Goal: Task Accomplishment & Management: Manage account settings

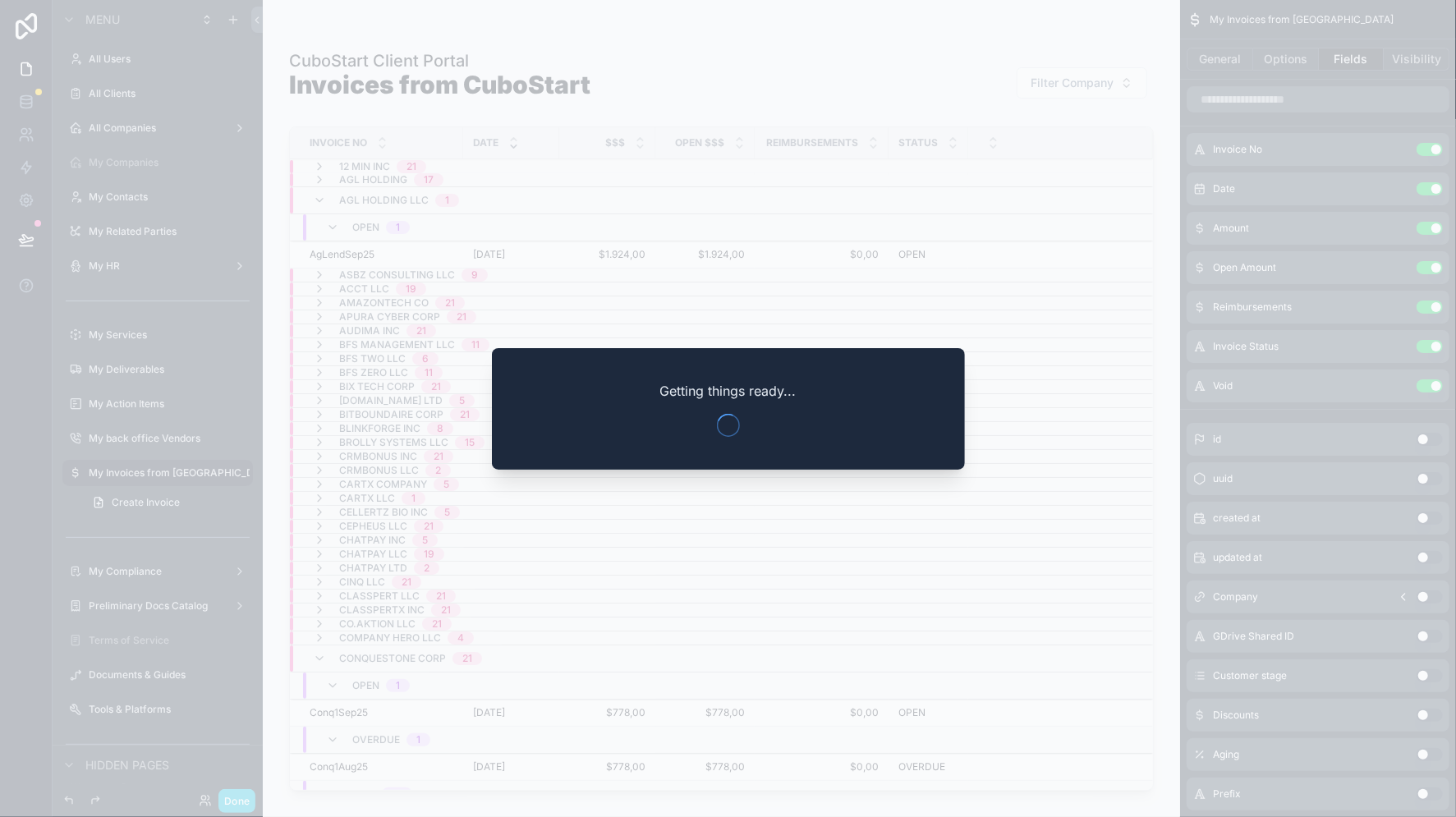
scroll to position [55, 0]
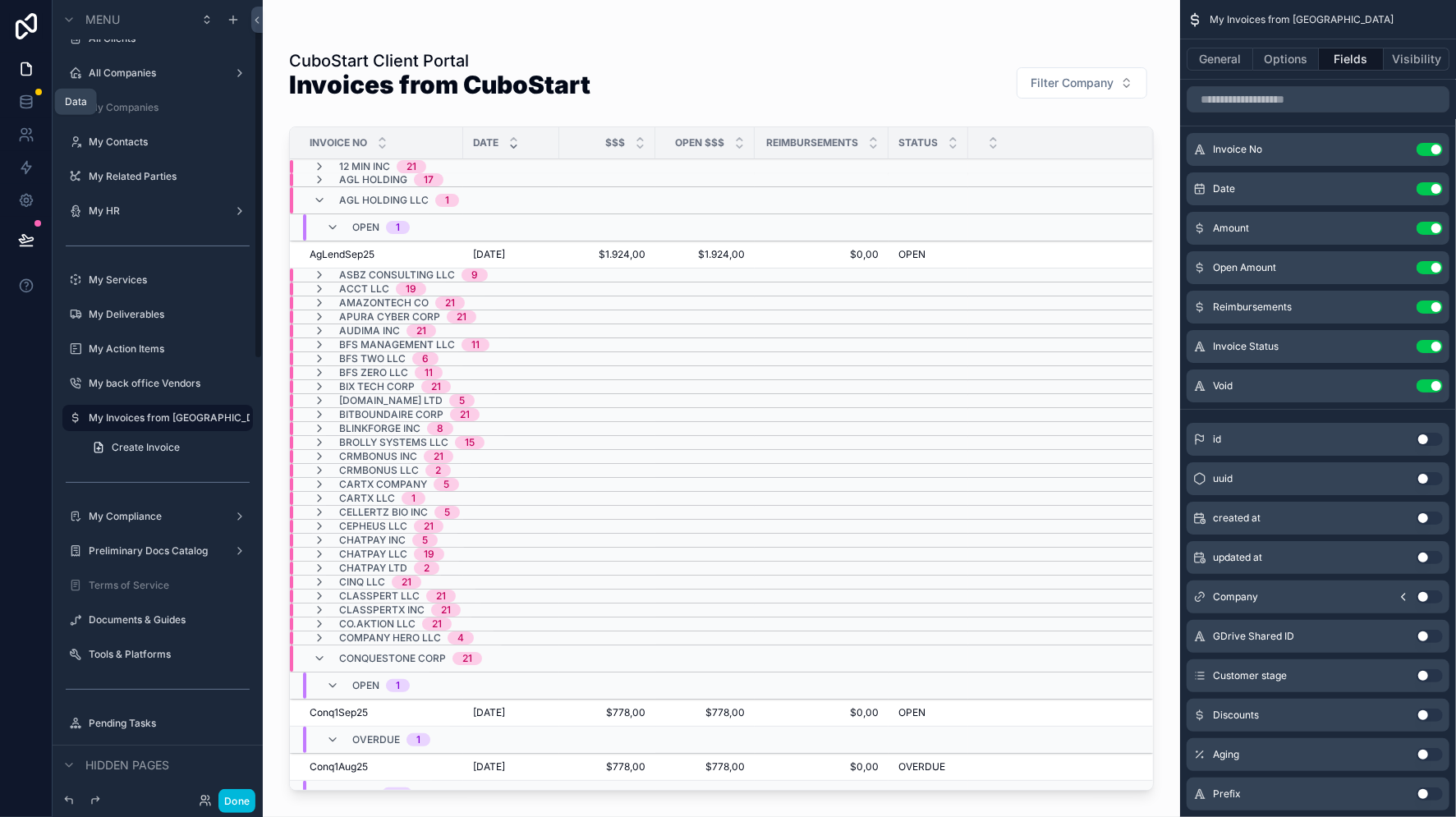
click at [25, 102] on icon at bounding box center [26, 102] width 17 height 17
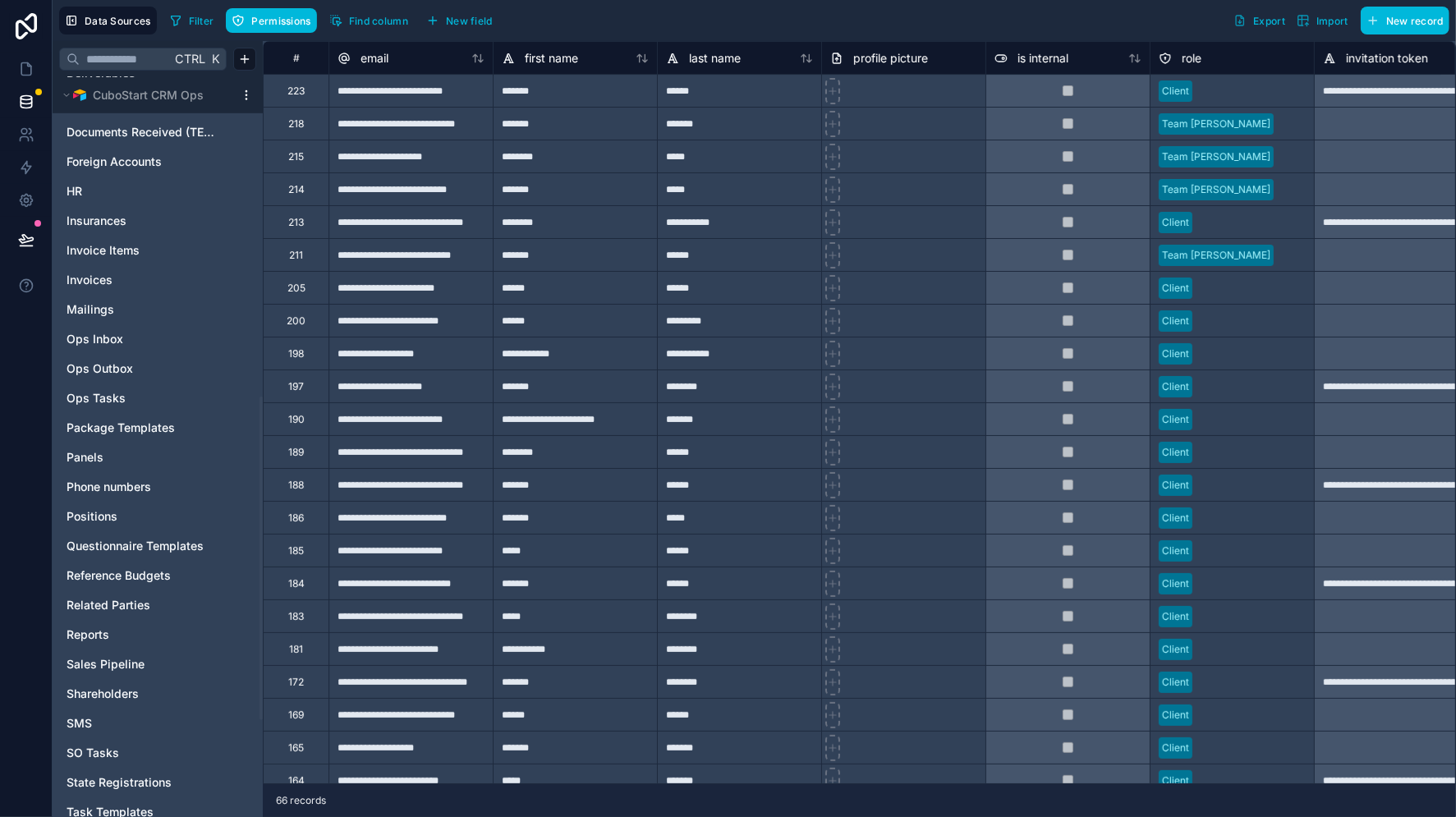
scroll to position [729, 0]
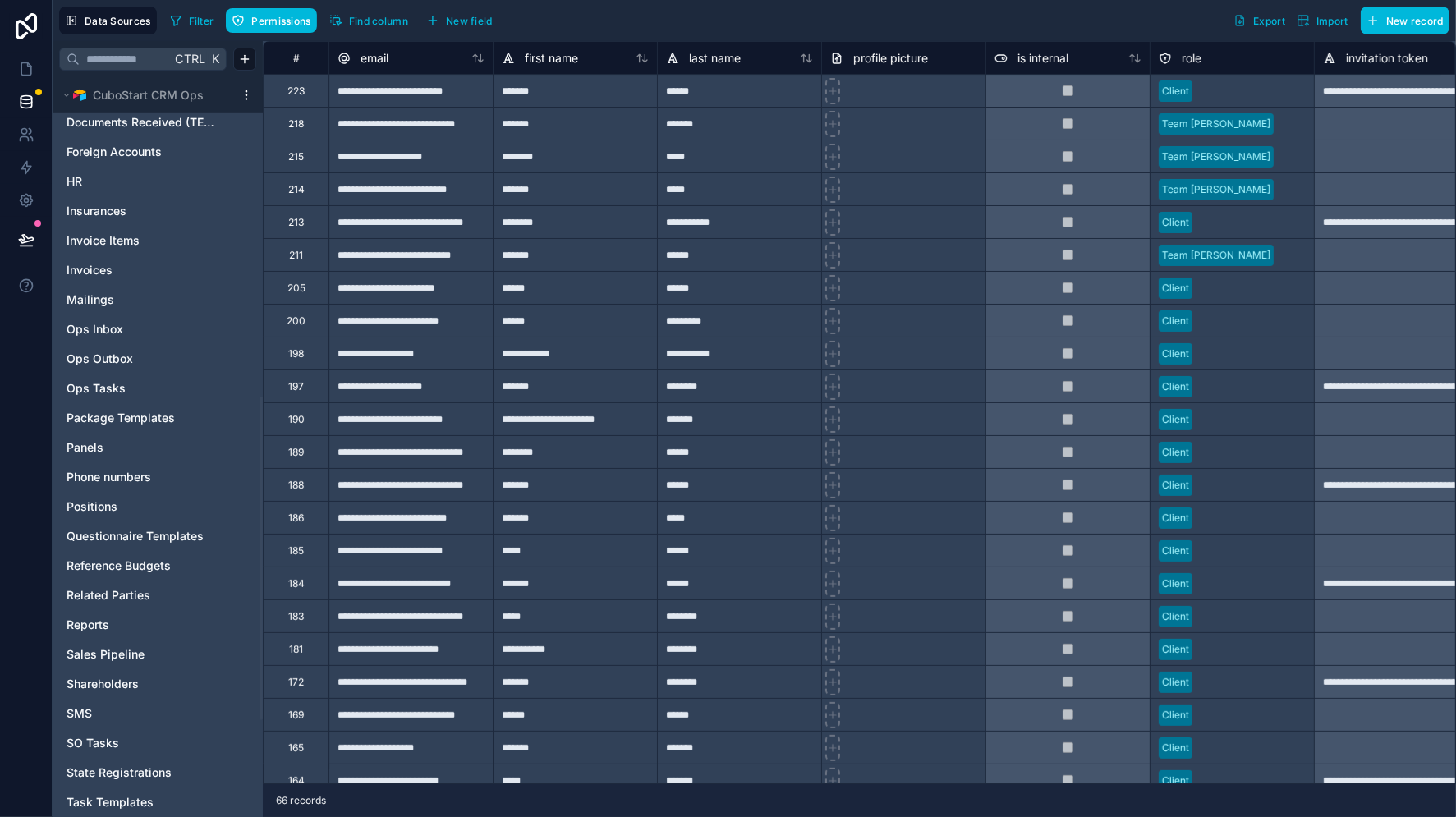
click at [243, 270] on icon "Invoices" at bounding box center [242, 270] width 13 height 13
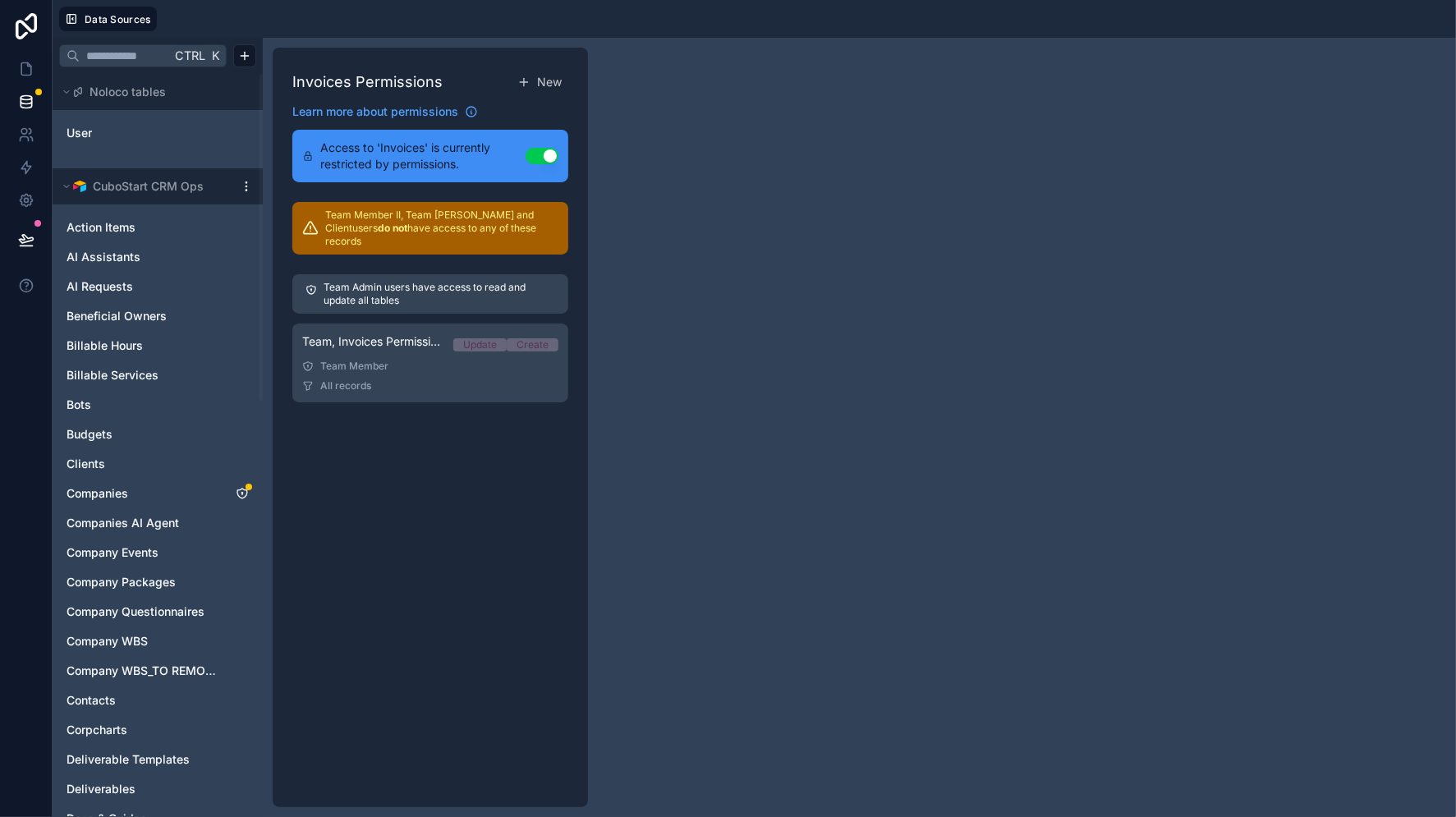
click at [429, 359] on link "Team, Invoices Permission Update Create Team Member All records" at bounding box center [430, 362] width 276 height 79
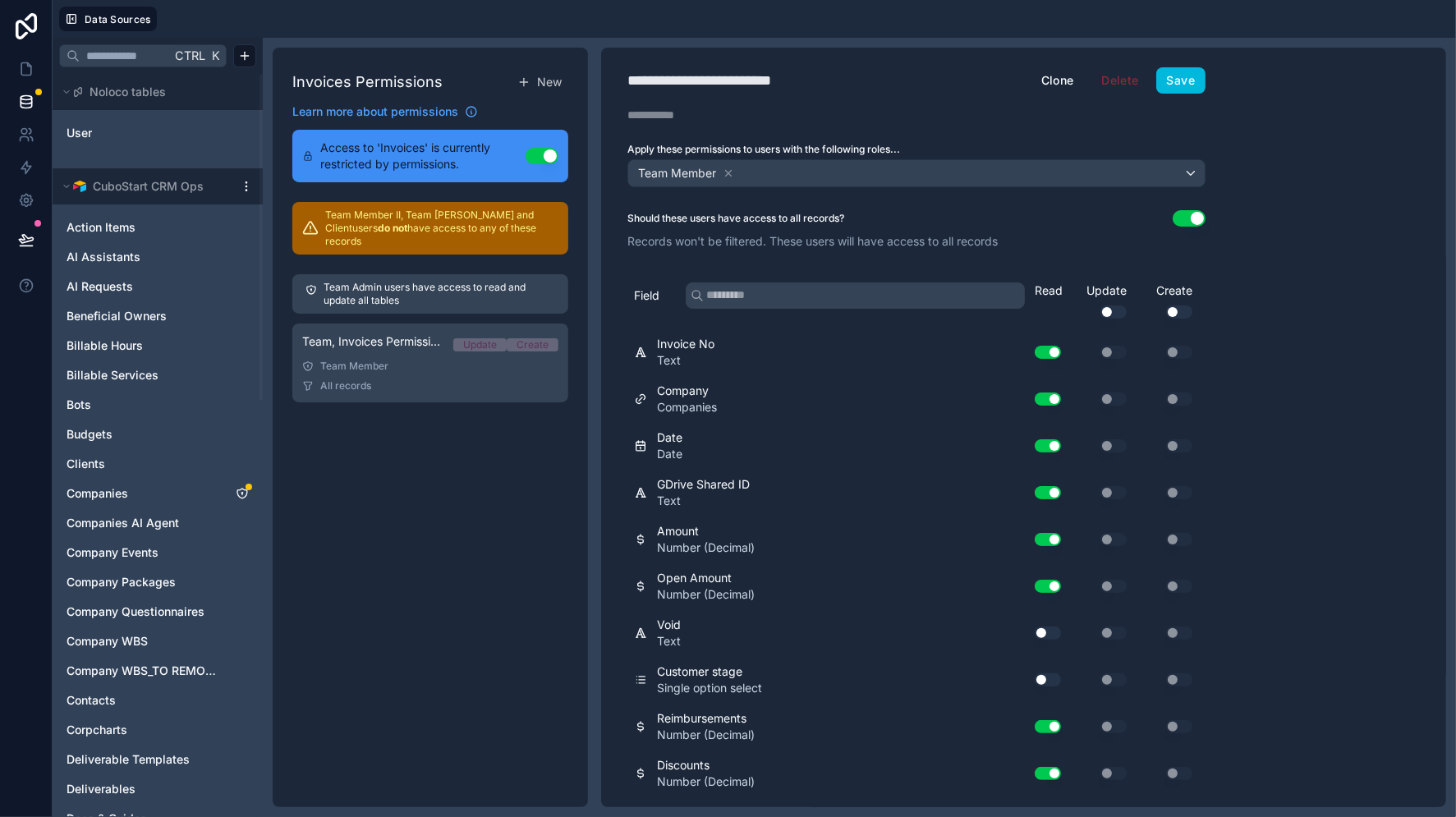
click at [240, 496] on icon "Companies" at bounding box center [242, 493] width 10 height 10
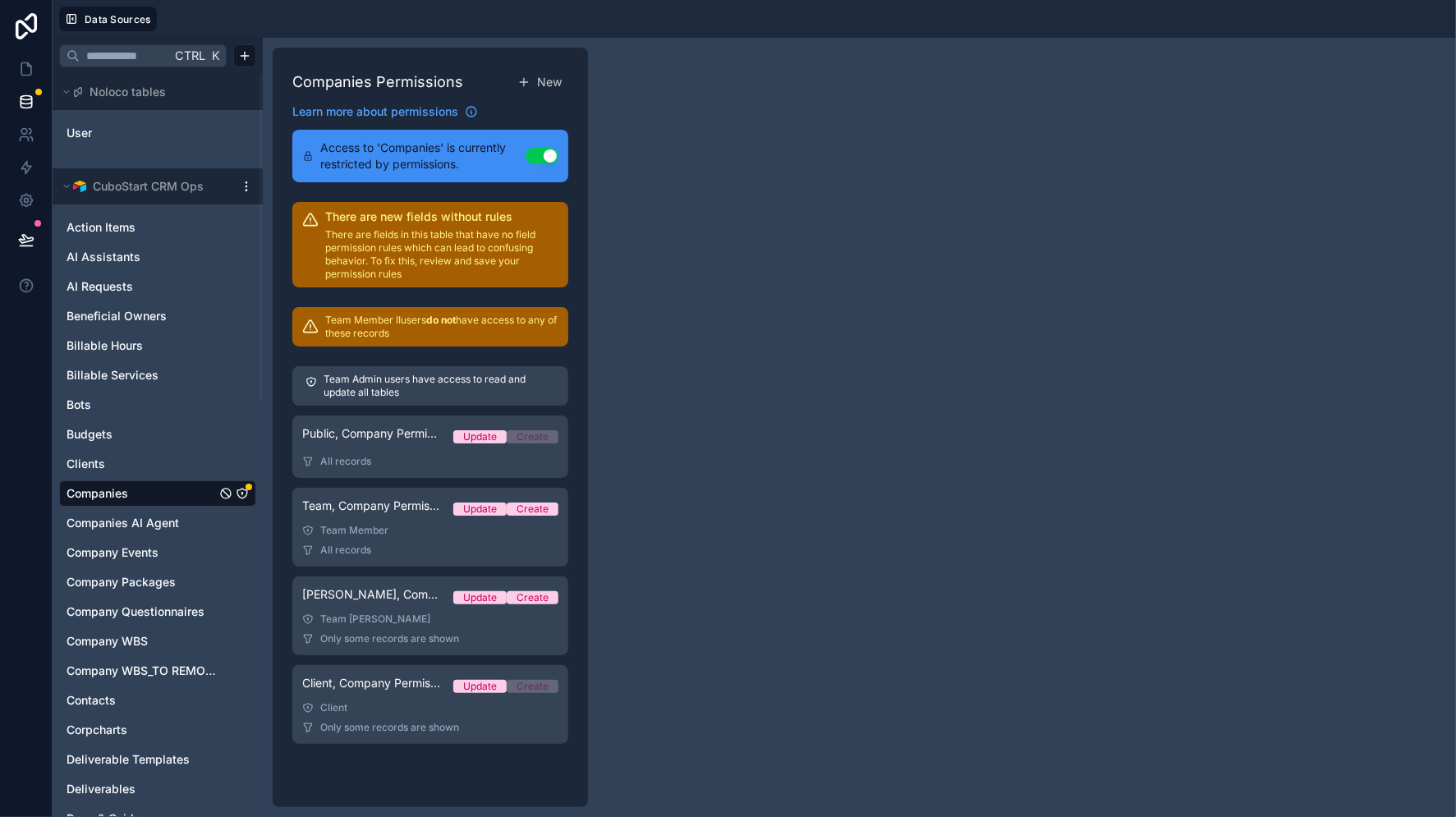
click at [449, 537] on link "Team, Company Permission Update Create Team Member All records" at bounding box center [430, 526] width 276 height 79
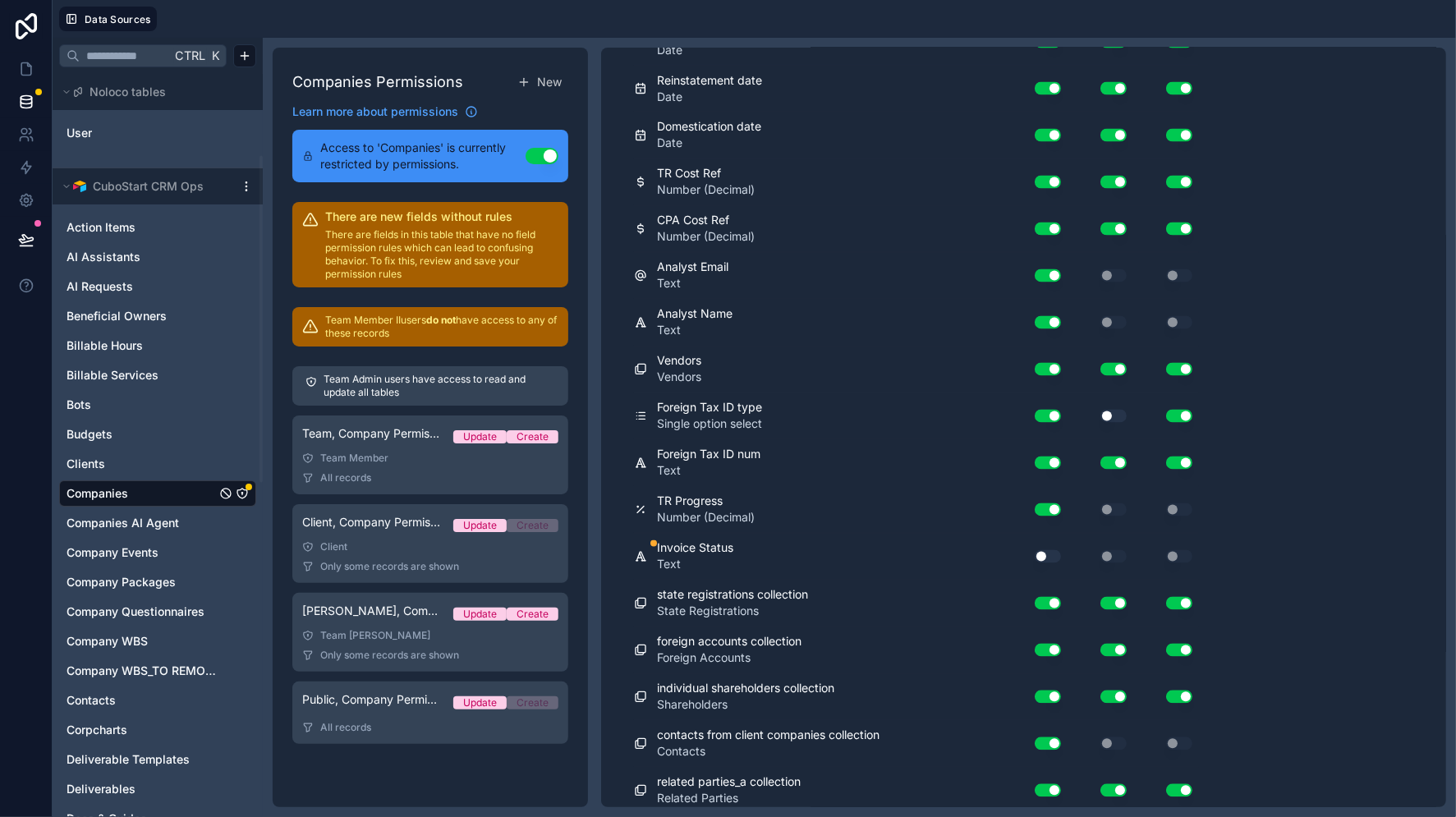
scroll to position [547, 0]
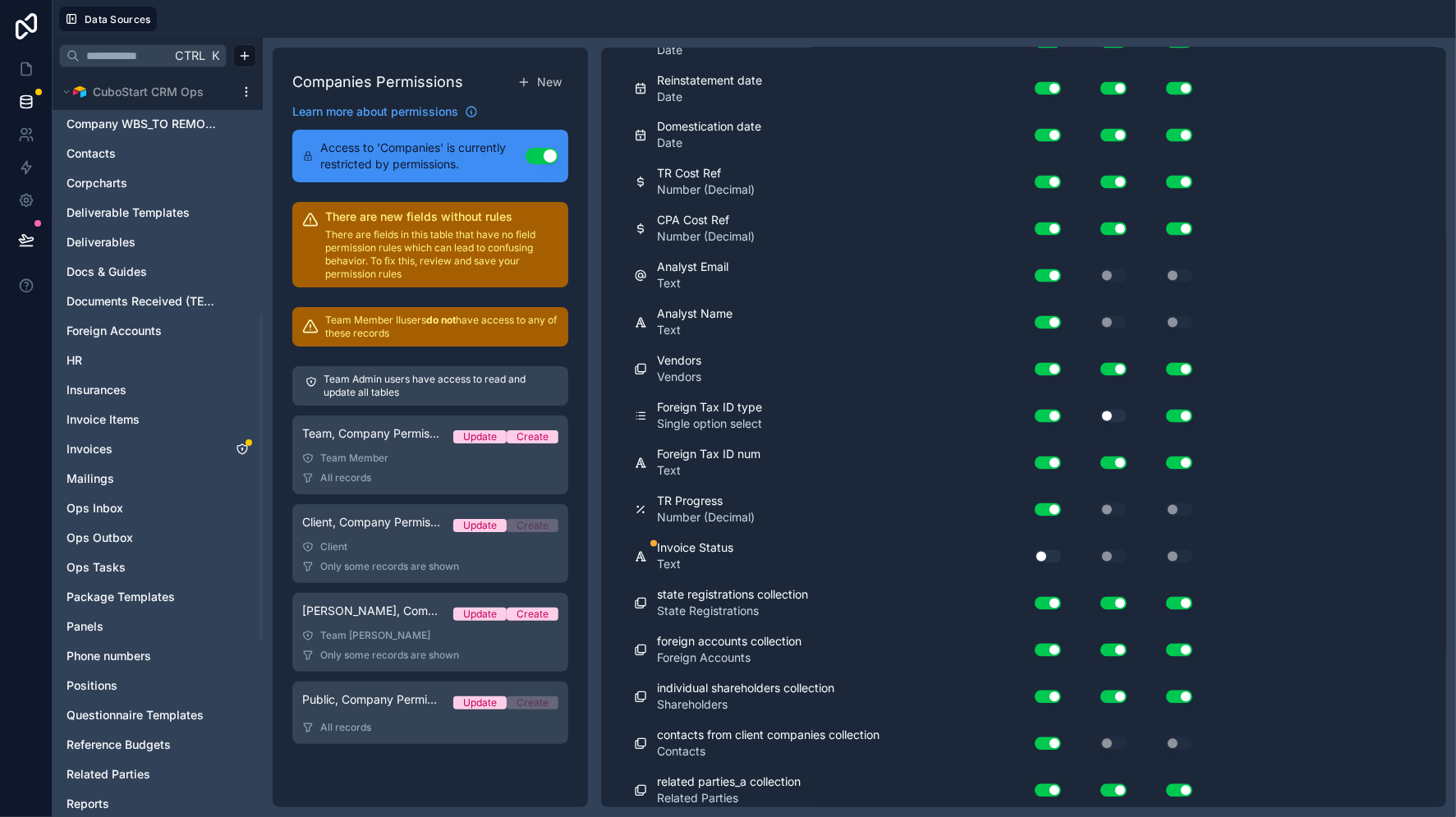
click at [239, 449] on icon "Invoices" at bounding box center [242, 449] width 13 height 13
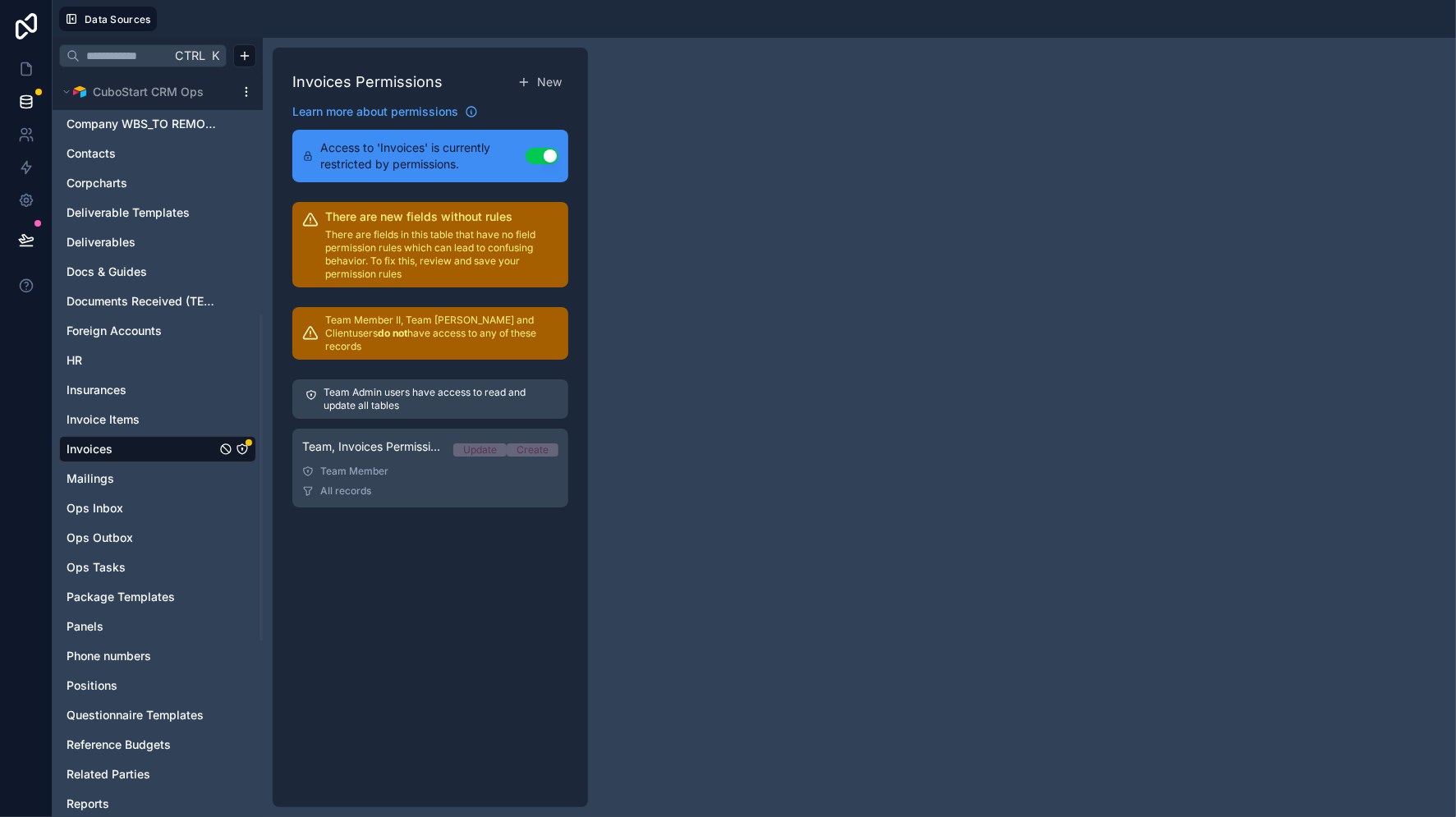
click at [241, 444] on icon "Invoices" at bounding box center [242, 448] width 10 height 10
click at [483, 484] on div "All records" at bounding box center [430, 491] width 256 height 13
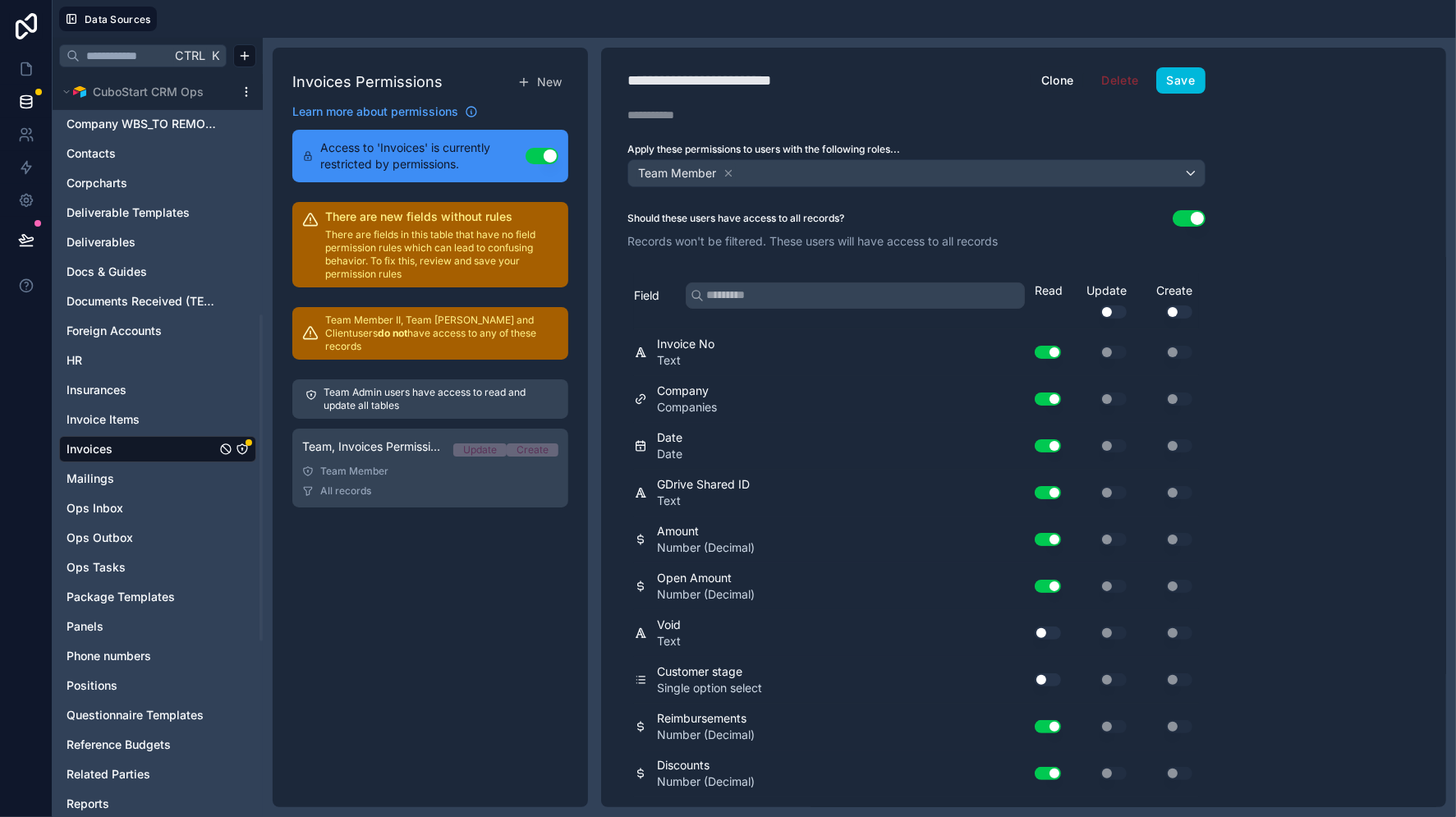
scroll to position [314, 0]
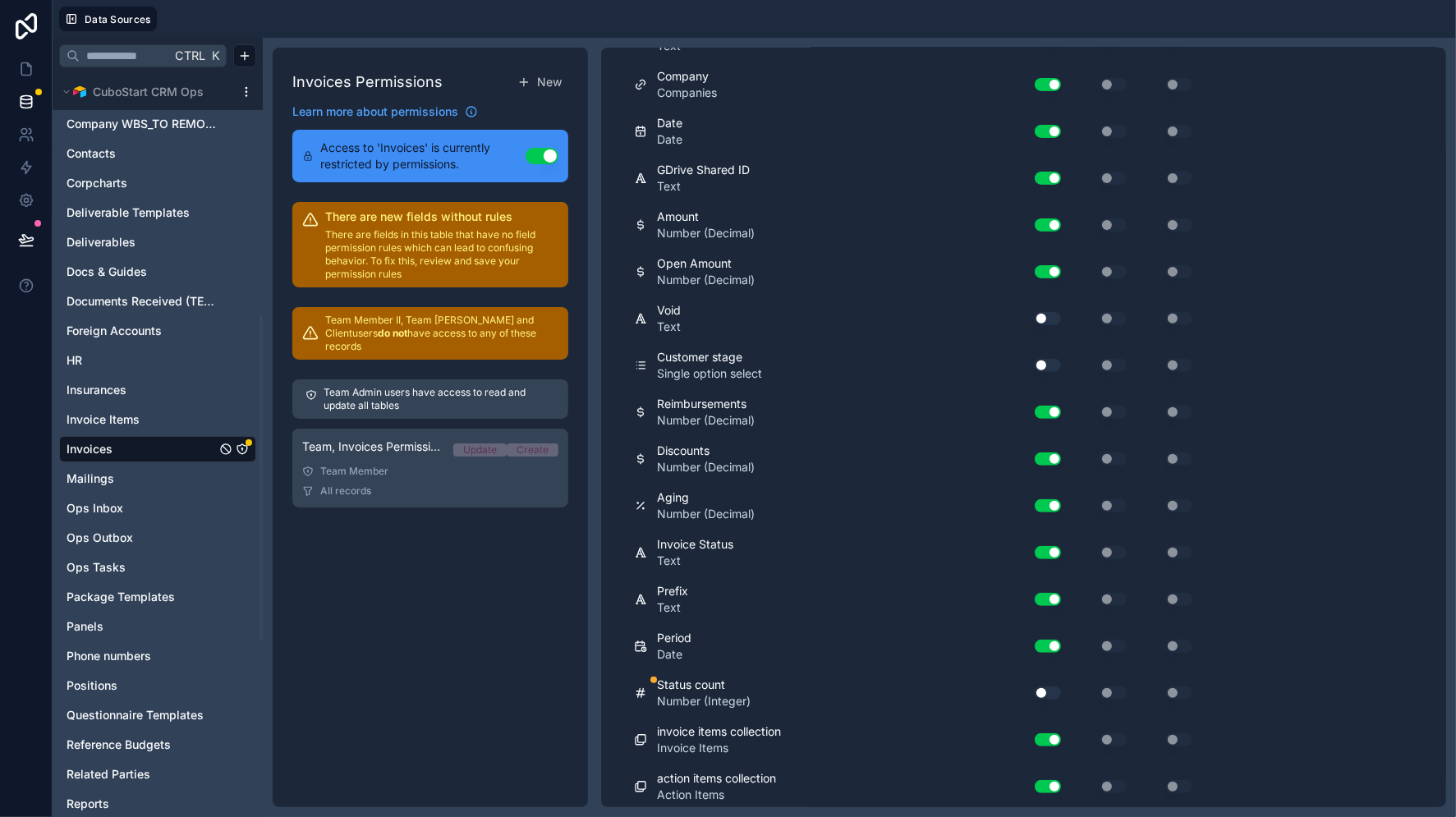
click at [1053, 686] on button "Use setting" at bounding box center [1047, 693] width 26 height 13
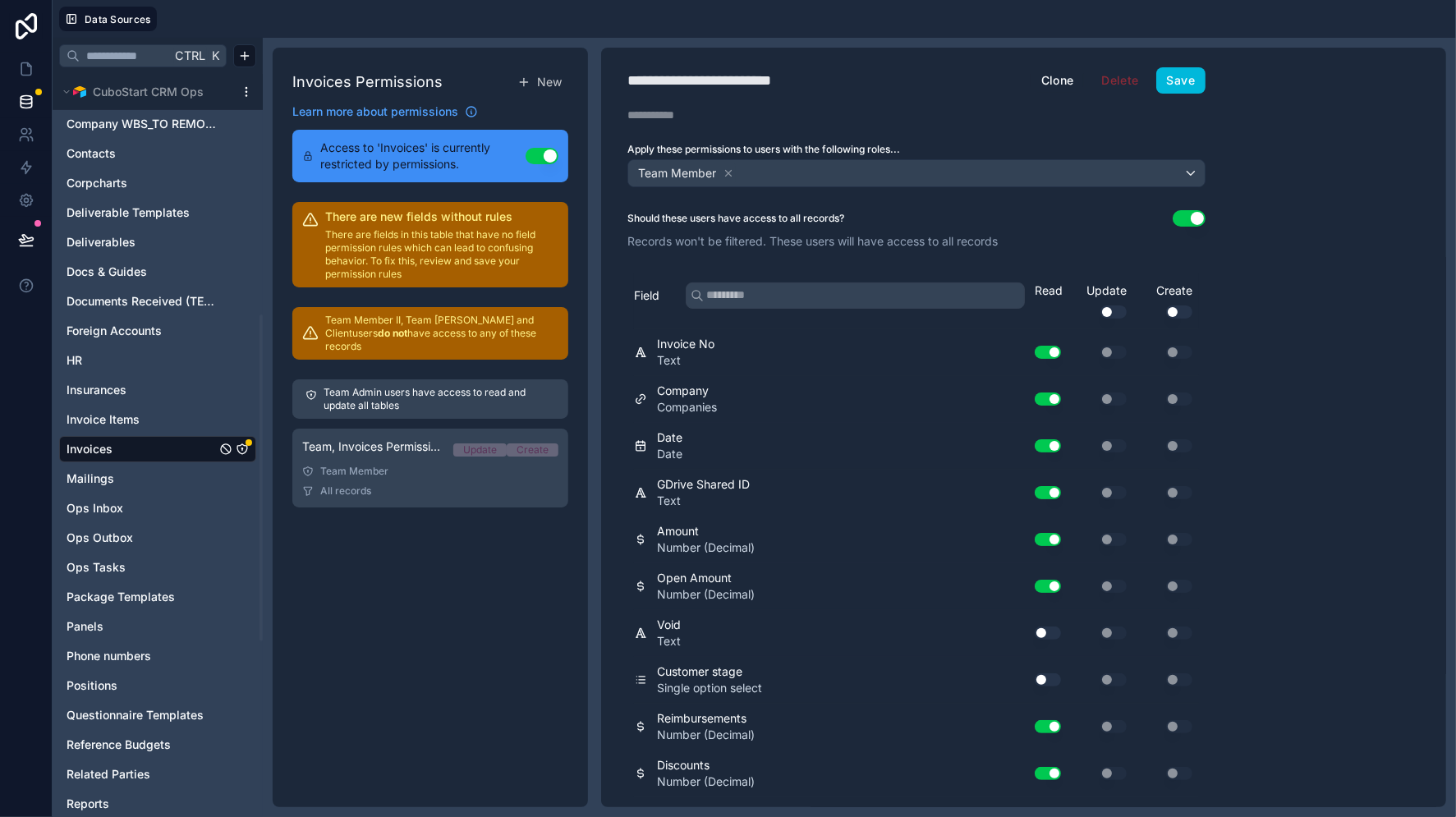
drag, startPoint x: 1175, startPoint y: 69, endPoint x: 1184, endPoint y: 72, distance: 9.5
click at [1174, 69] on button "Save" at bounding box center [1180, 81] width 49 height 26
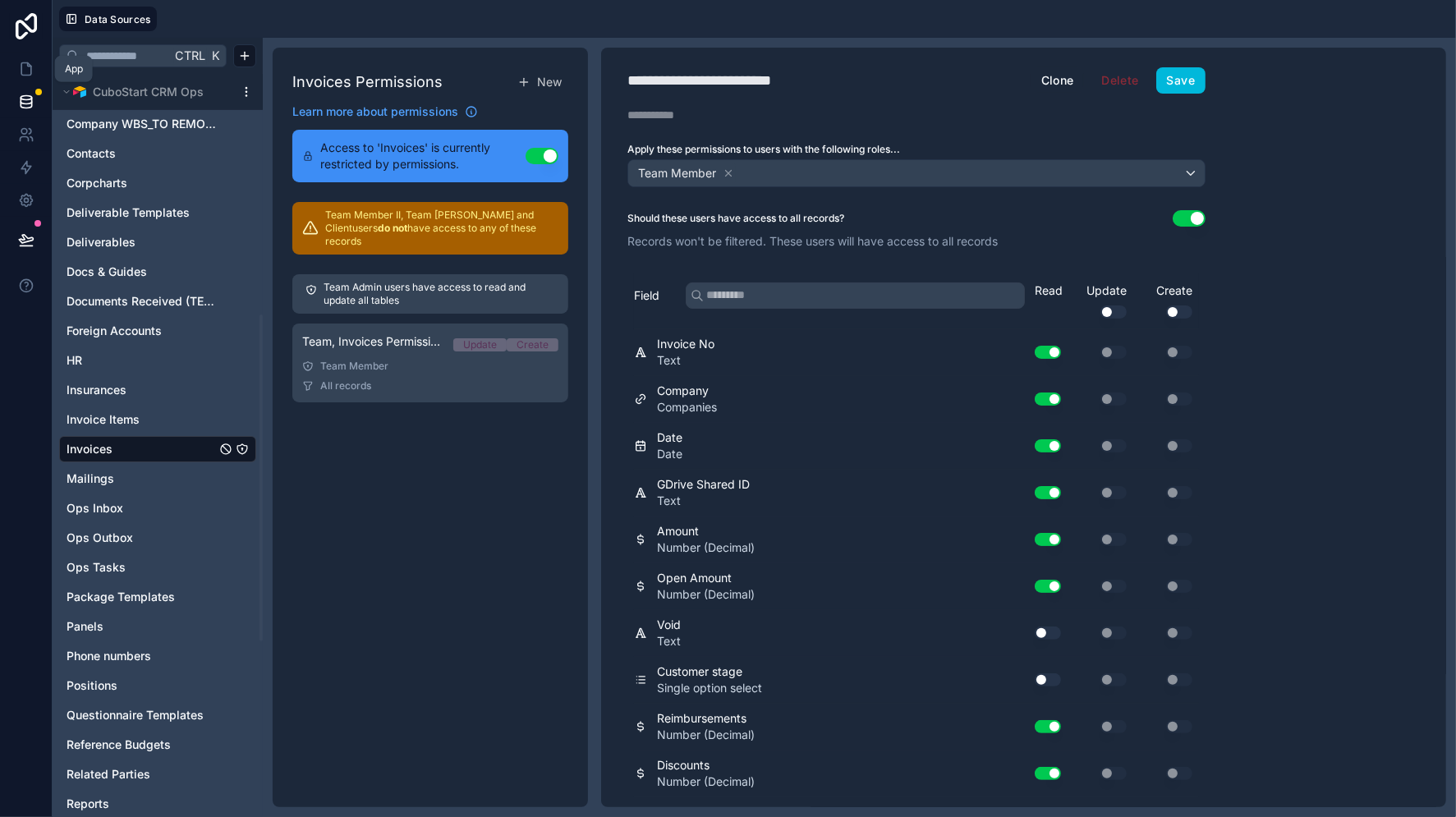
click at [26, 69] on icon at bounding box center [26, 69] width 17 height 17
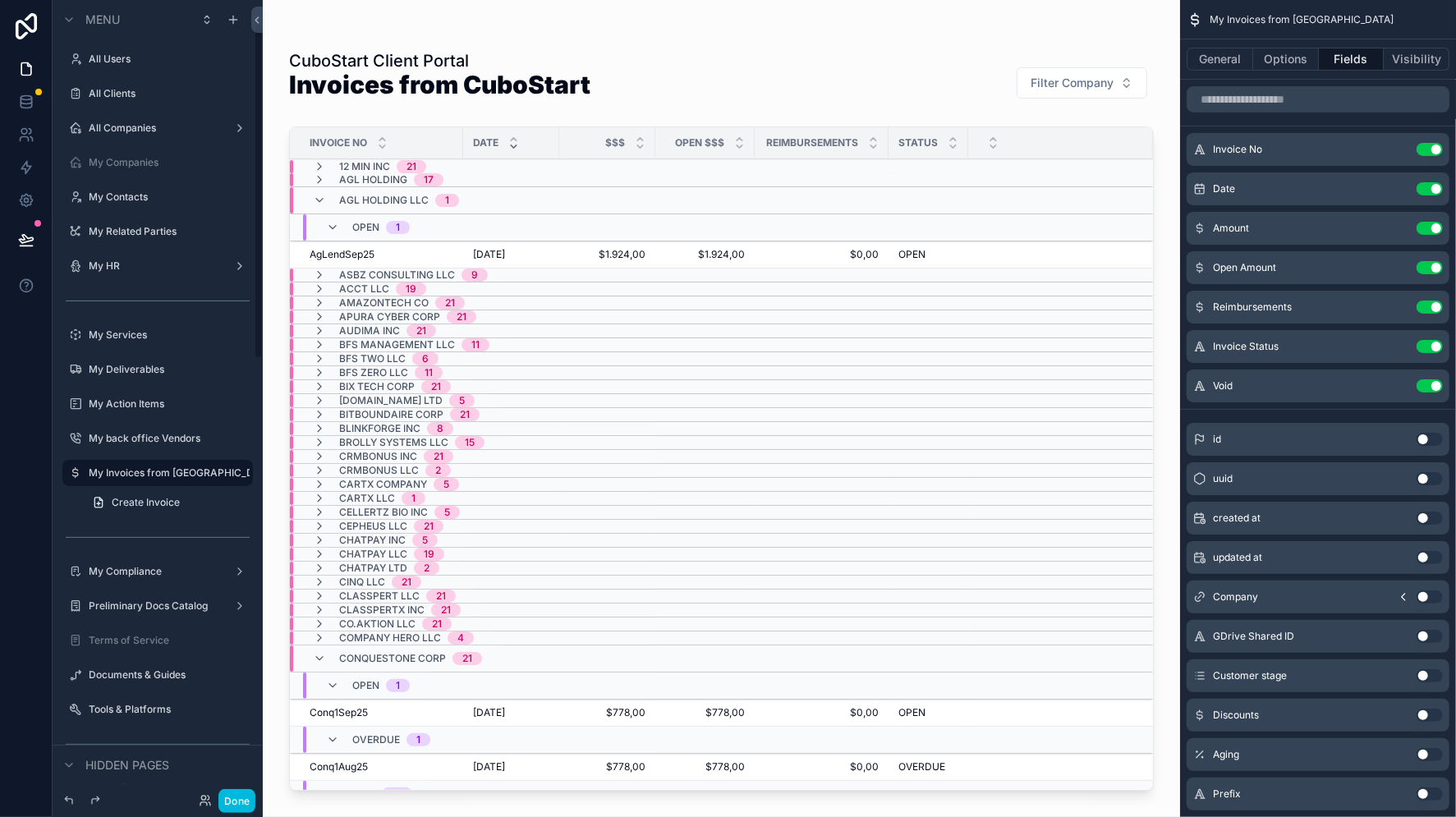
scroll to position [55, 0]
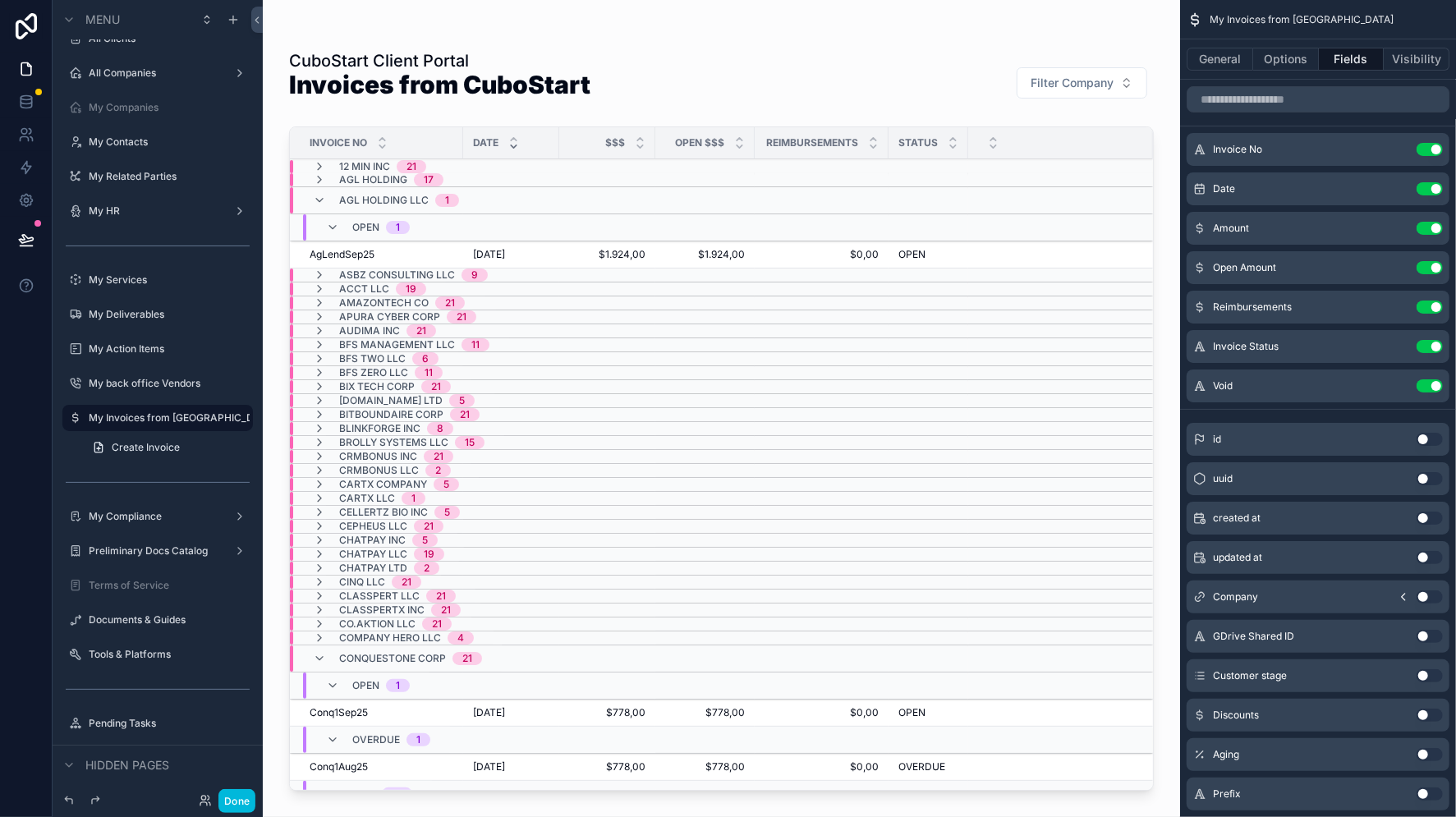
click at [1421, 345] on button "Use setting" at bounding box center [1429, 346] width 26 height 13
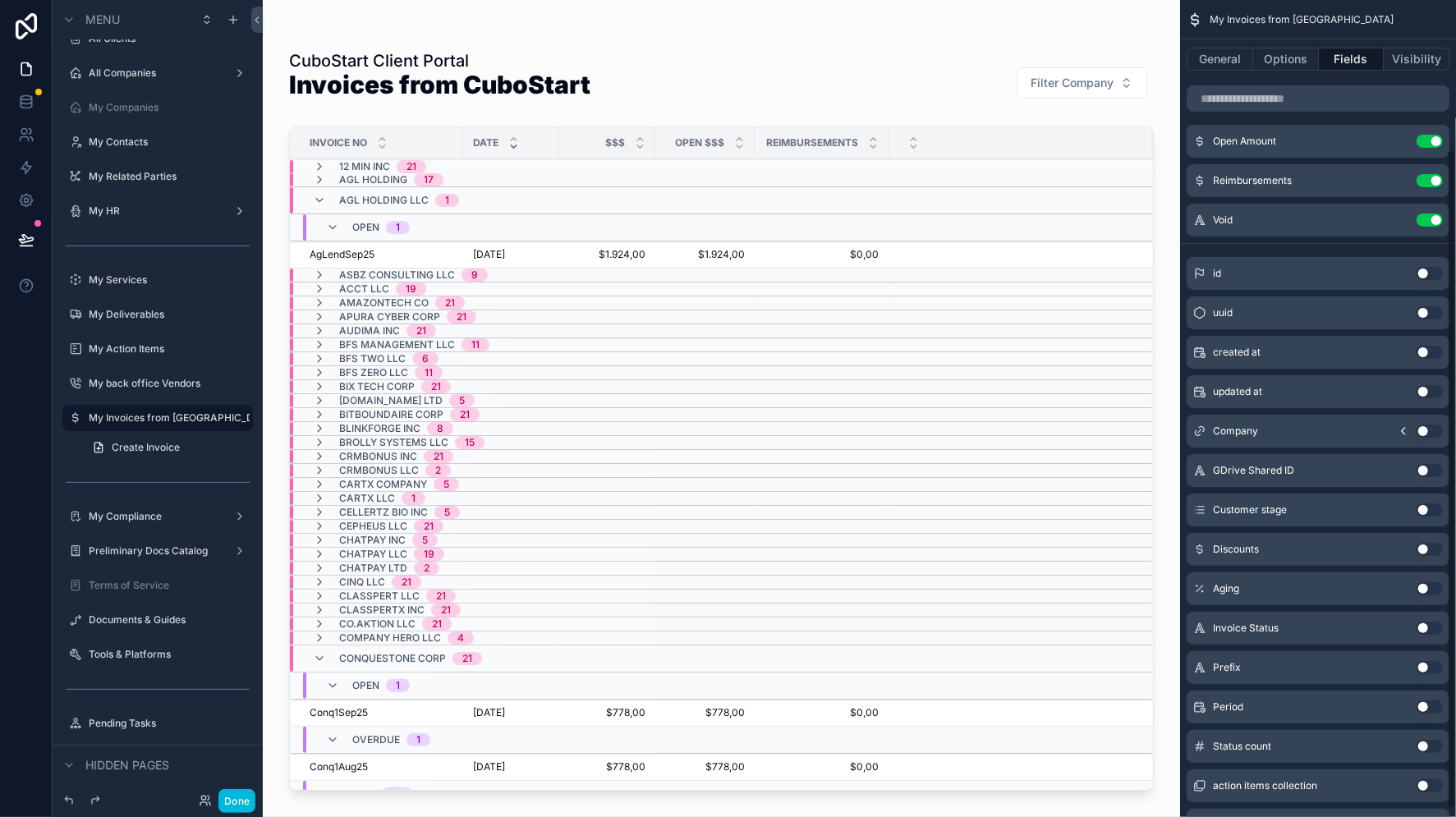
scroll to position [195, 0]
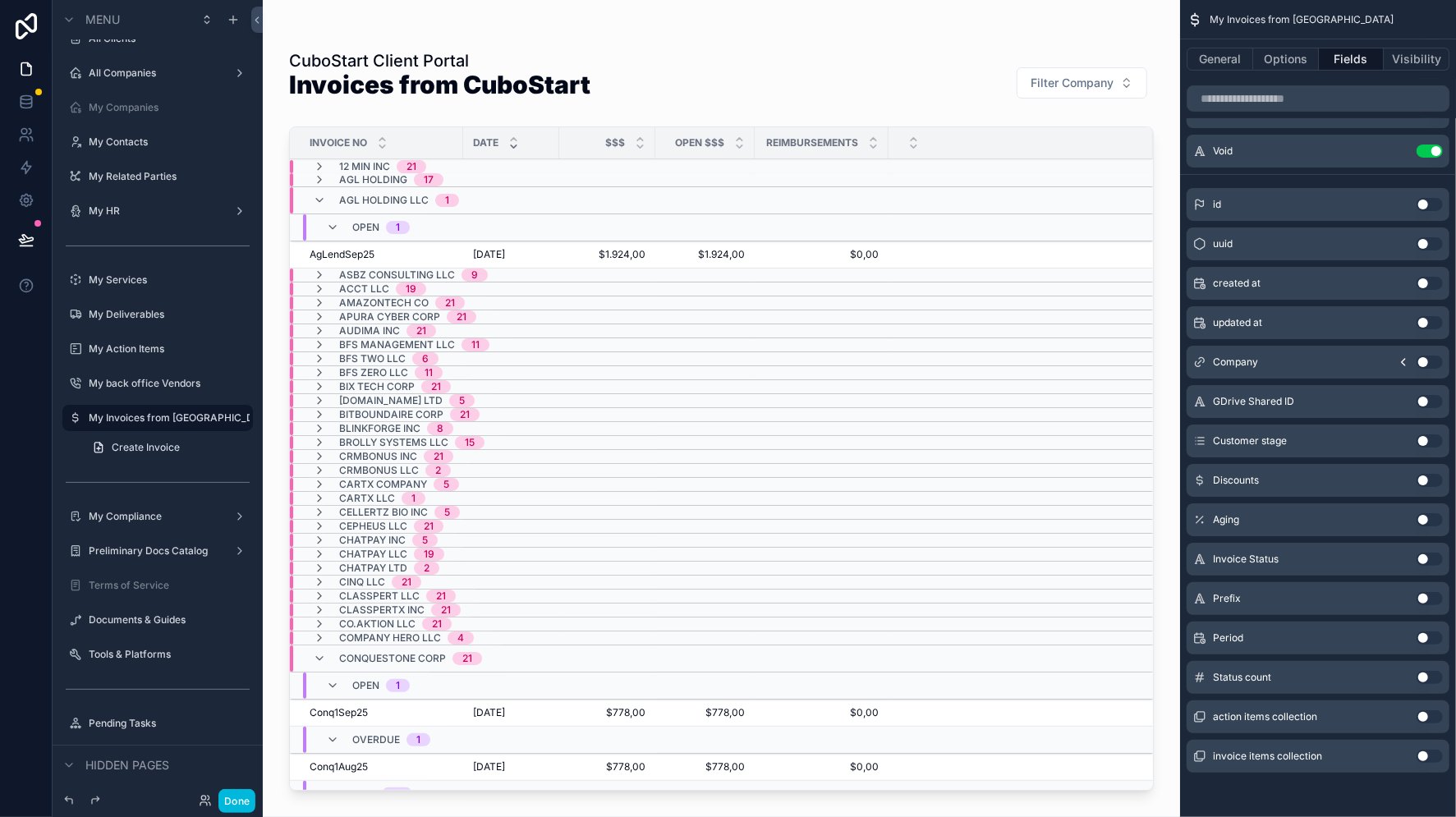
click at [1429, 673] on button "Use setting" at bounding box center [1429, 677] width 26 height 13
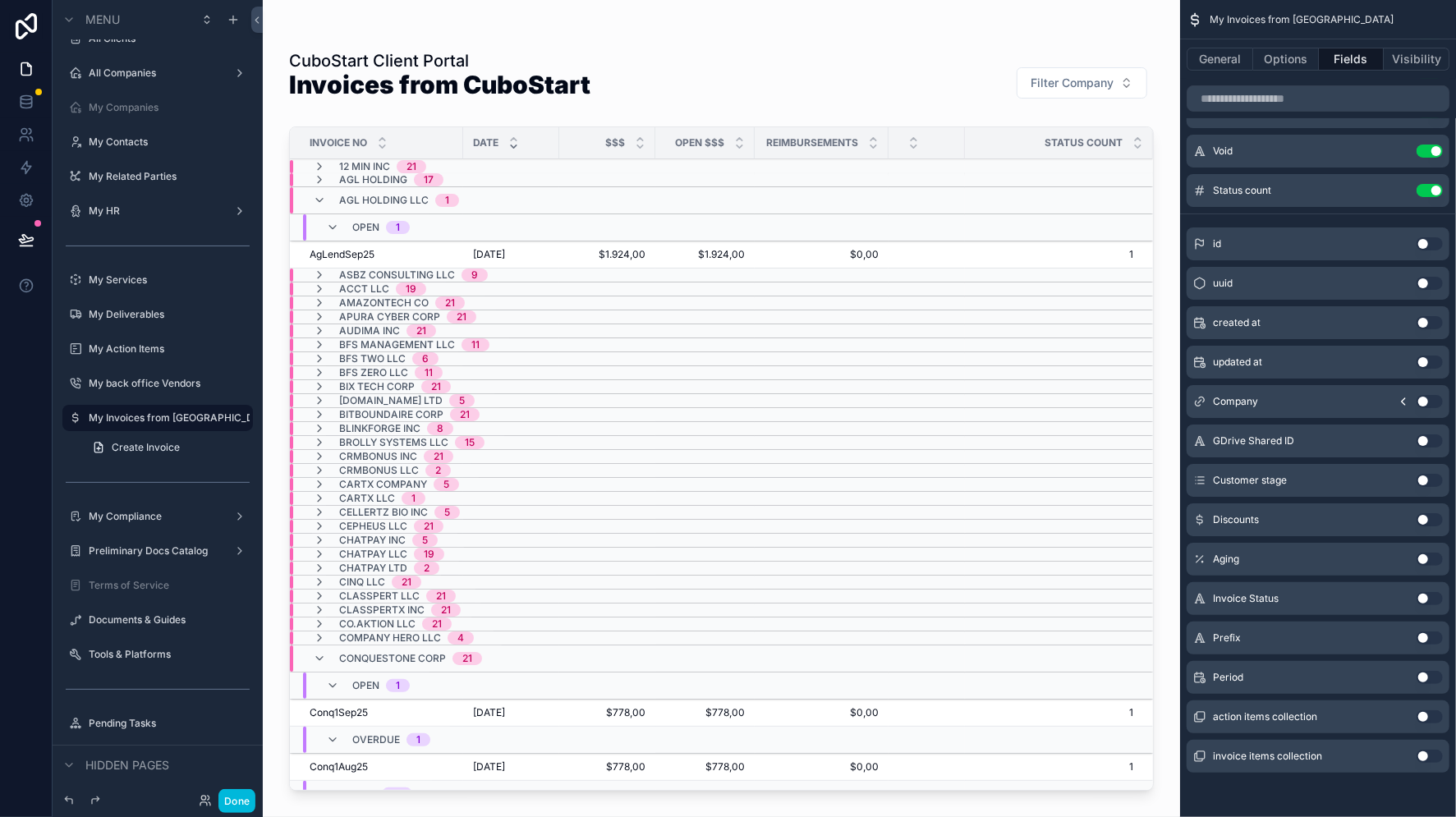
click at [333, 228] on icon "scrollable content" at bounding box center [333, 227] width 13 height 13
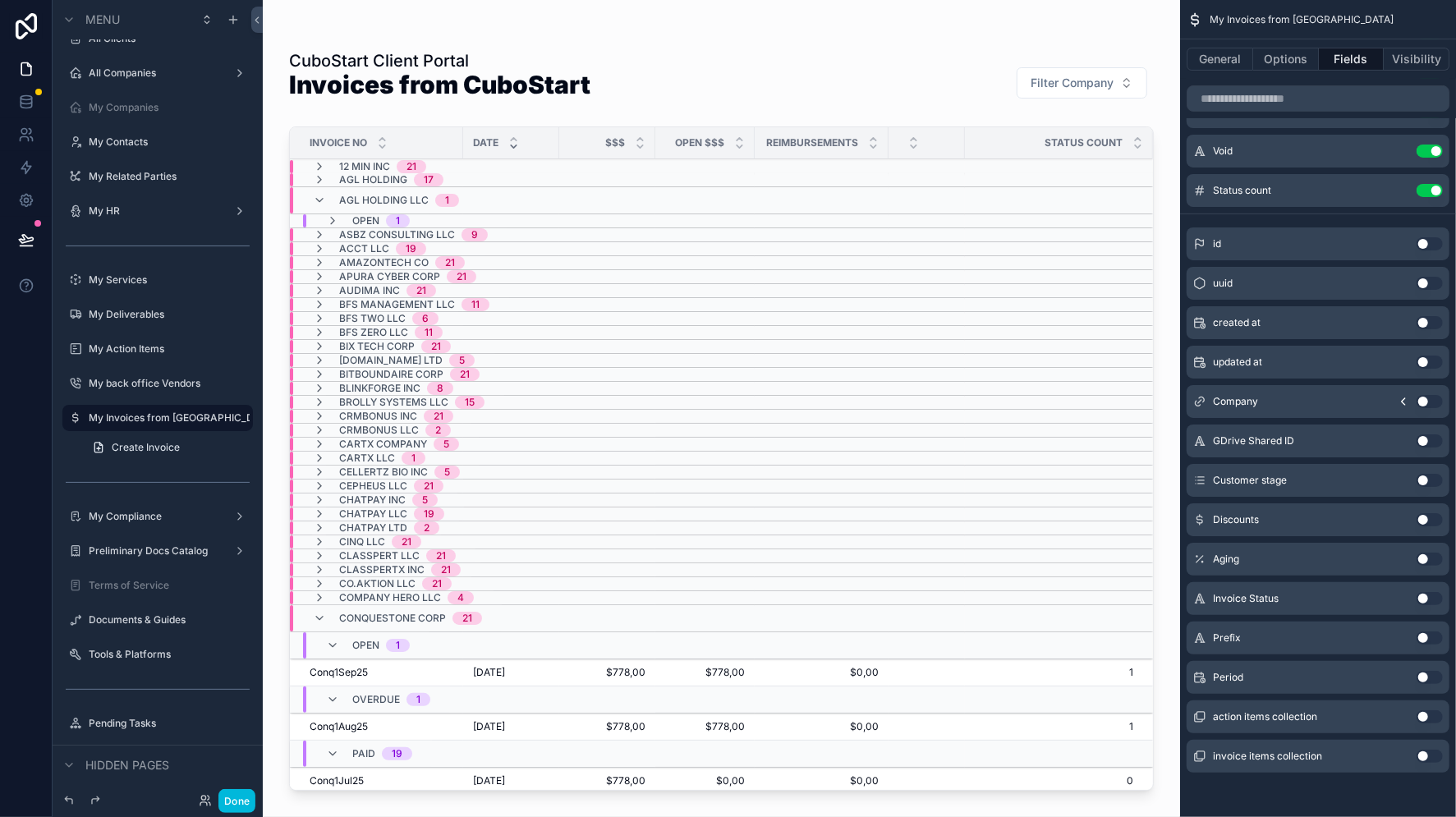
click at [332, 220] on icon "scrollable content" at bounding box center [333, 220] width 13 height 13
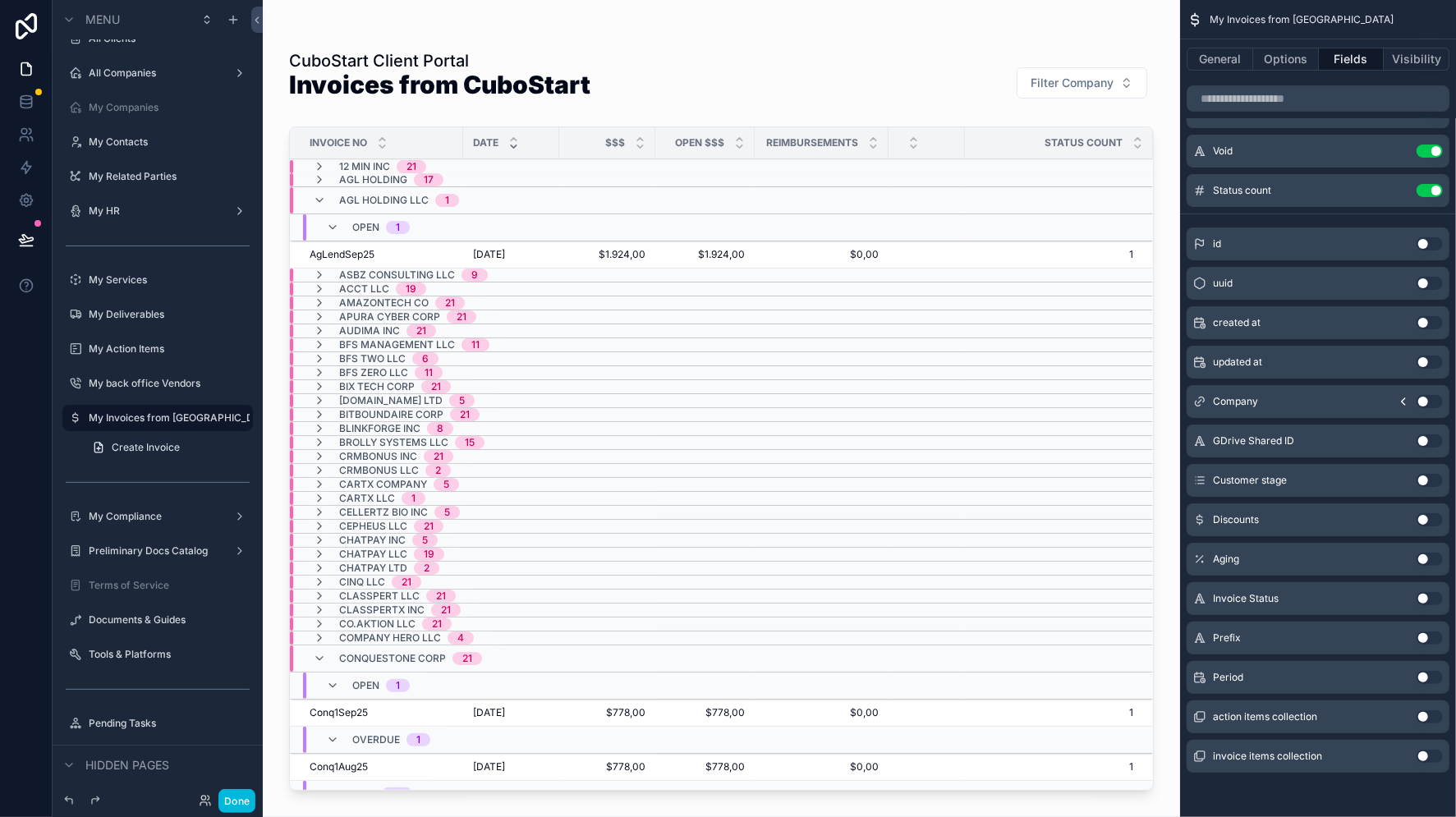
click at [318, 275] on icon "scrollable content" at bounding box center [320, 275] width 13 height 13
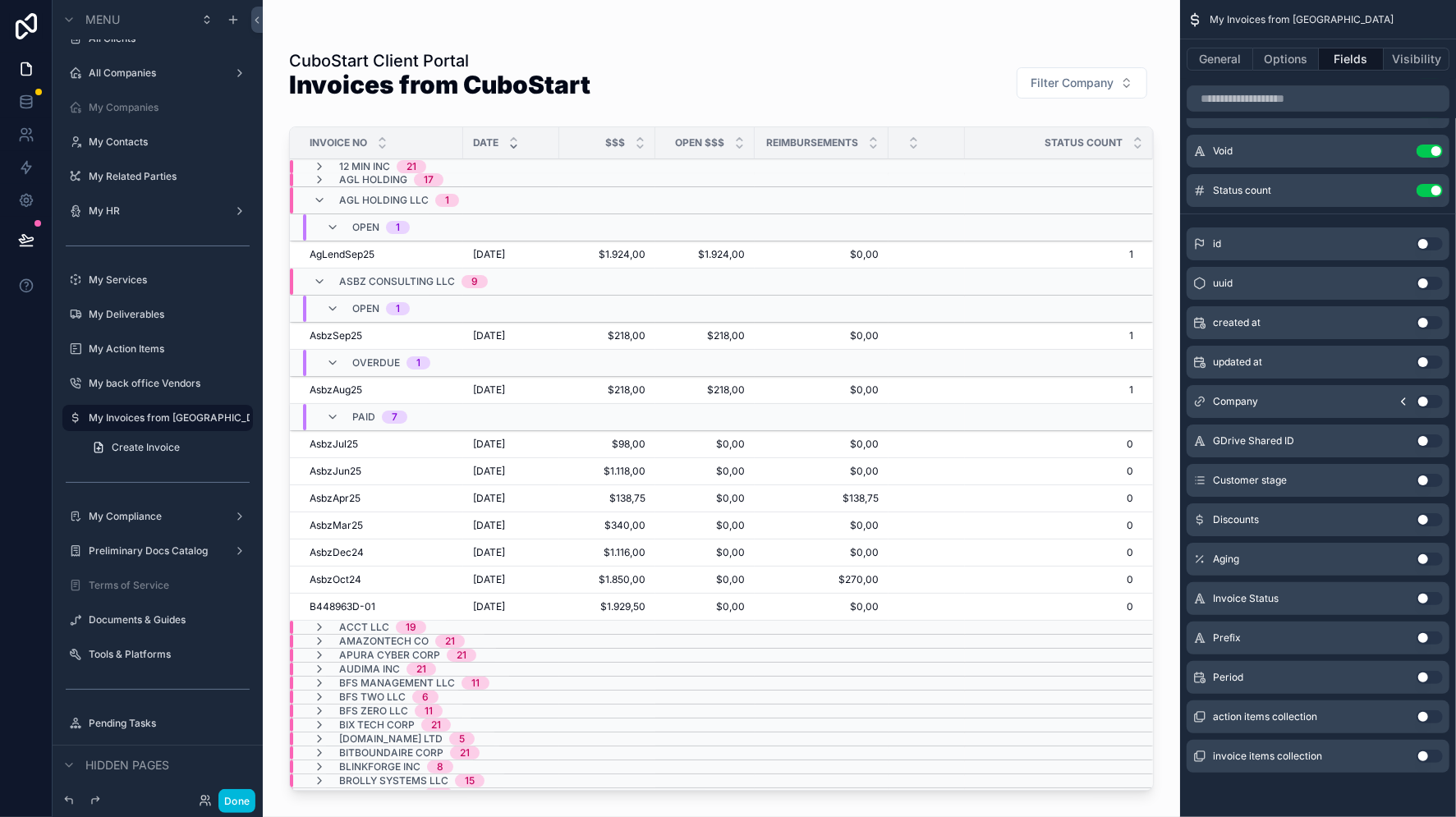
scroll to position [0, 0]
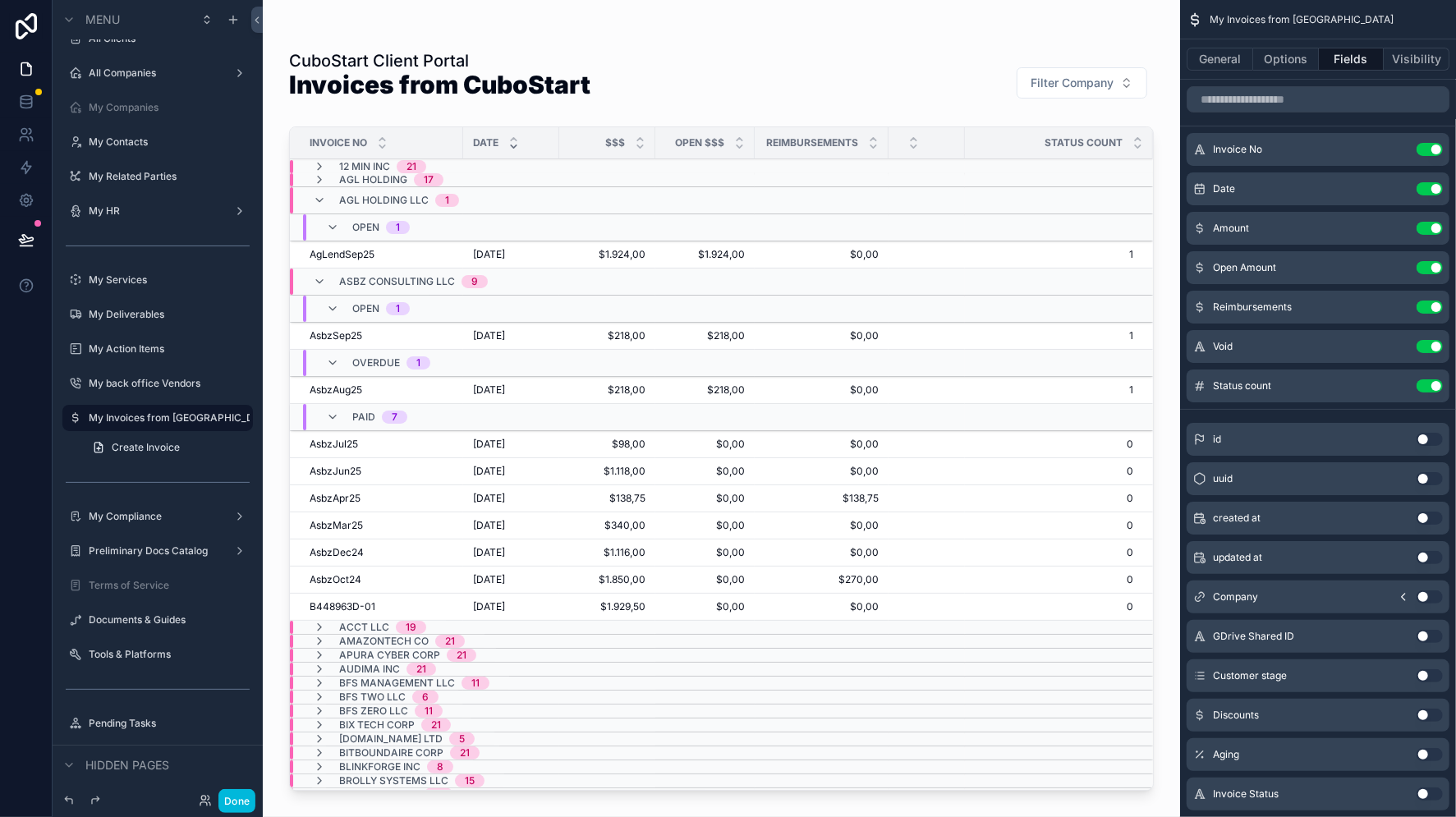
click at [1422, 387] on button "Use setting" at bounding box center [1429, 385] width 26 height 13
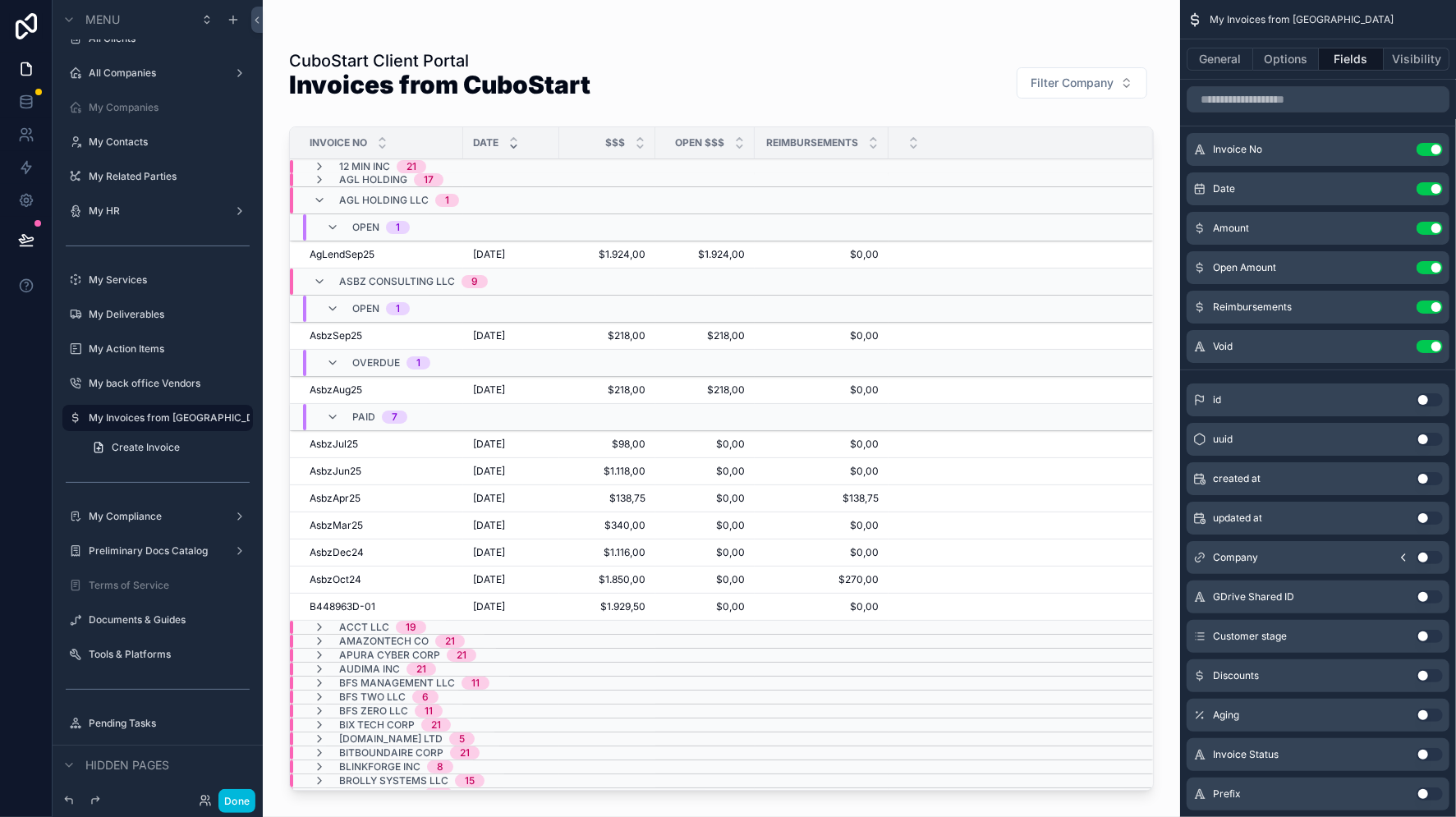
click at [321, 280] on icon "scrollable content" at bounding box center [320, 282] width 13 height 13
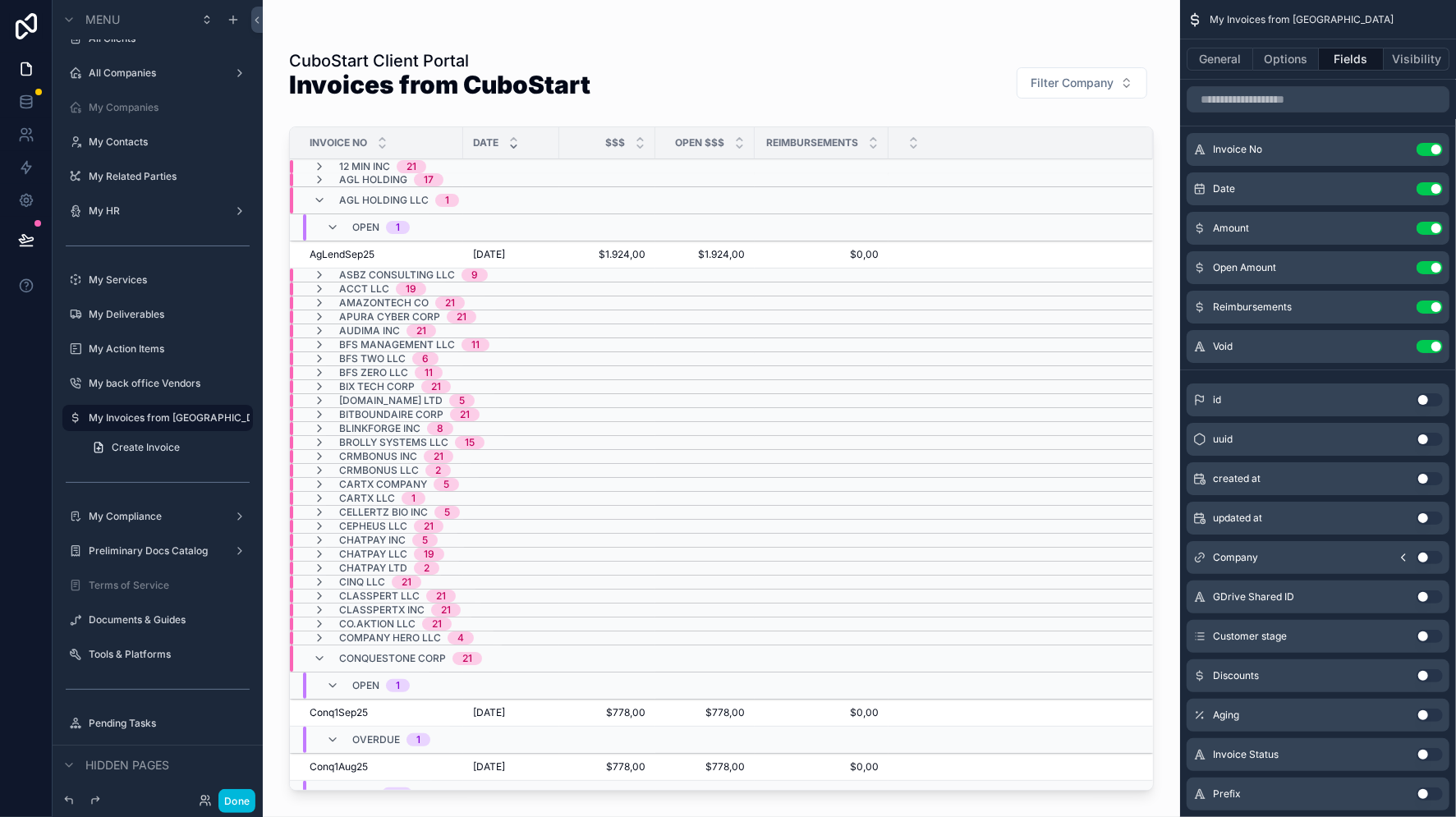
click at [318, 275] on icon "scrollable content" at bounding box center [320, 275] width 13 height 13
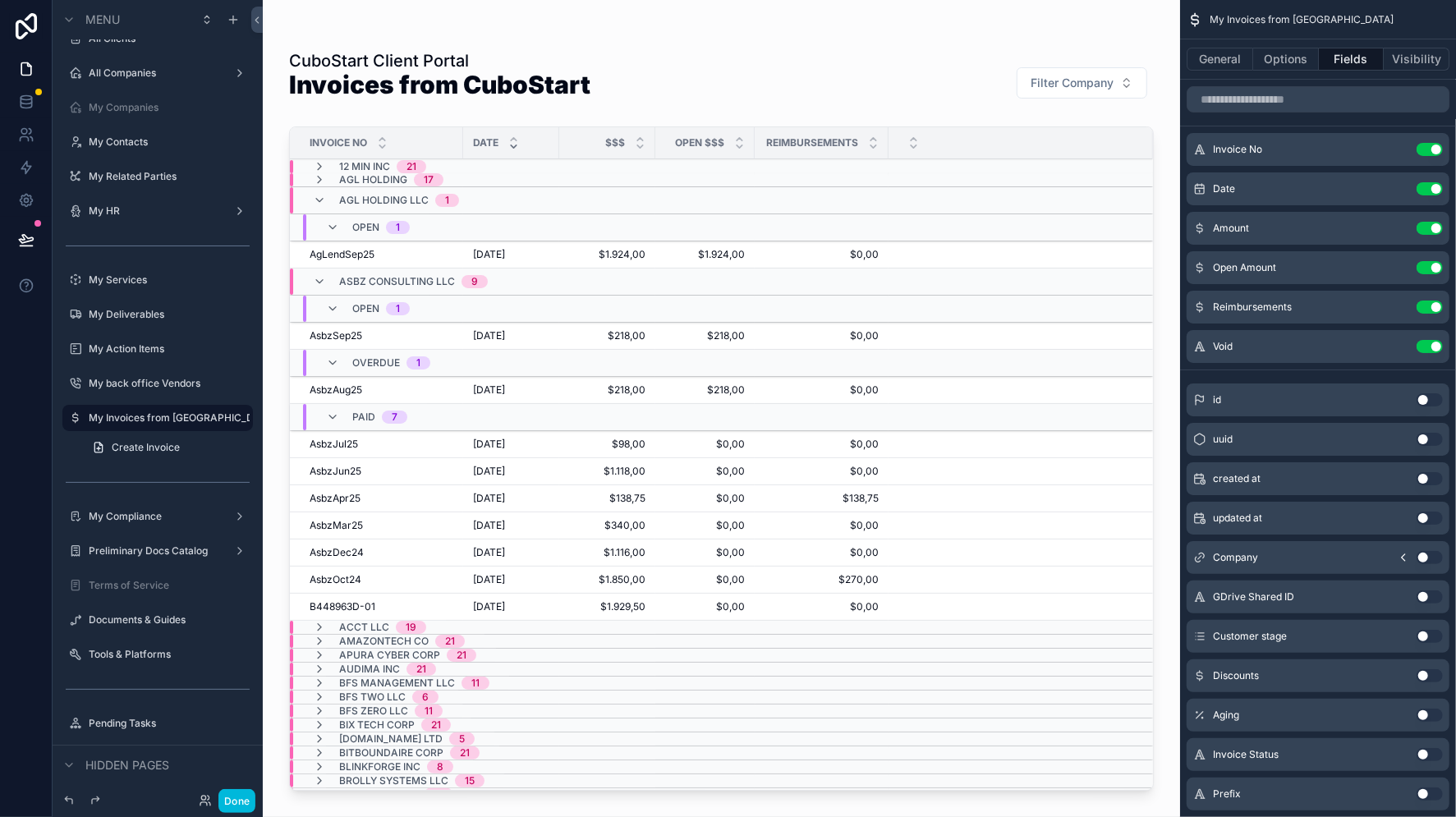
click at [321, 282] on icon "scrollable content" at bounding box center [320, 282] width 13 height 13
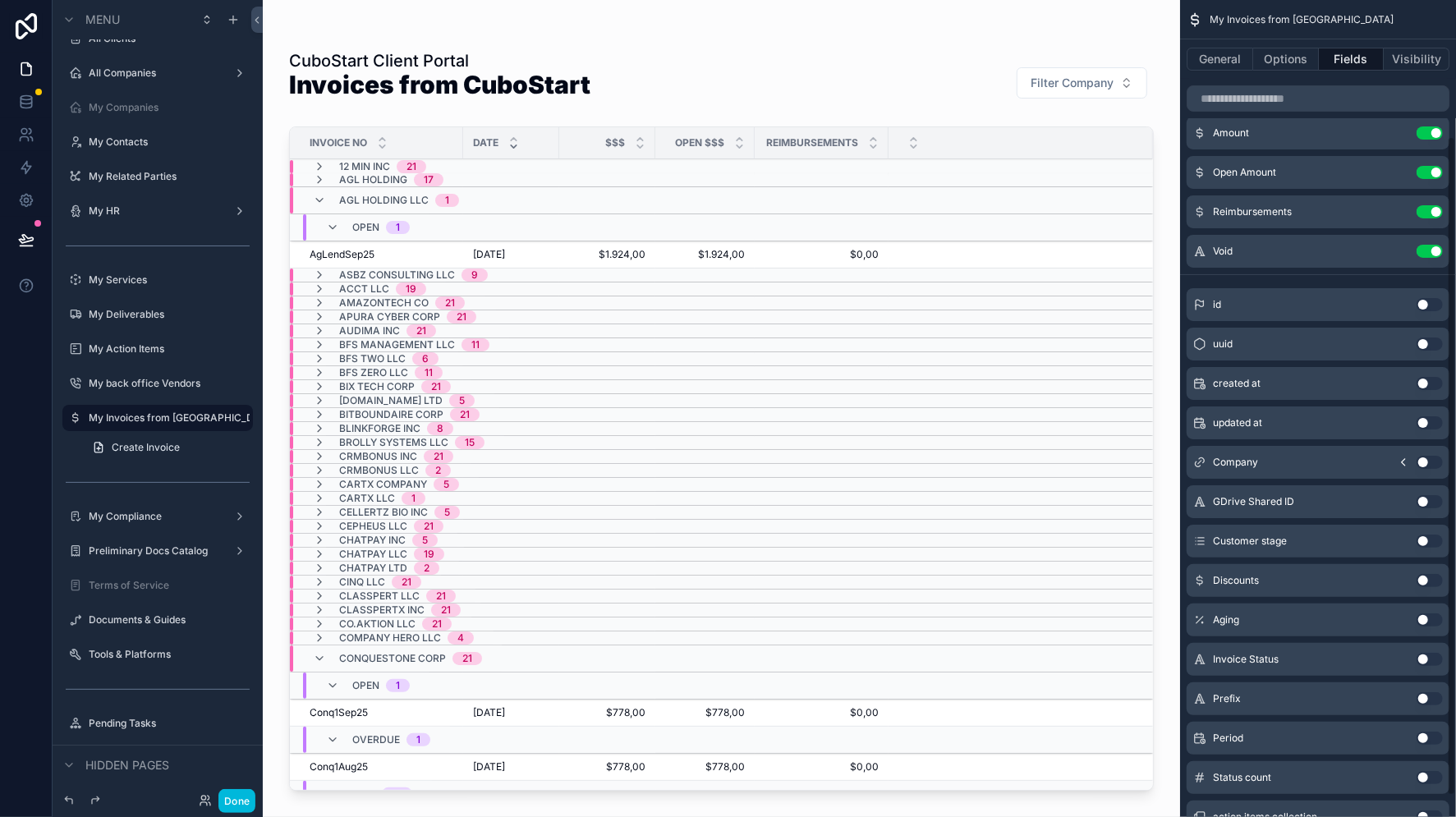
scroll to position [195, 0]
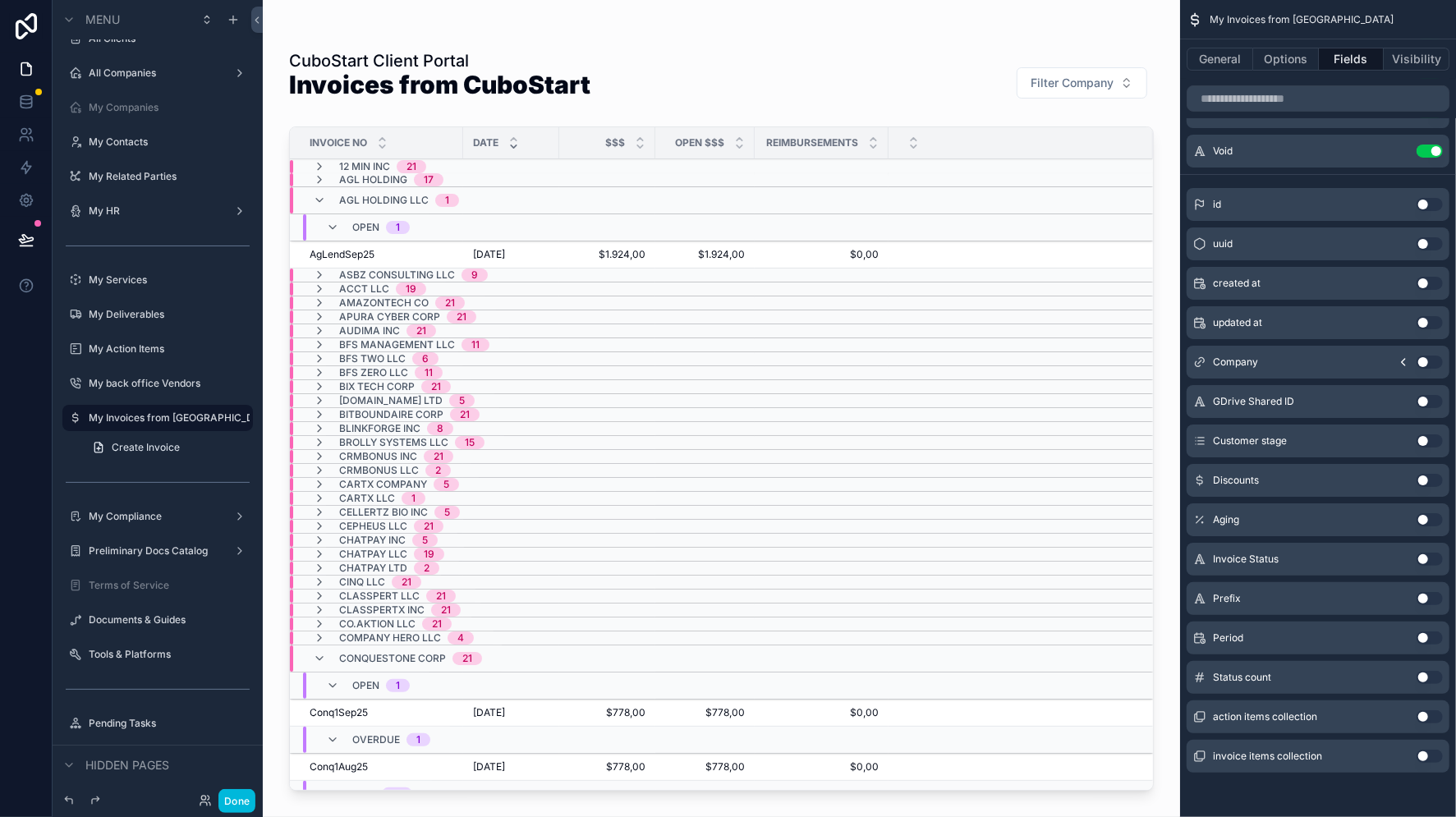
click at [1430, 676] on button "Use setting" at bounding box center [1429, 677] width 26 height 13
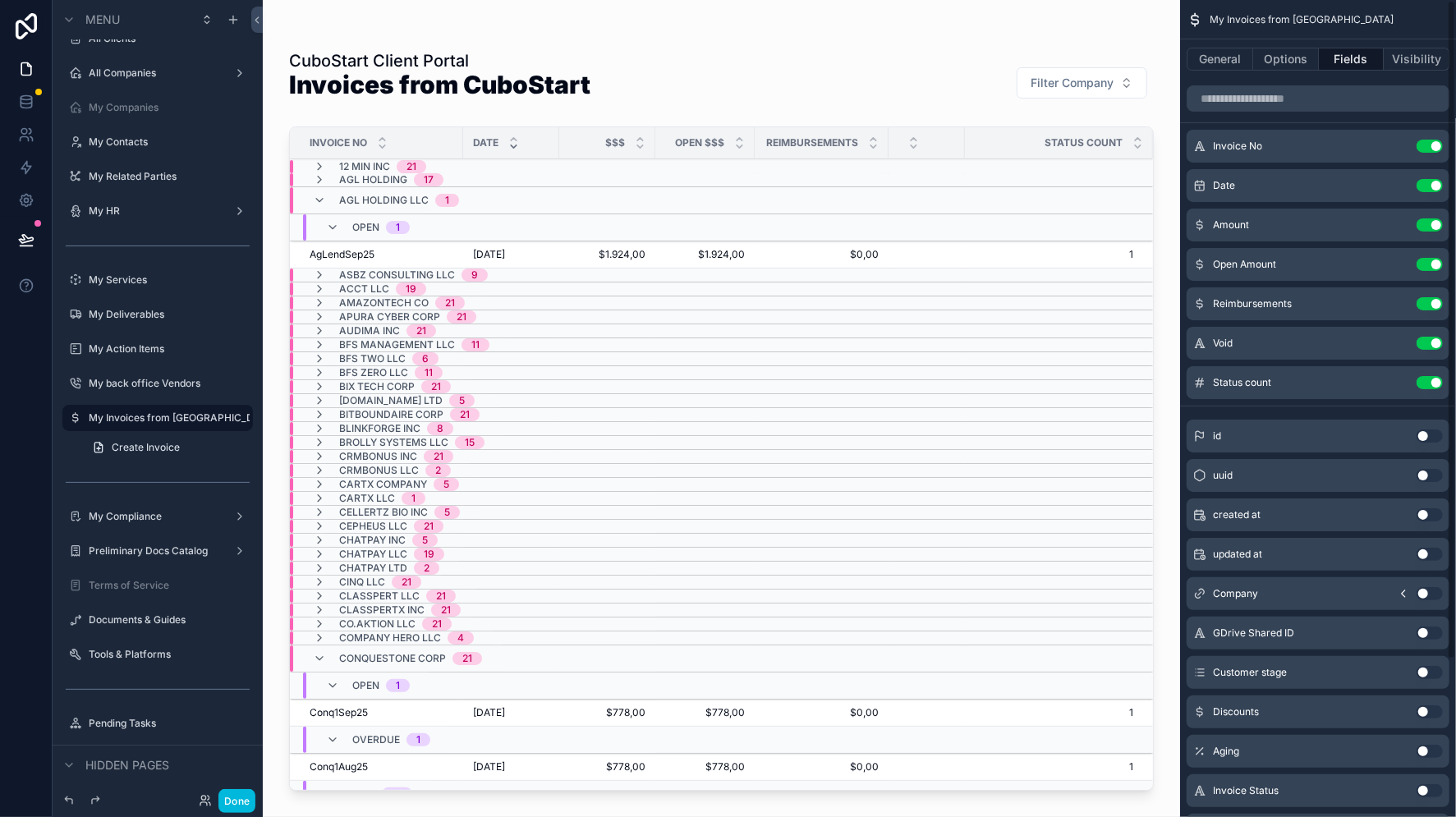
scroll to position [0, 0]
click at [0, 0] on icon "scrollable content" at bounding box center [0, 0] width 0 height 0
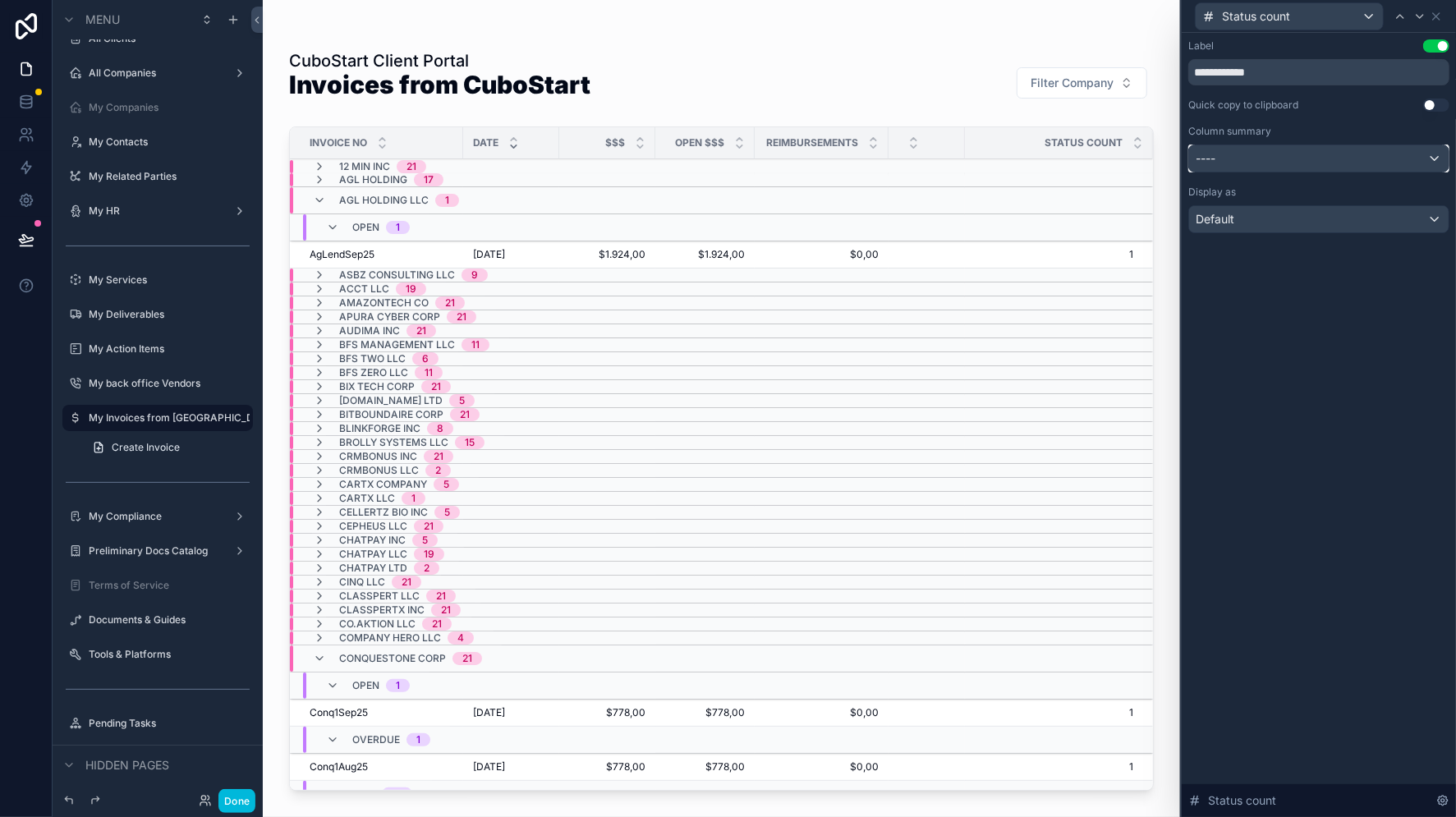
click at [1429, 159] on div "----" at bounding box center [1319, 158] width 260 height 26
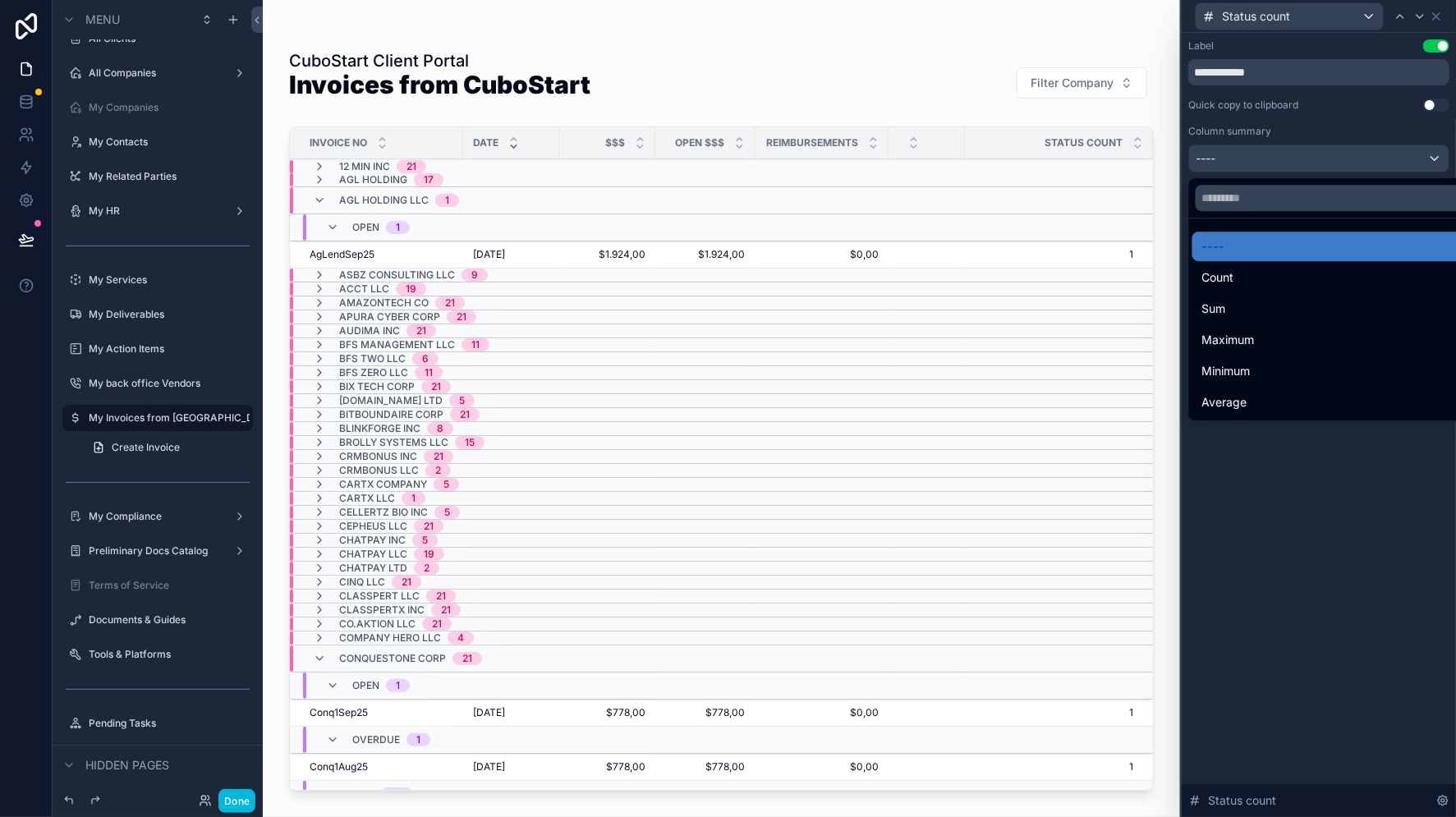
click at [1258, 308] on div "Sum" at bounding box center [1337, 308] width 272 height 19
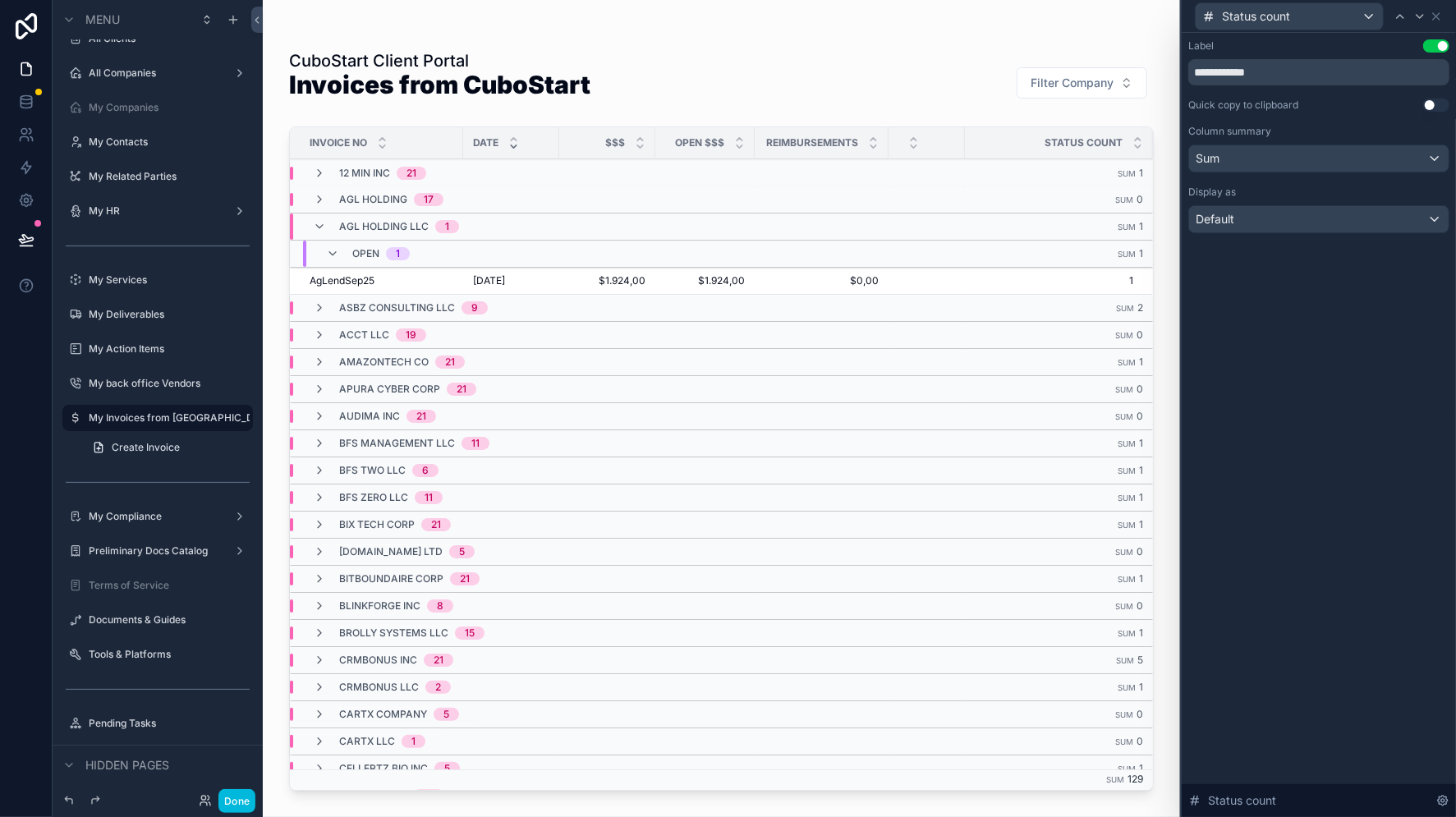
click at [316, 309] on icon "scrollable content" at bounding box center [320, 308] width 13 height 13
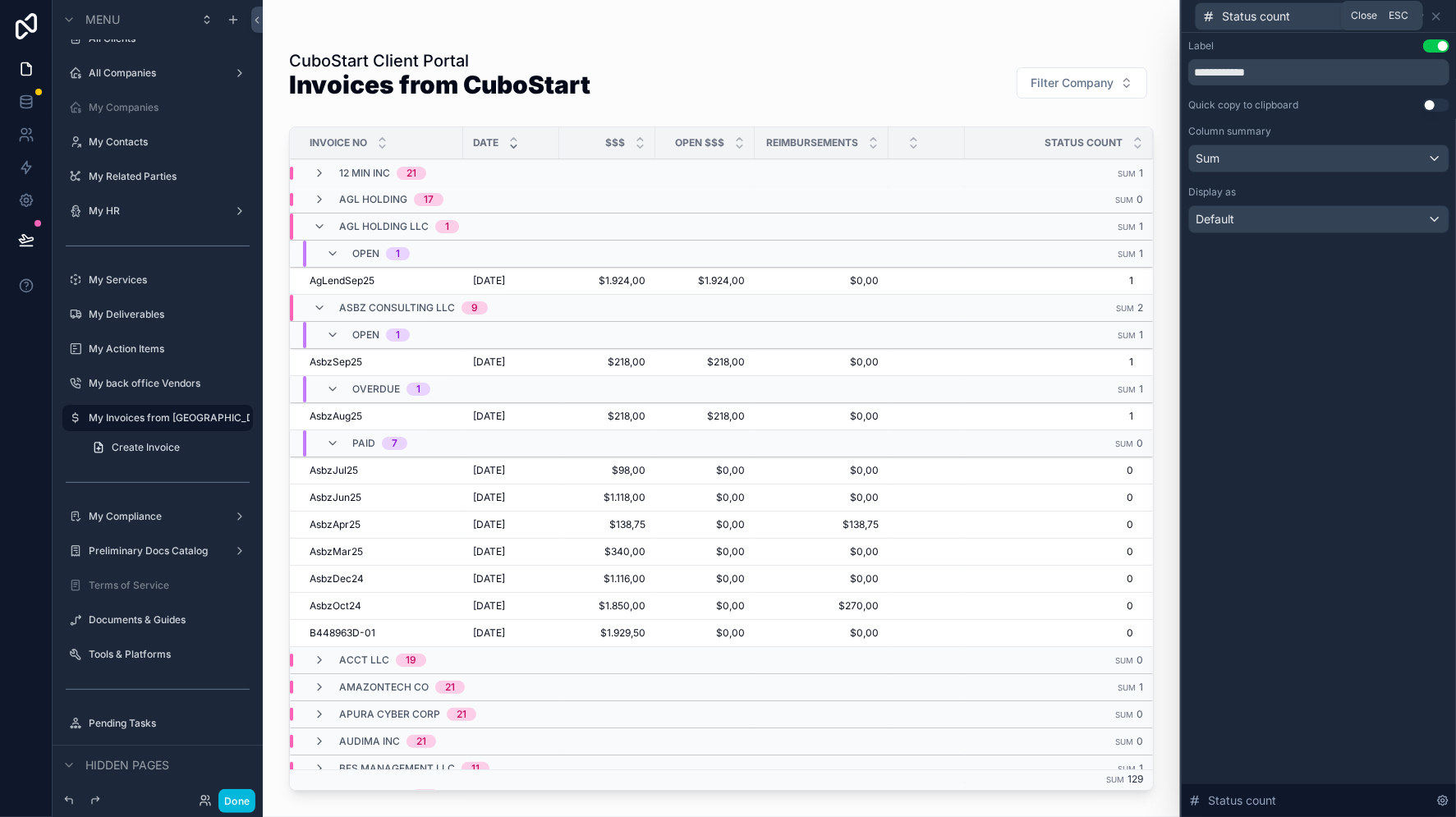
click at [1437, 17] on icon at bounding box center [1436, 16] width 6 height 6
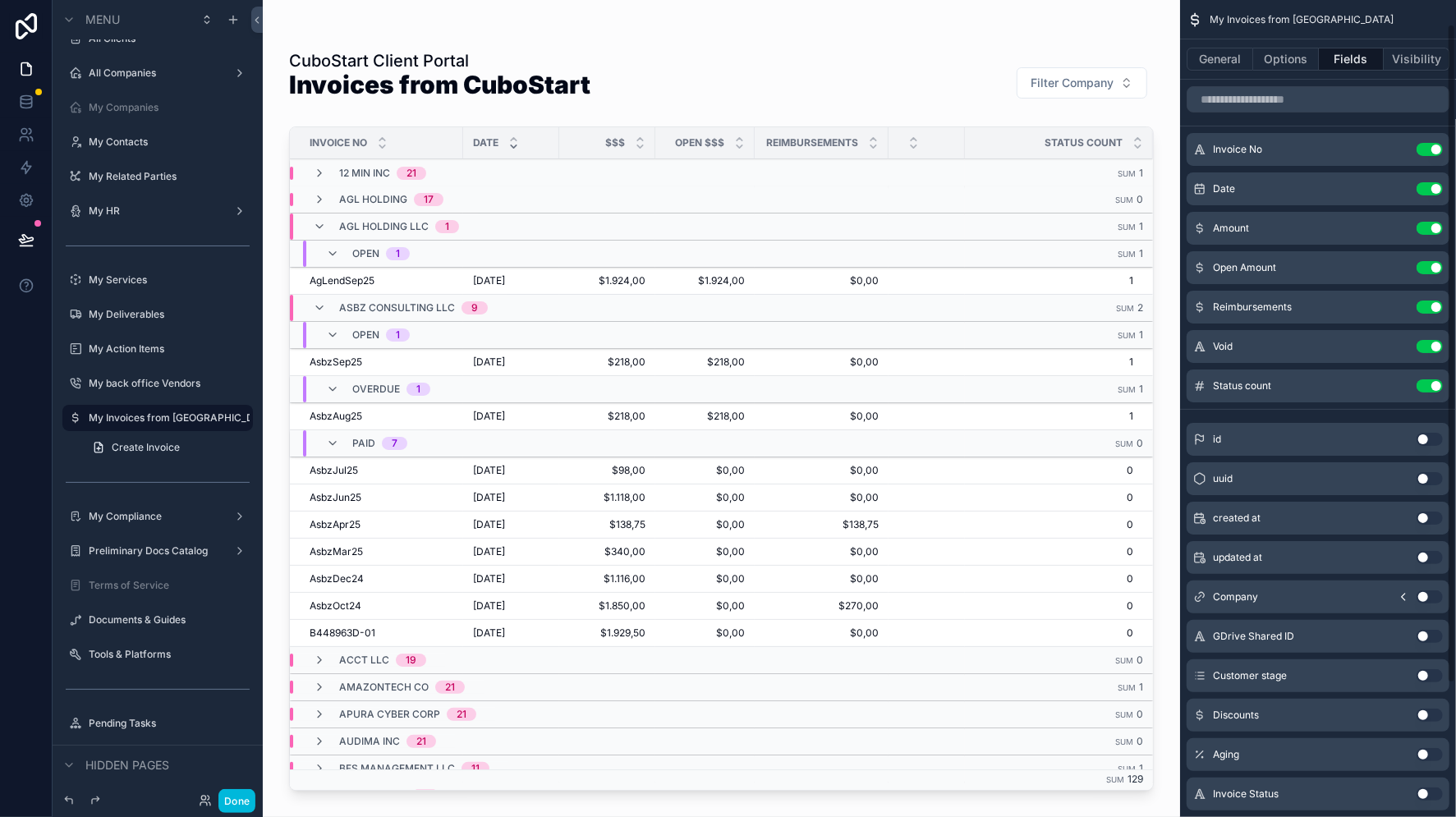
scroll to position [195, 0]
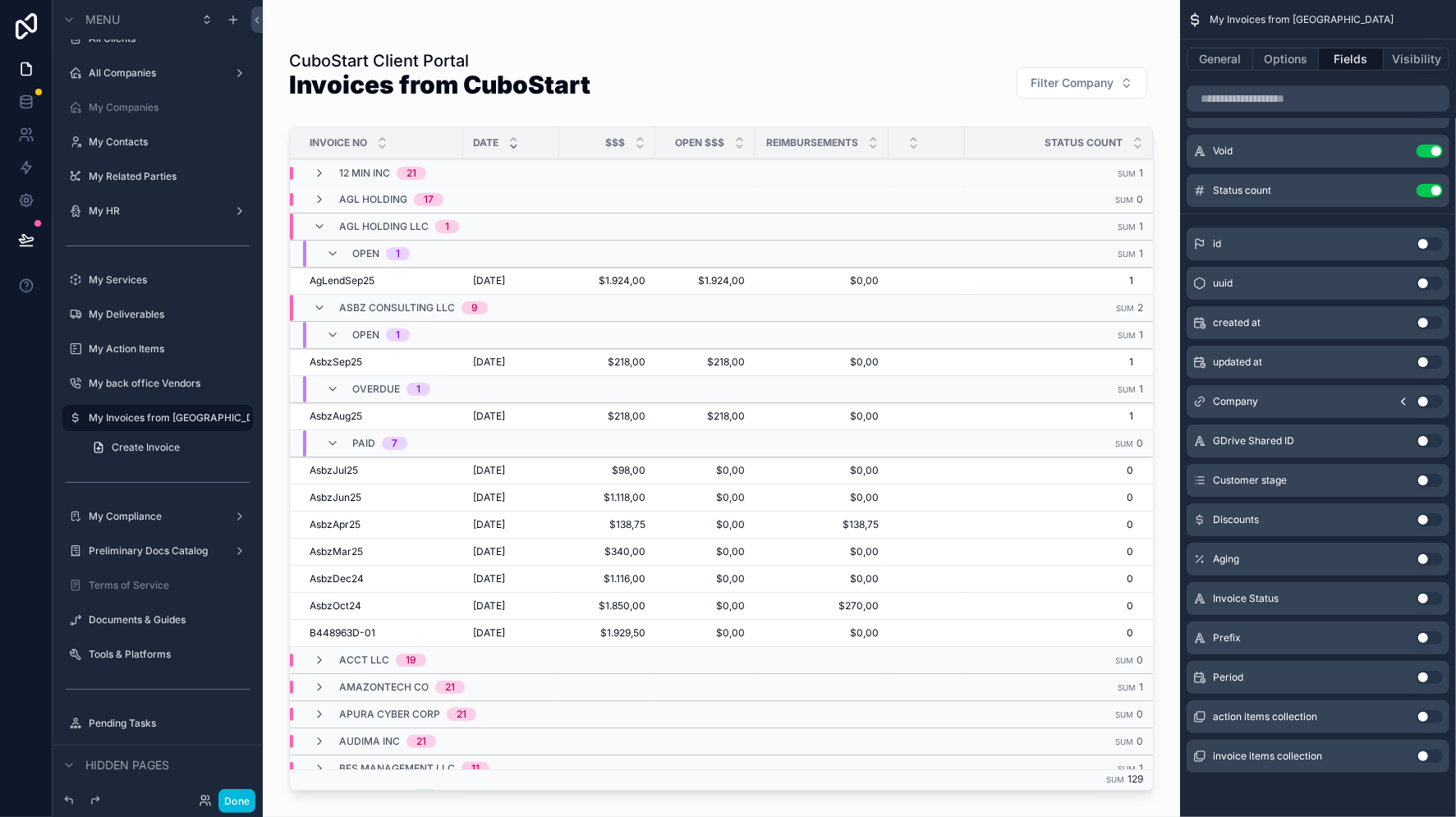
click at [1435, 596] on button "Use setting" at bounding box center [1429, 598] width 26 height 13
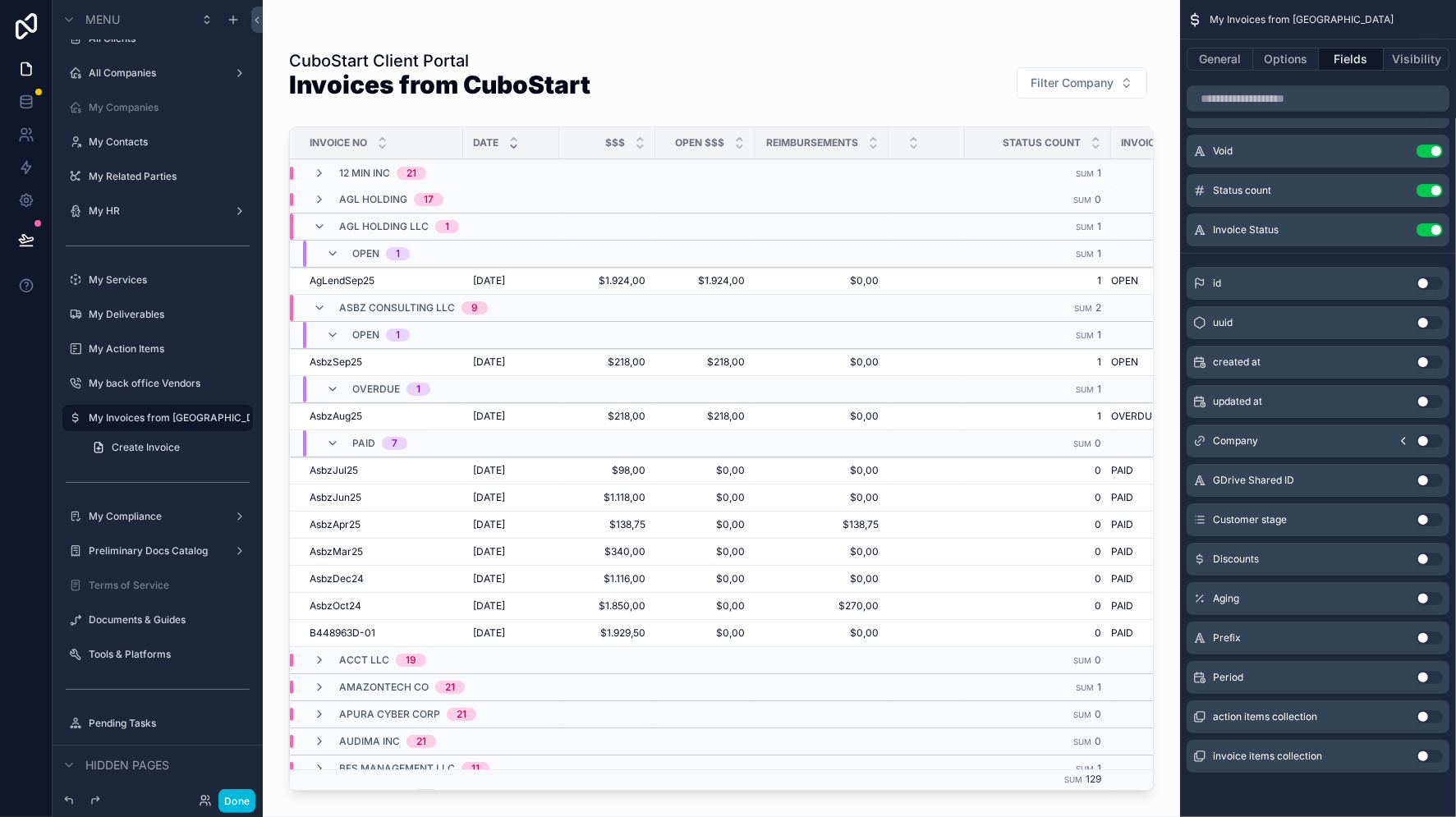
click at [1226, 61] on button "General" at bounding box center [1220, 58] width 67 height 23
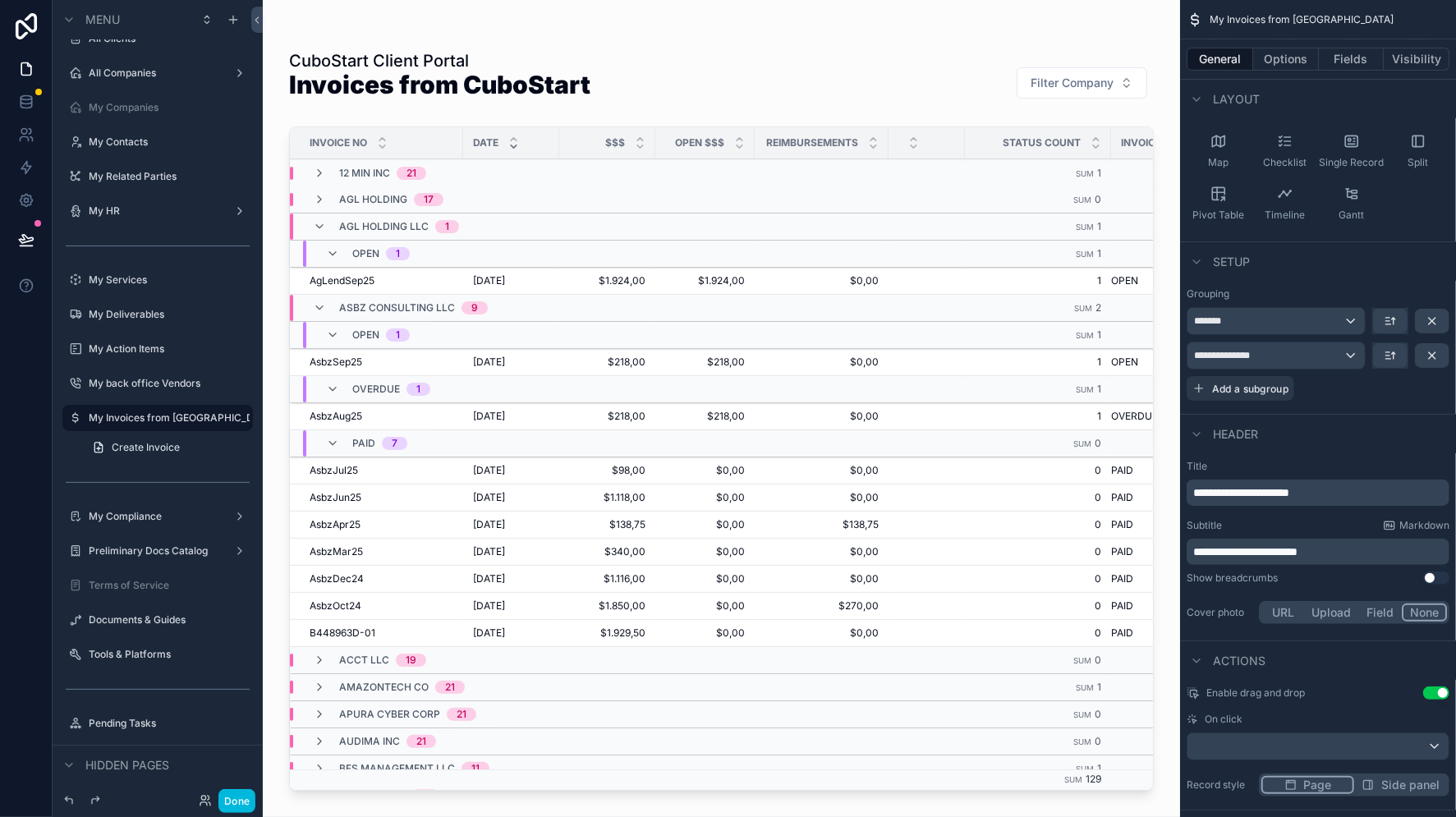
click at [1430, 357] on icon "scrollable content" at bounding box center [1432, 355] width 6 height 6
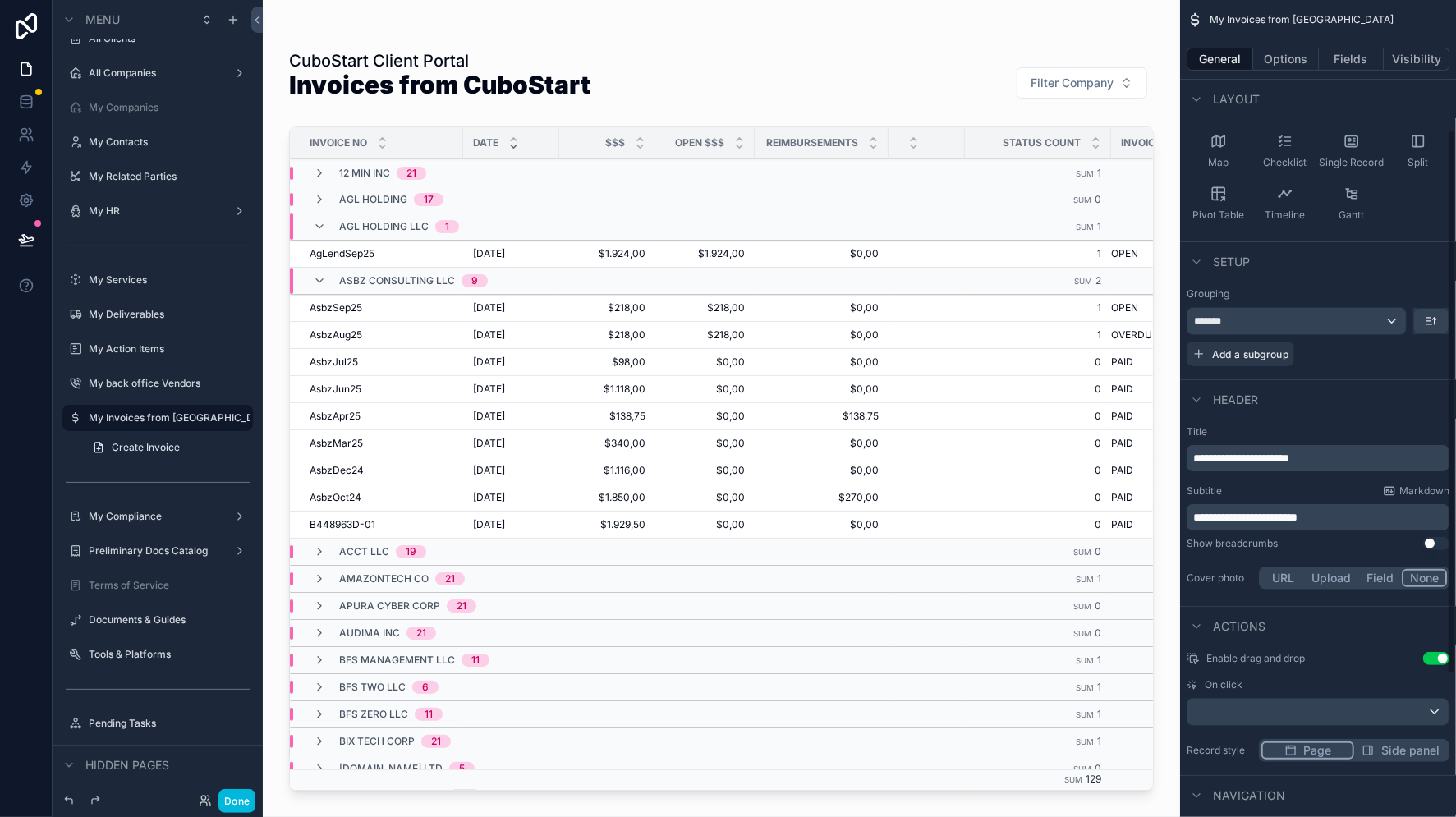
click at [1348, 61] on button "Fields" at bounding box center [1351, 58] width 66 height 23
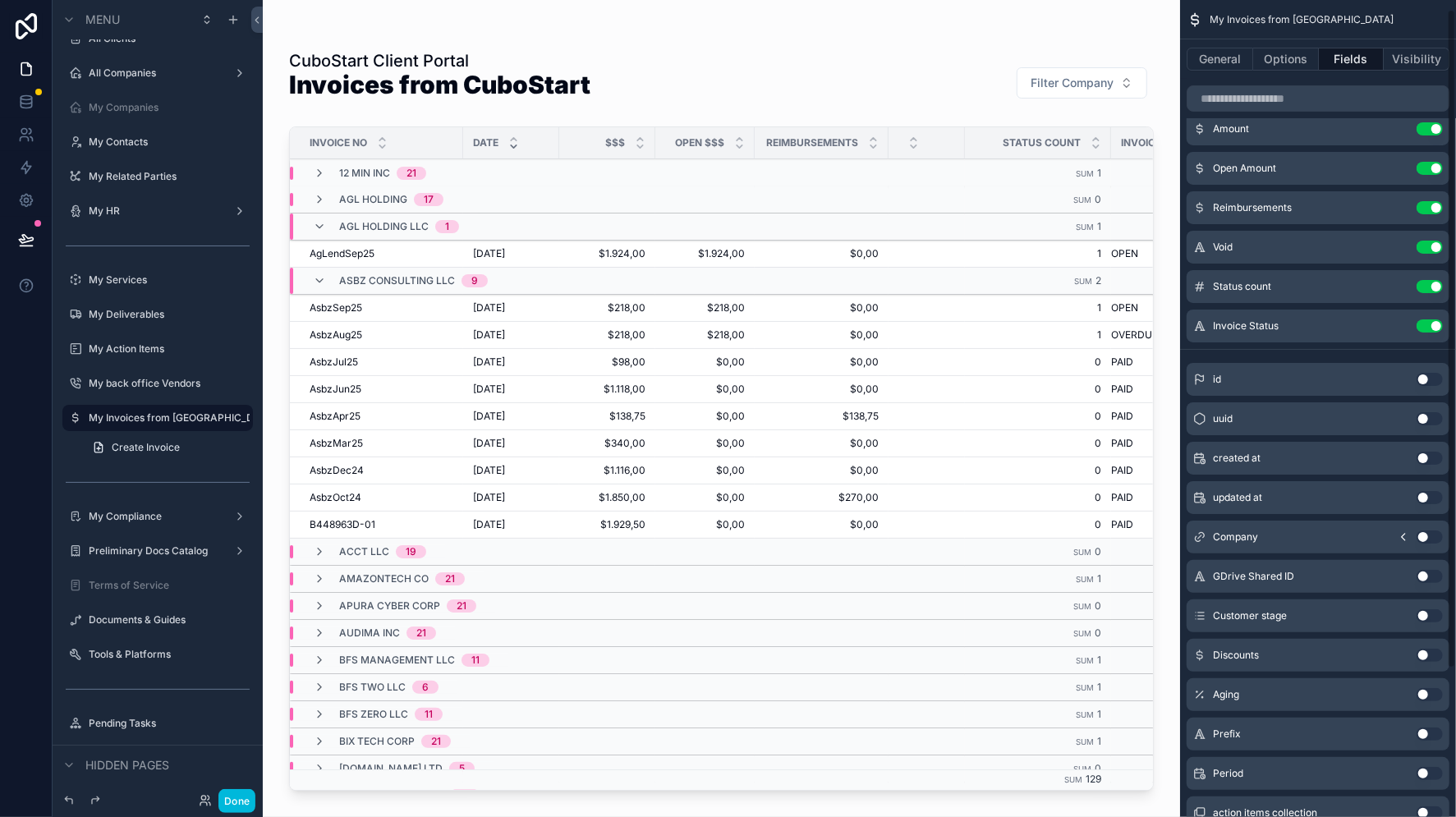
scroll to position [0, 0]
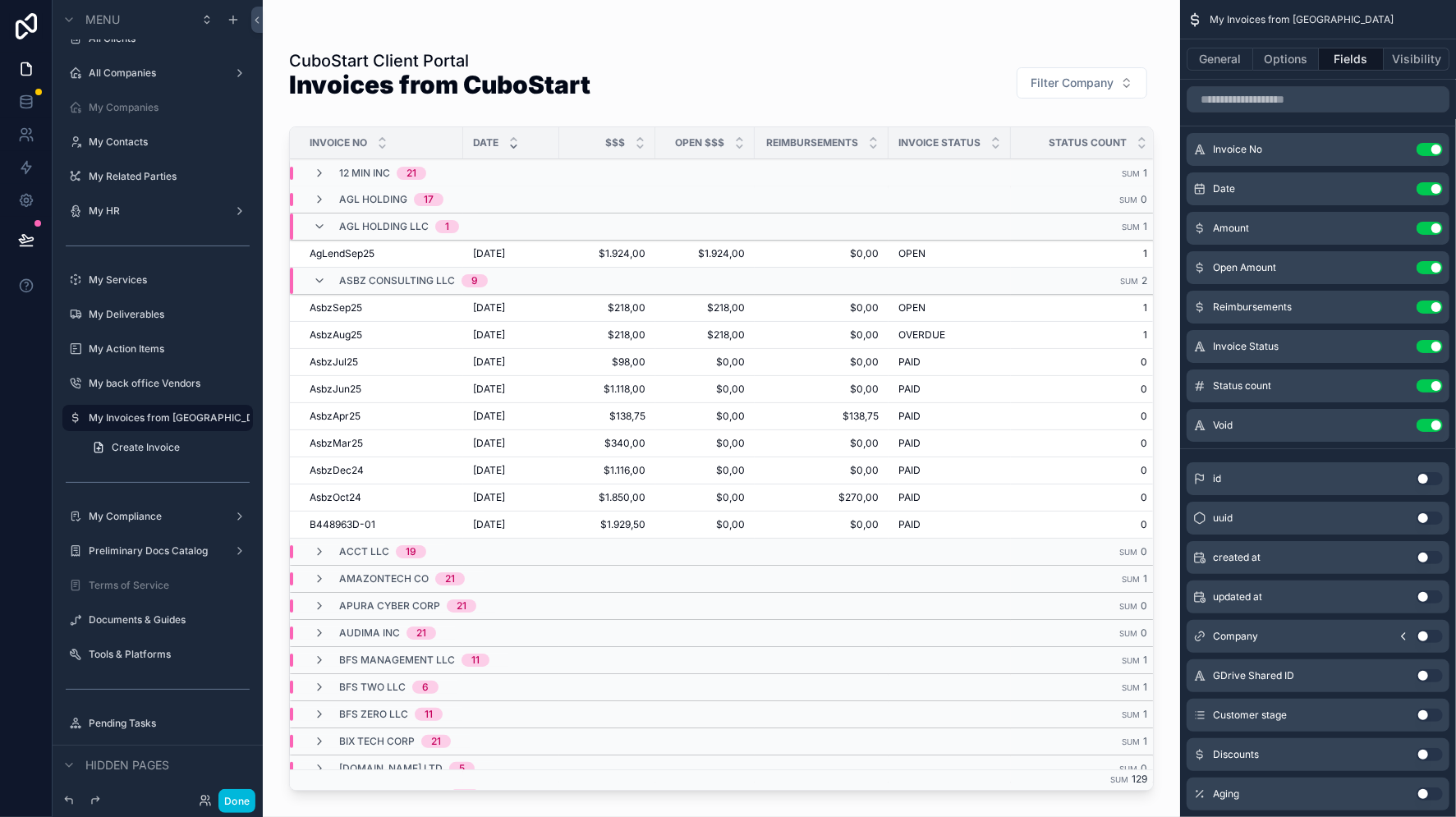
click at [1422, 422] on button "Use setting" at bounding box center [1429, 425] width 26 height 13
click at [0, 0] on icon "scrollable content" at bounding box center [0, 0] width 0 height 0
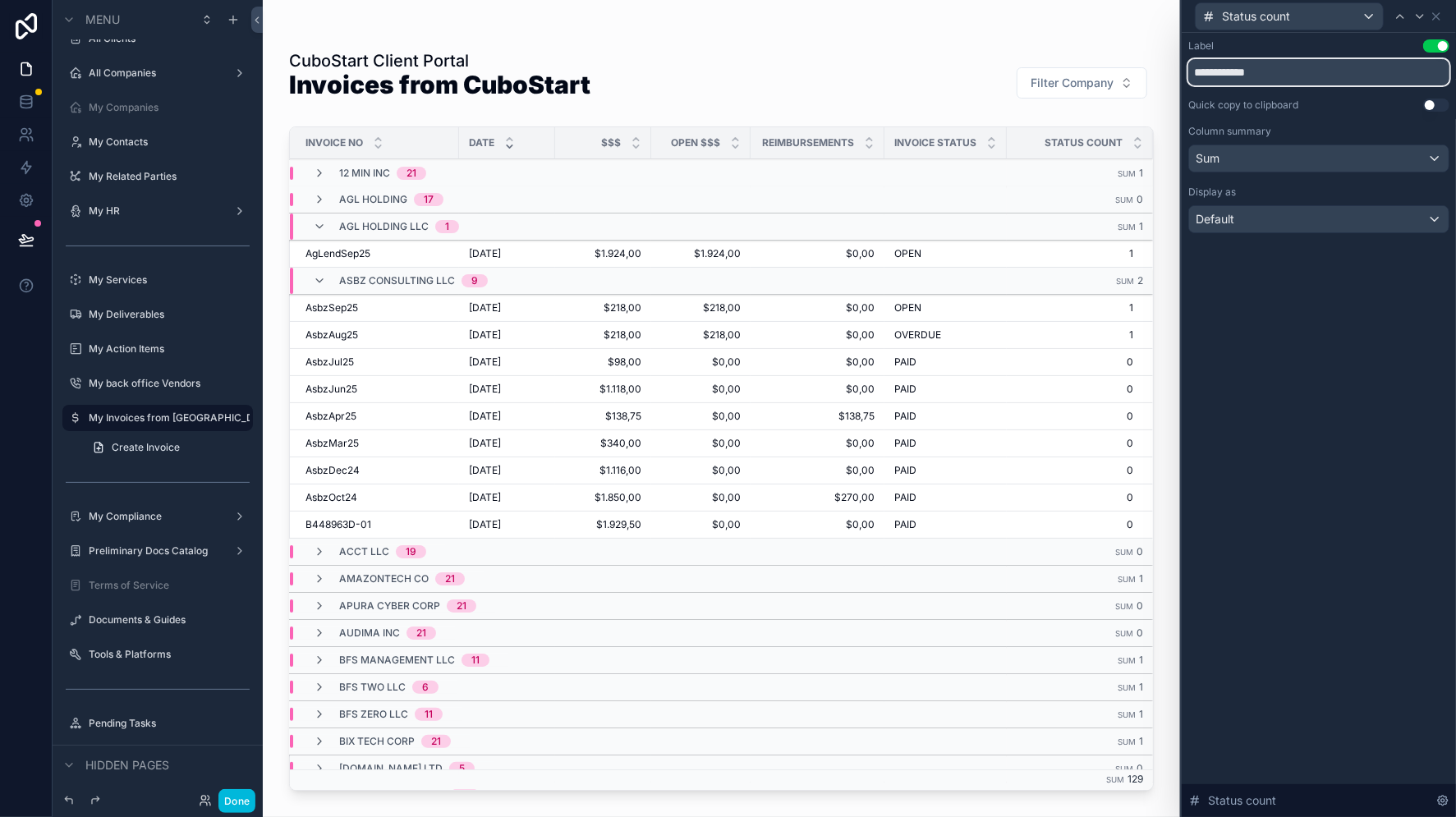
drag, startPoint x: 1289, startPoint y: 75, endPoint x: 1172, endPoint y: 75, distance: 117.0
click at [1172, 75] on div "**********" at bounding box center [728, 408] width 1456 height 817
type input "****"
click at [1437, 14] on icon at bounding box center [1436, 17] width 13 height 13
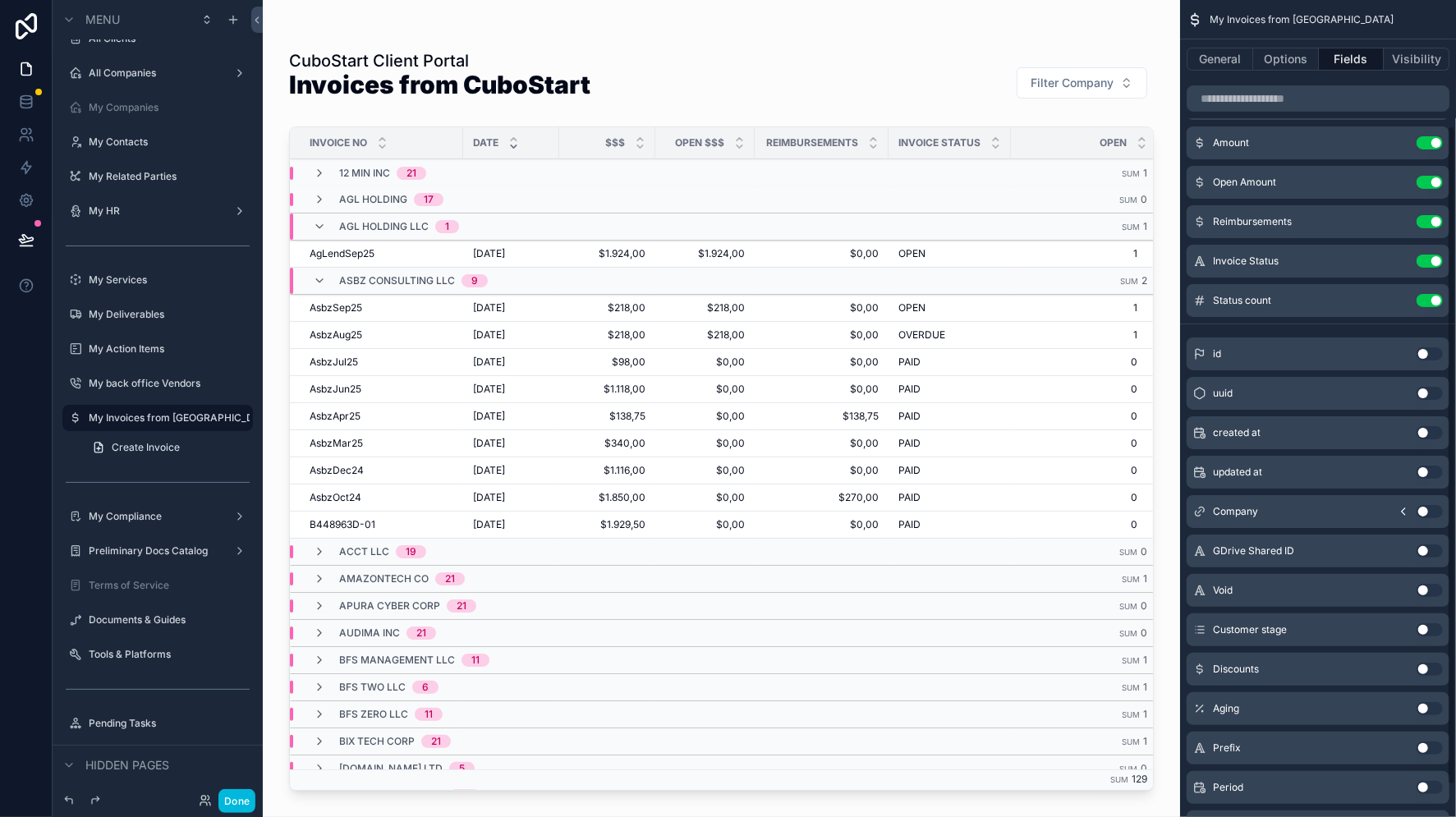
scroll to position [195, 0]
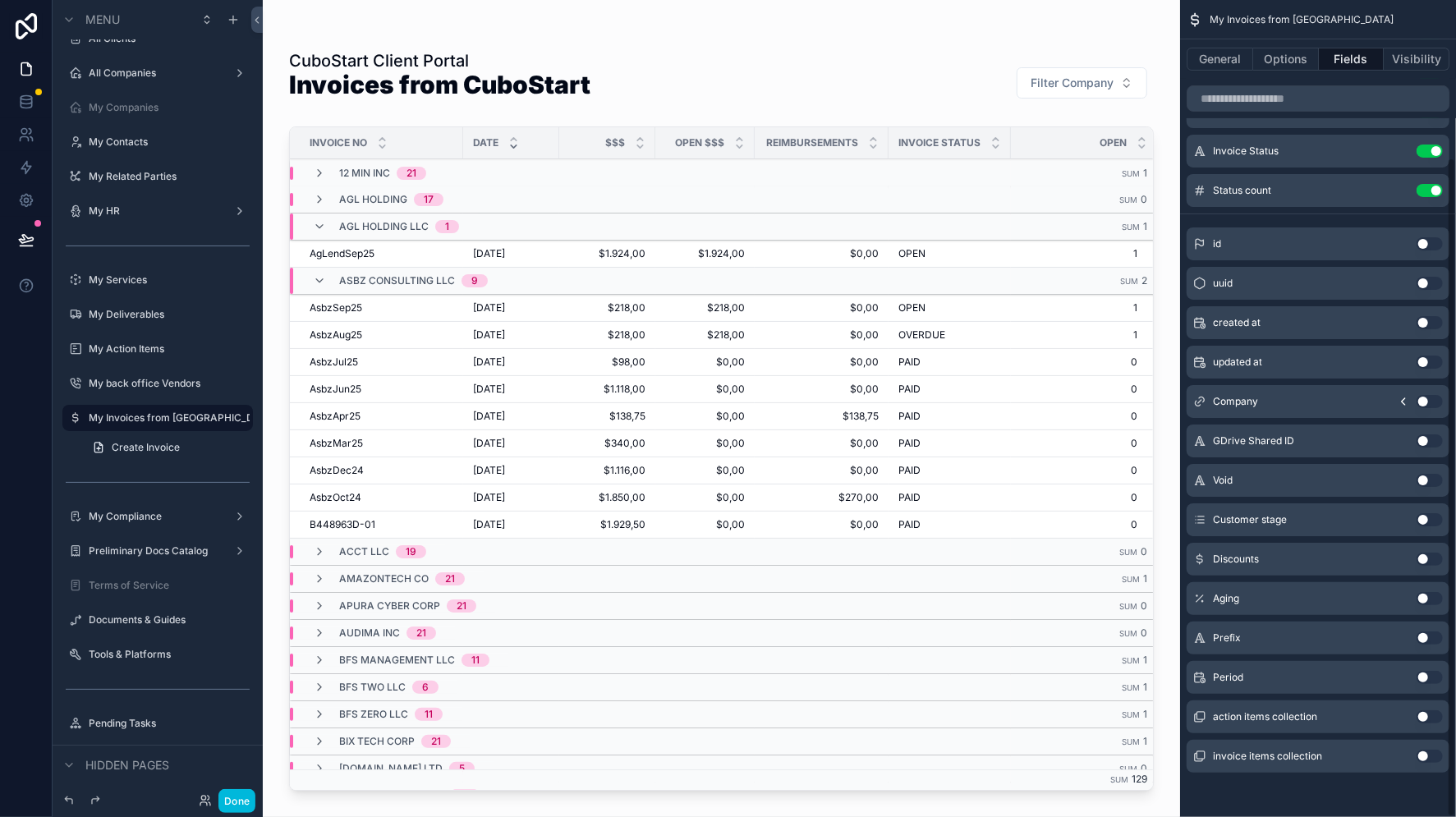
drag, startPoint x: 1434, startPoint y: 479, endPoint x: 1350, endPoint y: 378, distance: 131.4
click at [1433, 479] on button "Use setting" at bounding box center [1429, 480] width 26 height 13
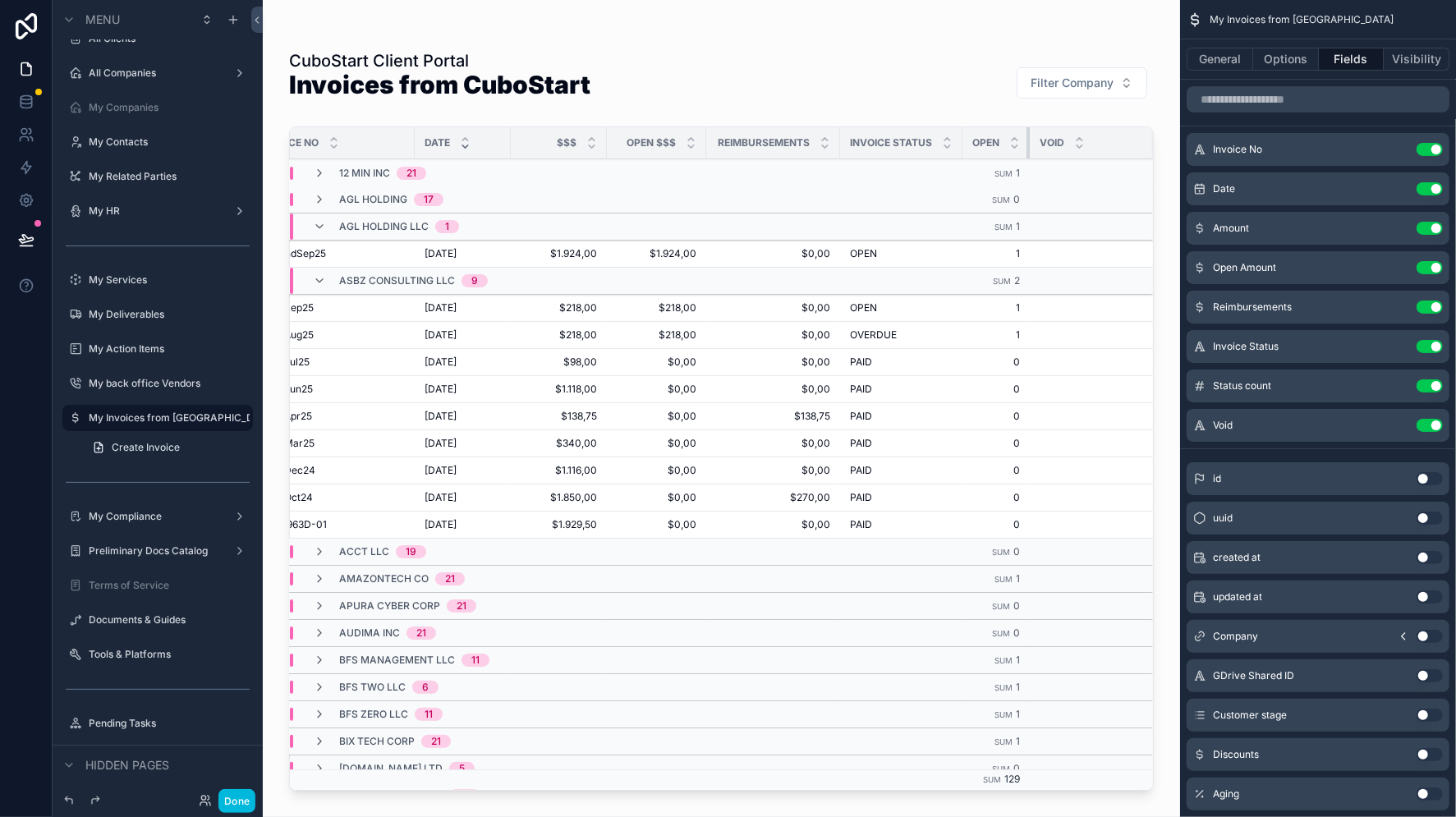
scroll to position [0, 61]
drag, startPoint x: 1013, startPoint y: 142, endPoint x: 933, endPoint y: 160, distance: 82.0
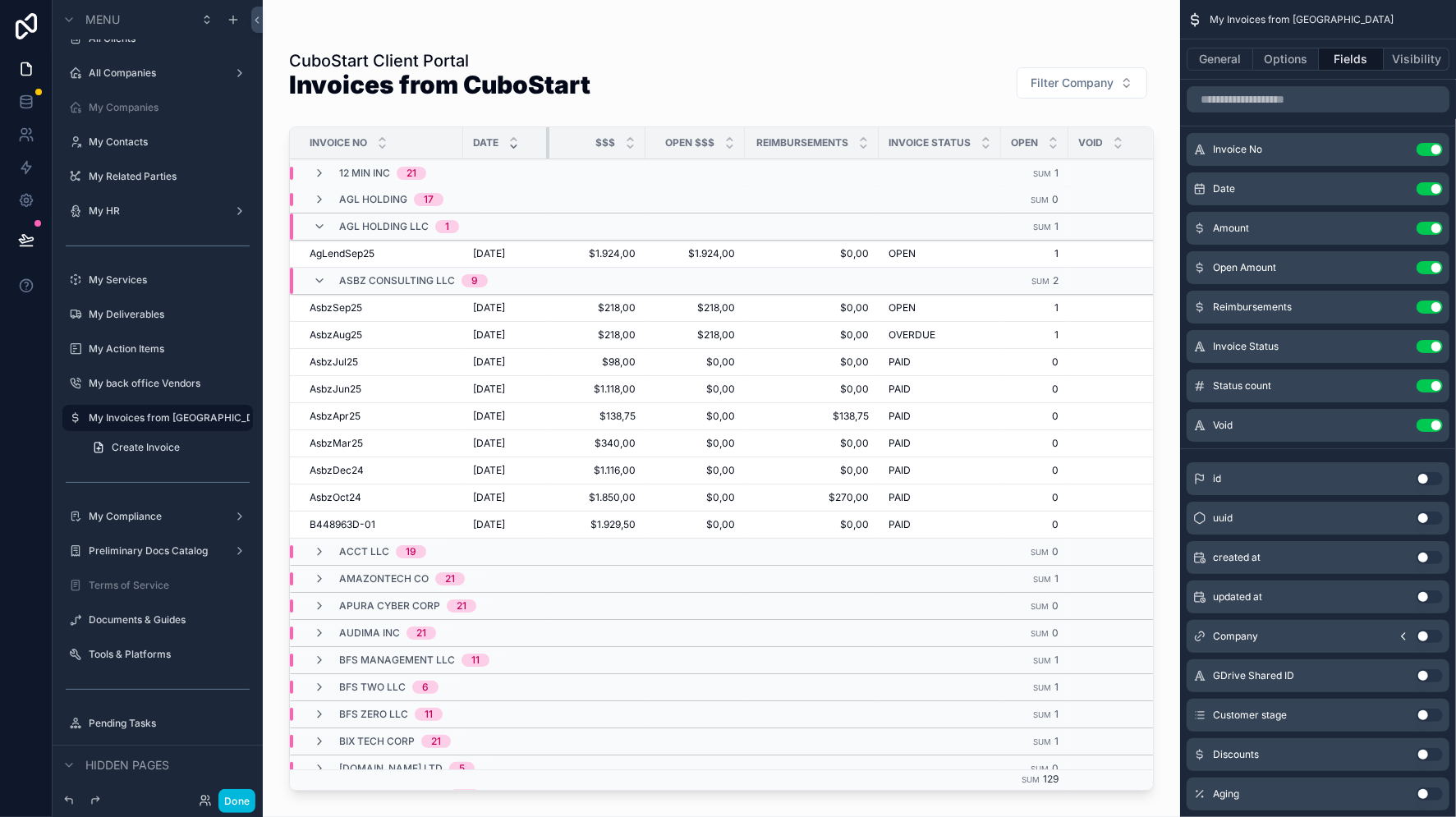
drag, startPoint x: 556, startPoint y: 149, endPoint x: 546, endPoint y: 154, distance: 11.2
click at [546, 154] on div "scrollable content" at bounding box center [549, 143] width 6 height 31
click at [0, 0] on icon "scrollable content" at bounding box center [0, 0] width 0 height 0
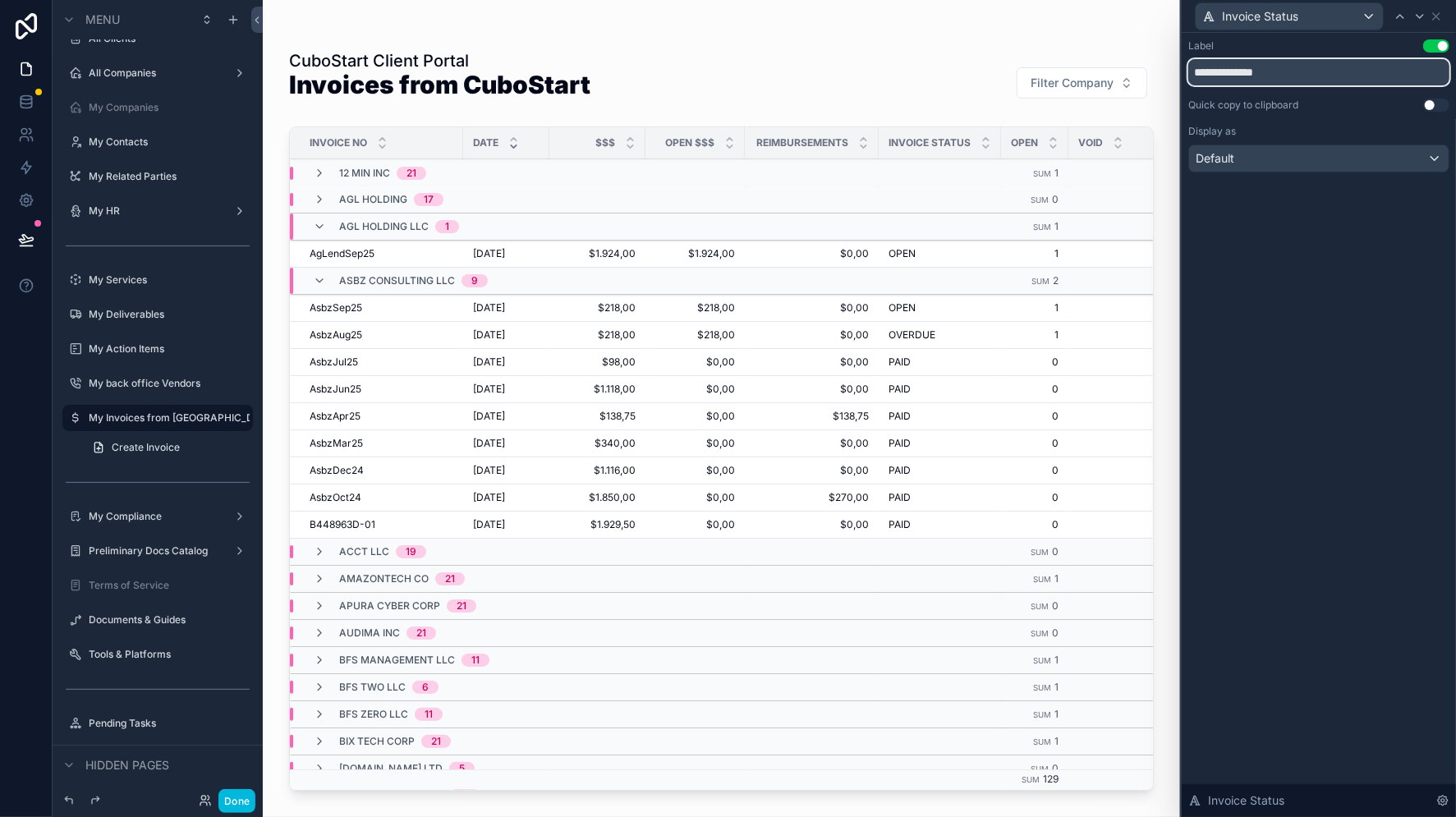
click at [1310, 70] on input "**********" at bounding box center [1319, 72] width 261 height 26
type input "******"
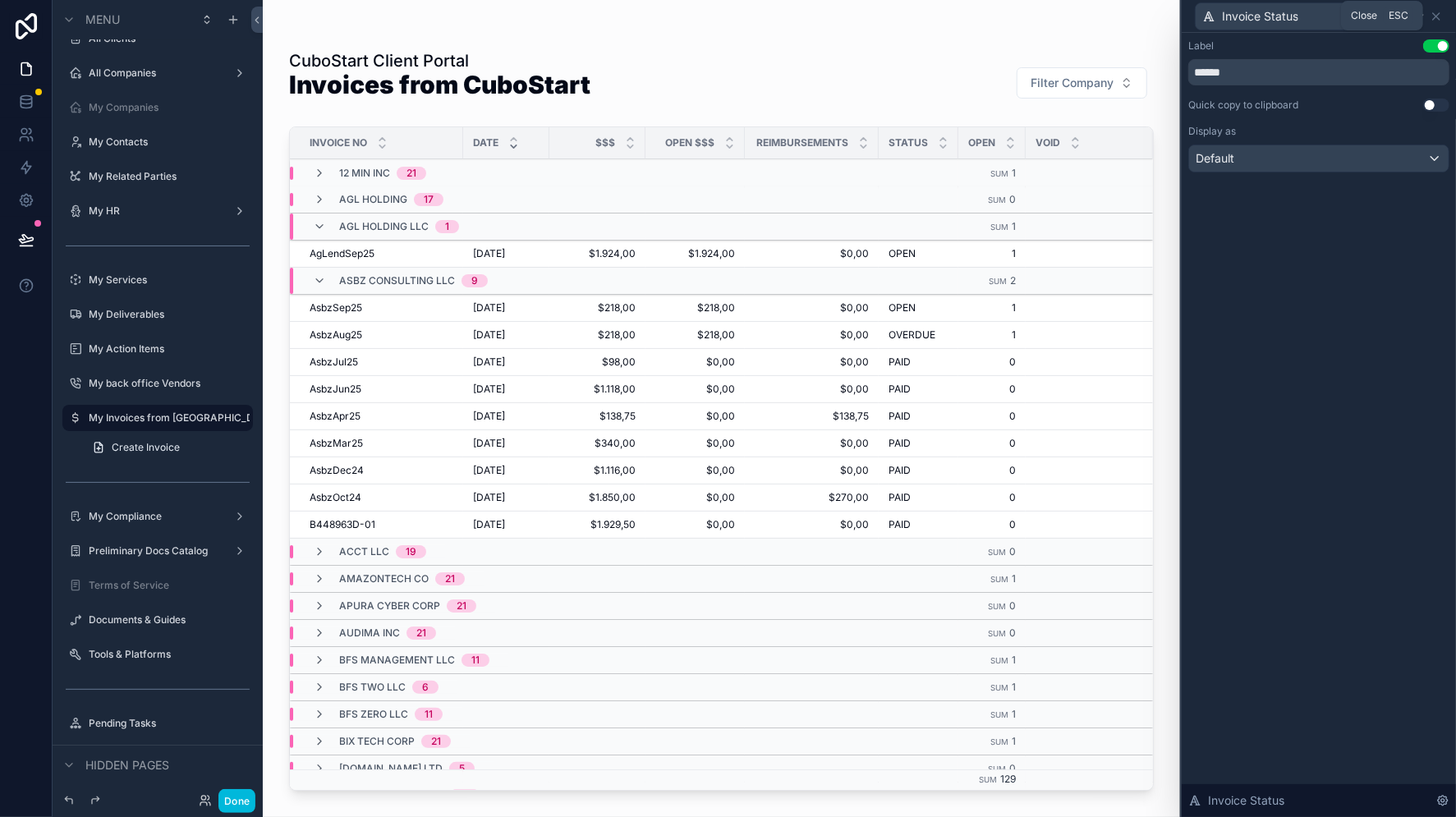
click at [1439, 13] on icon at bounding box center [1436, 17] width 13 height 13
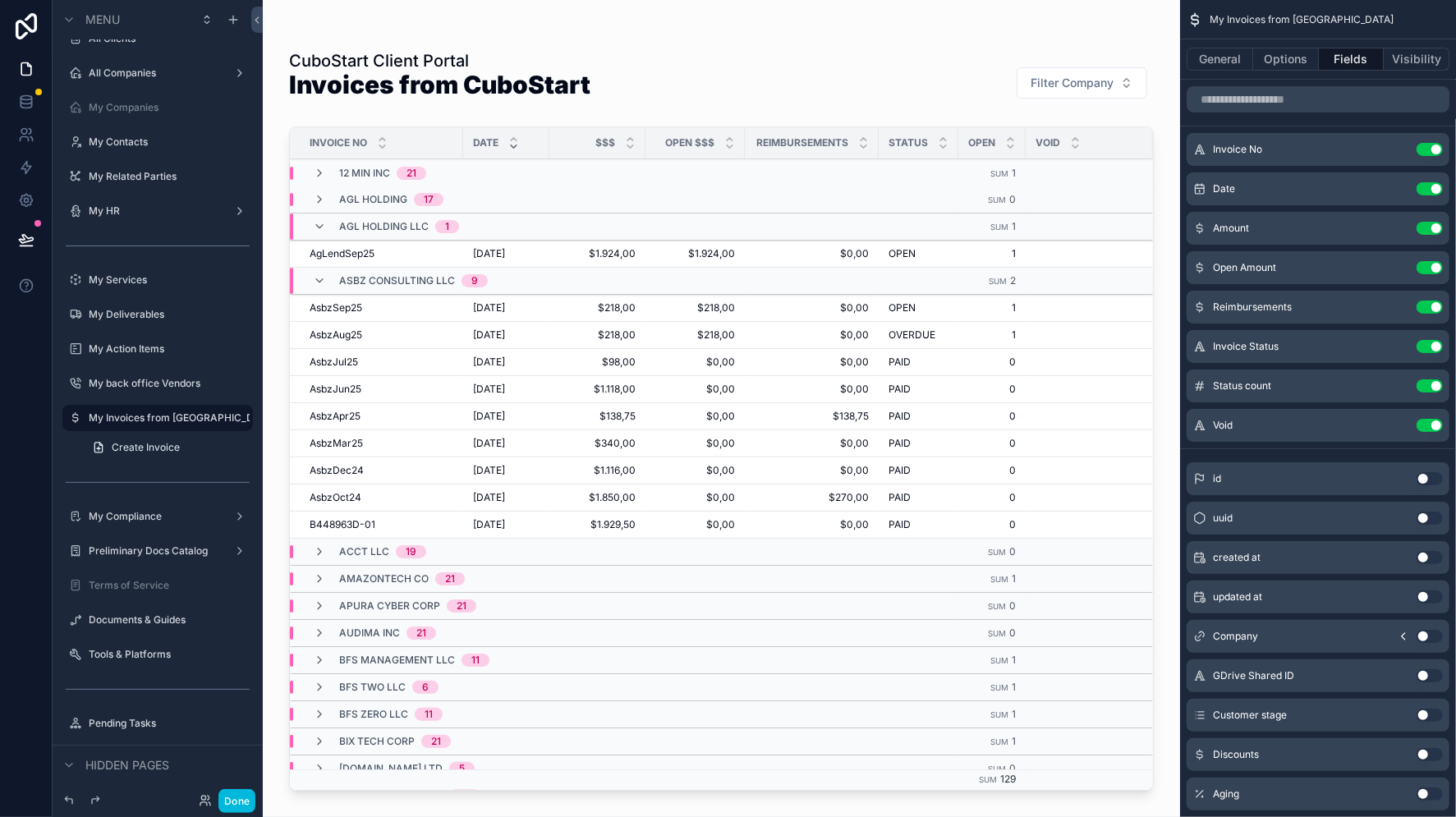
click at [317, 283] on icon "scrollable content" at bounding box center [320, 281] width 13 height 13
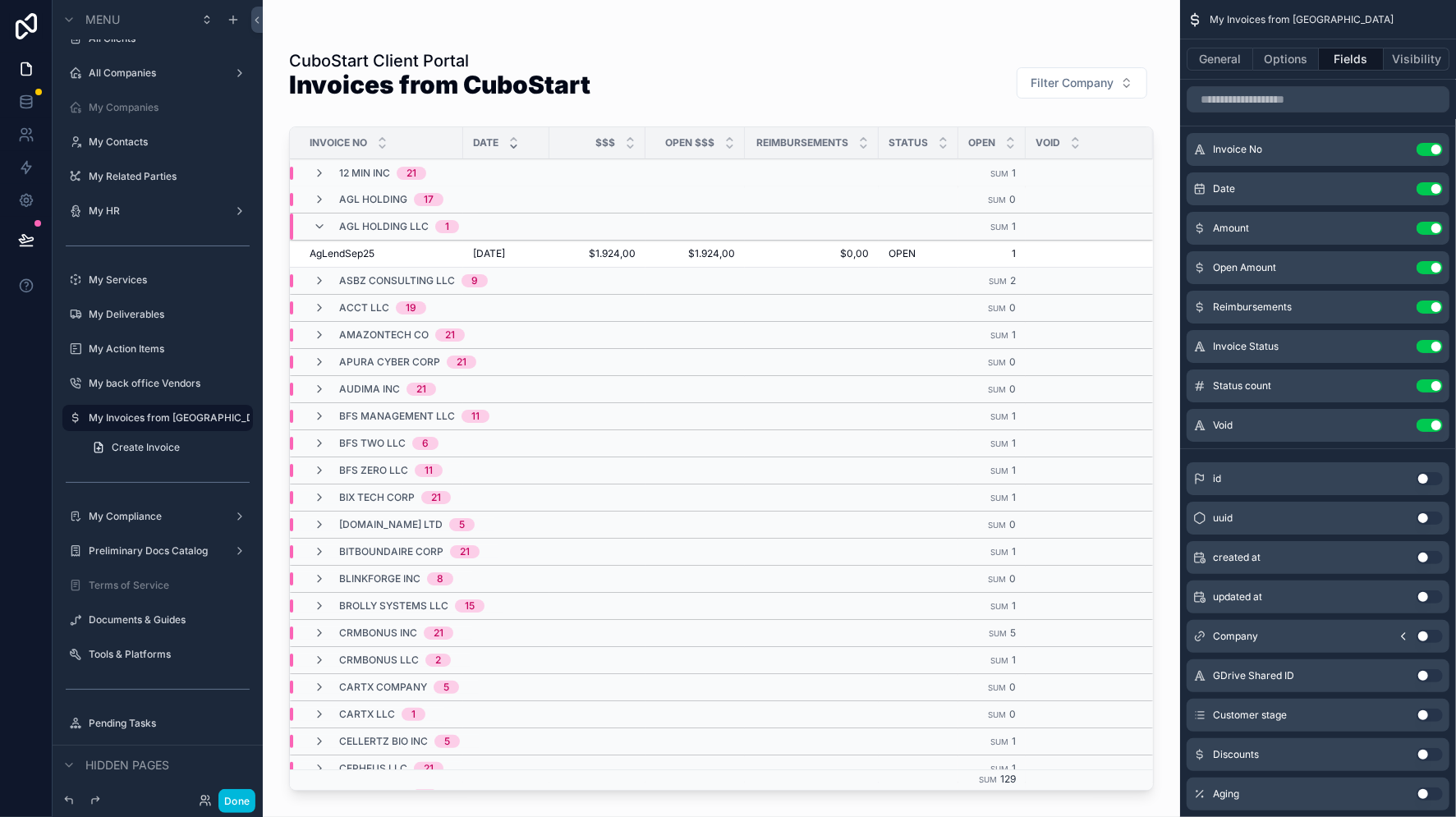
click at [321, 225] on icon "scrollable content" at bounding box center [320, 226] width 13 height 13
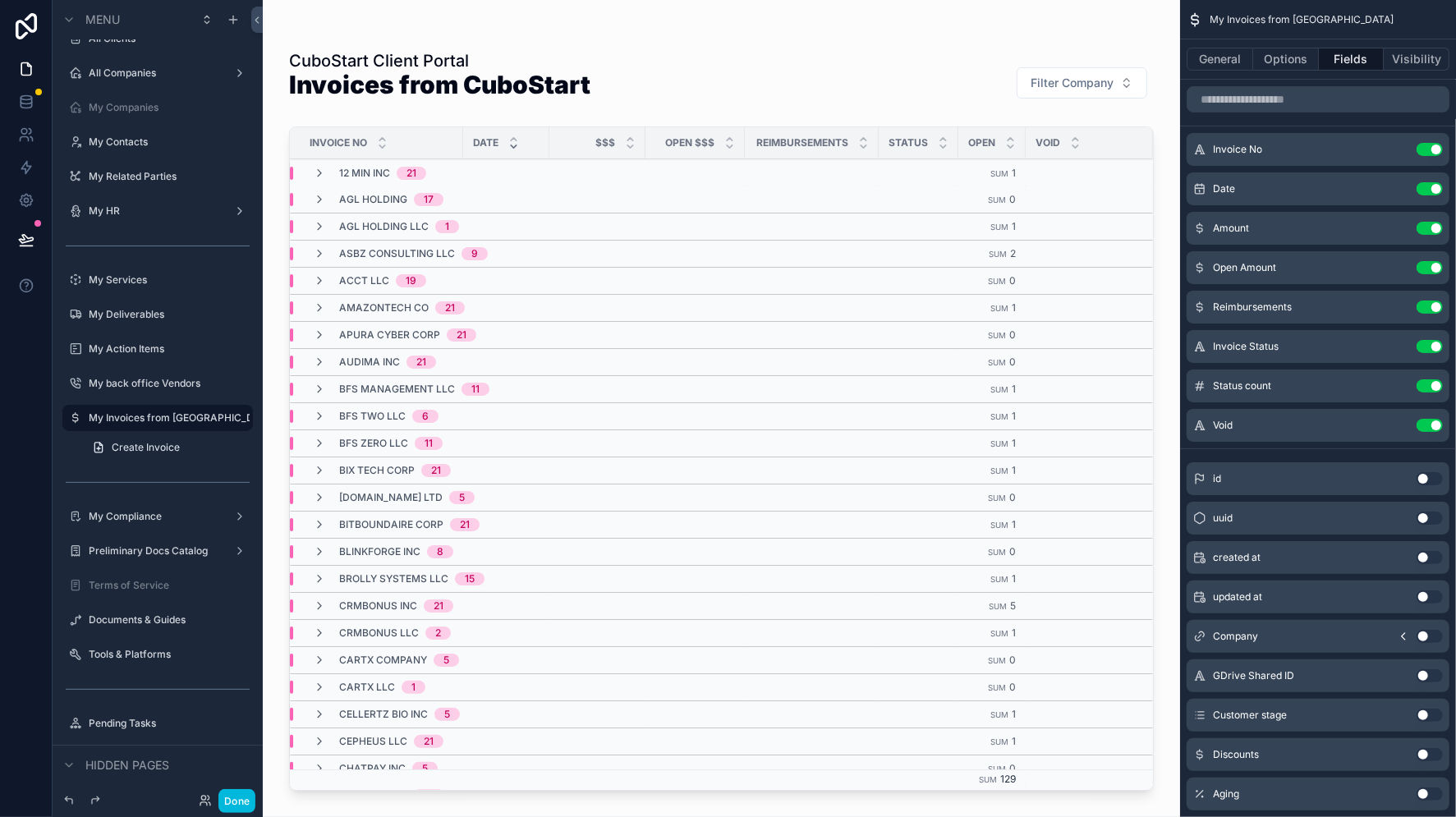
click at [321, 608] on icon "scrollable content" at bounding box center [320, 606] width 13 height 13
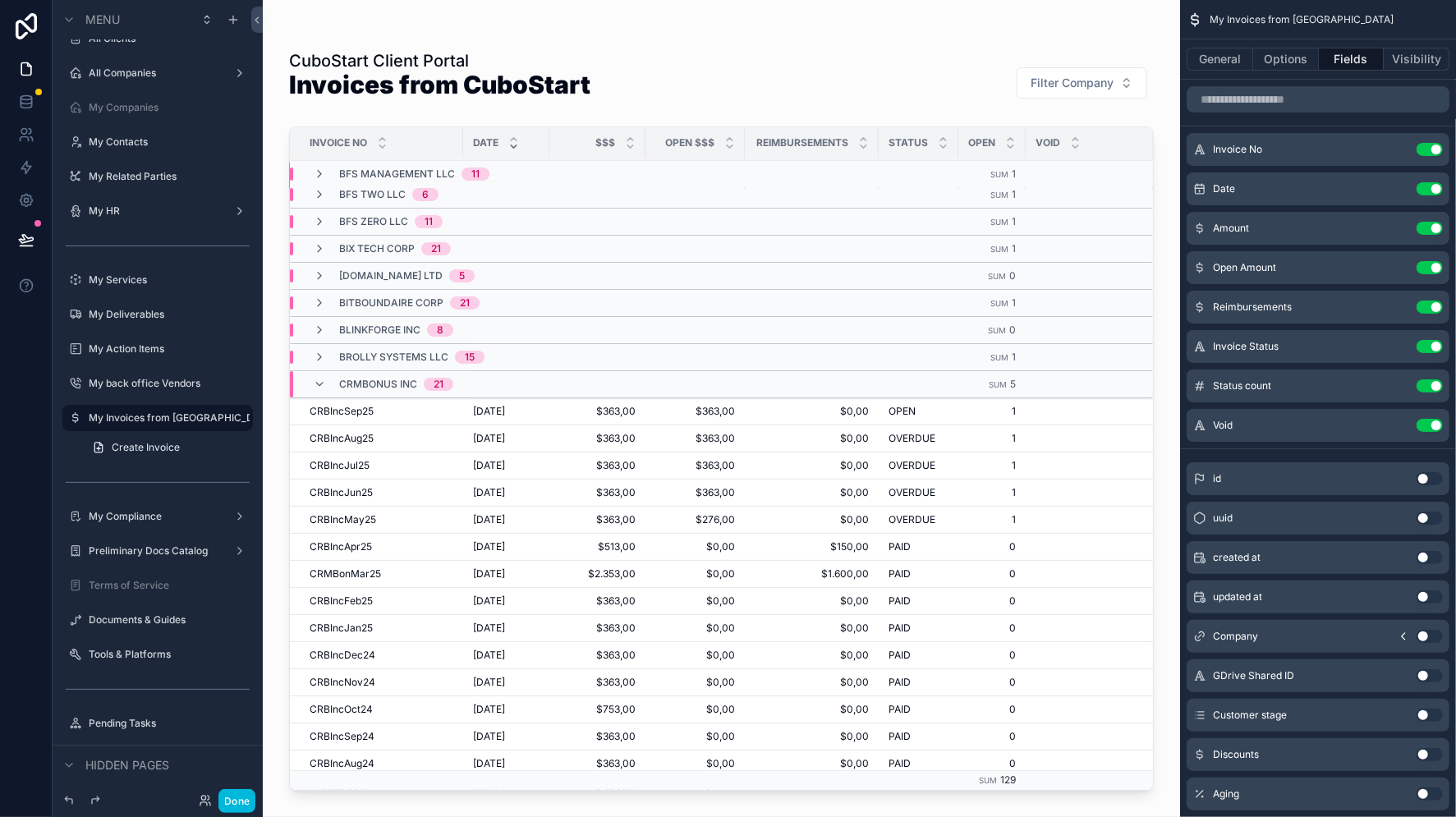
scroll to position [273, 0]
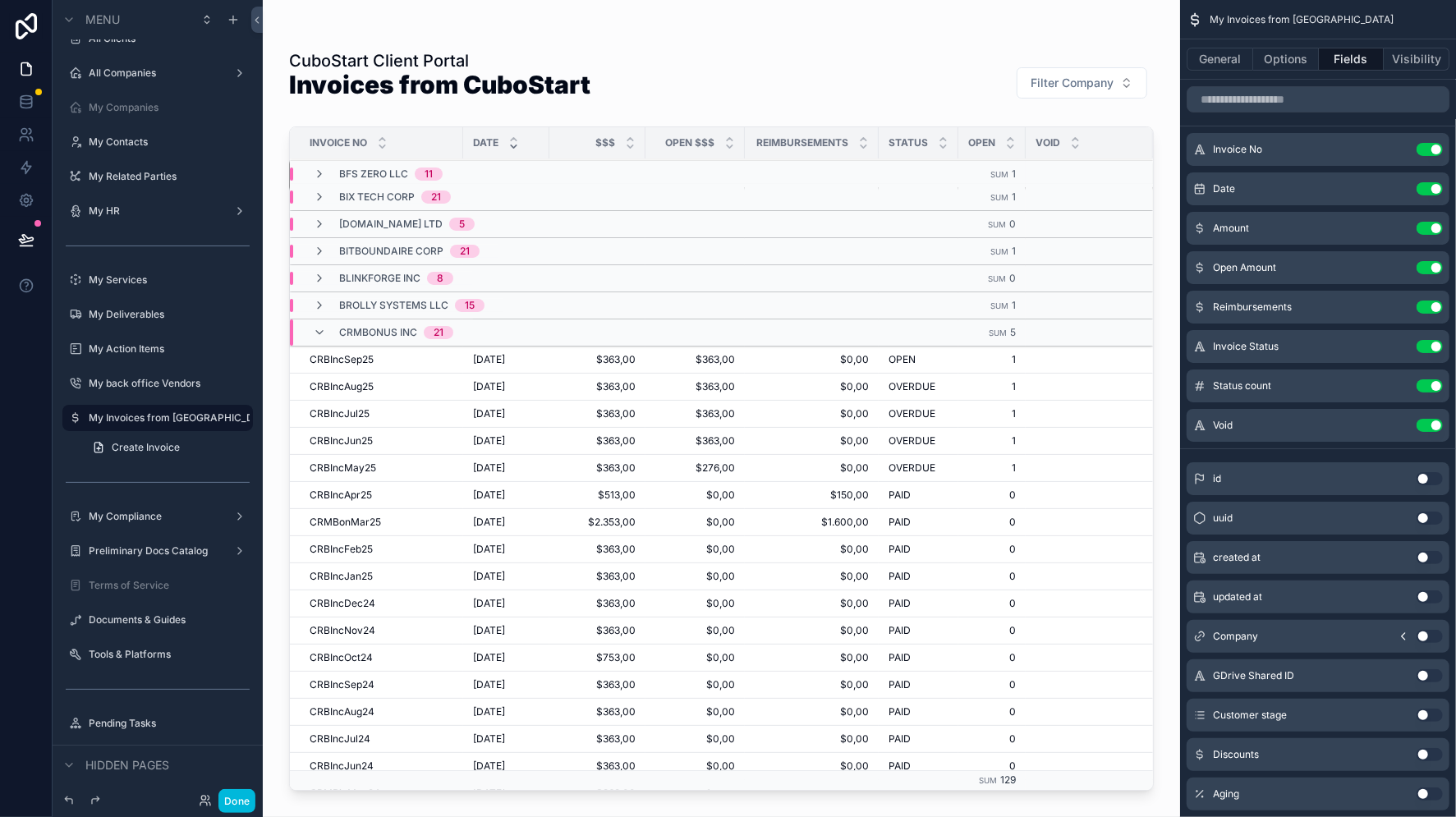
click at [318, 334] on icon "scrollable content" at bounding box center [320, 333] width 13 height 13
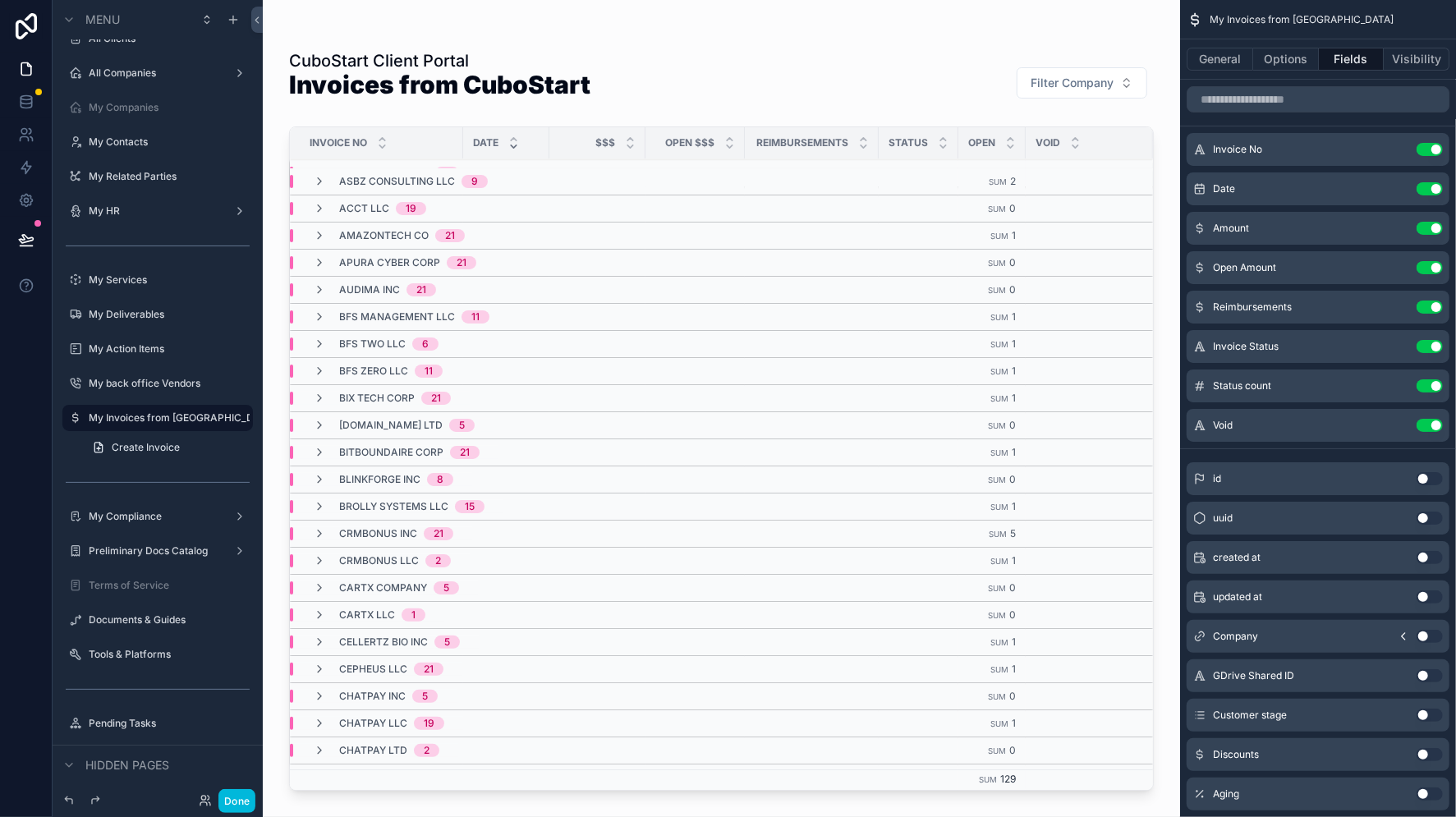
scroll to position [0, 0]
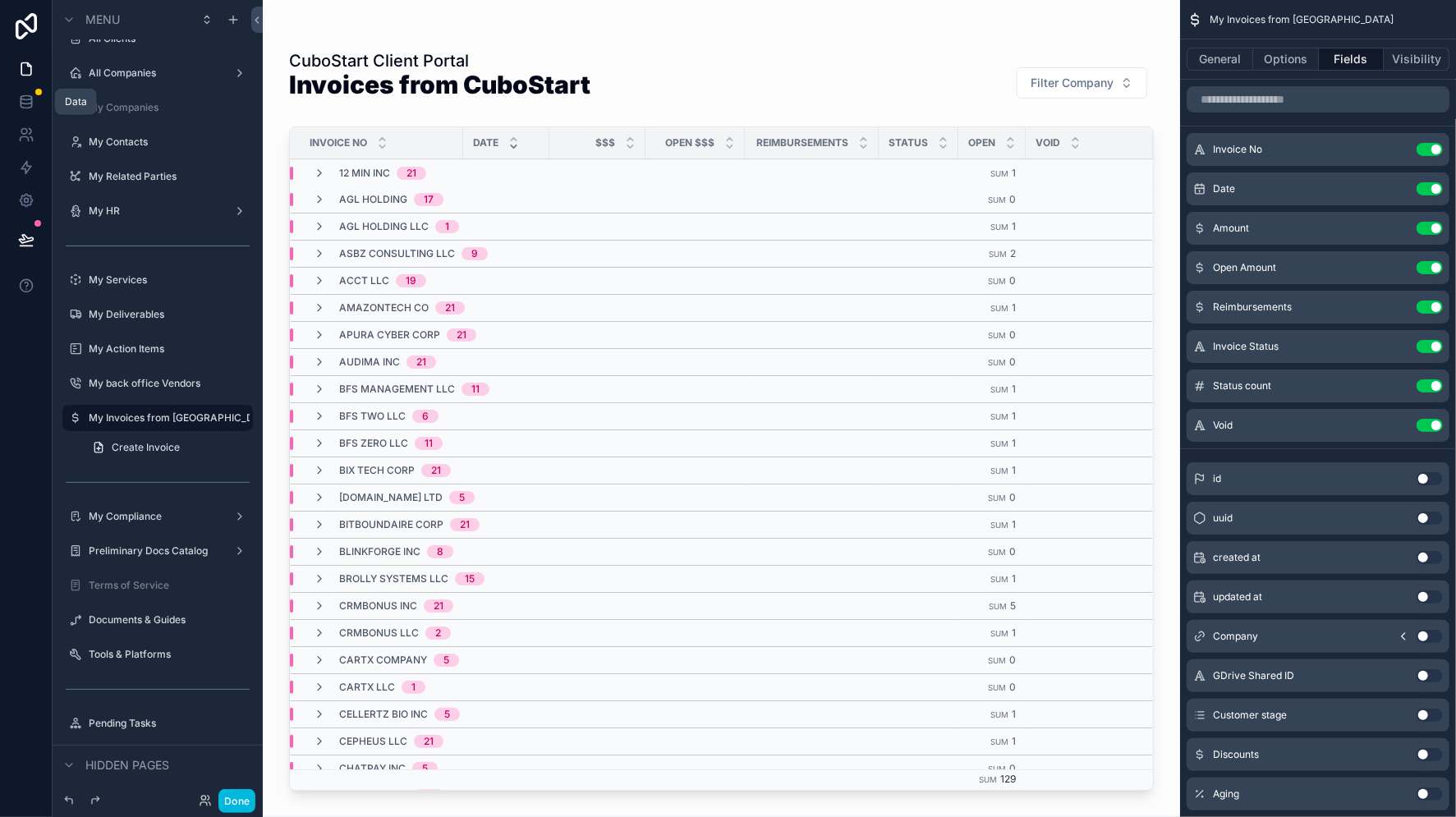
click at [25, 102] on icon at bounding box center [26, 102] width 17 height 17
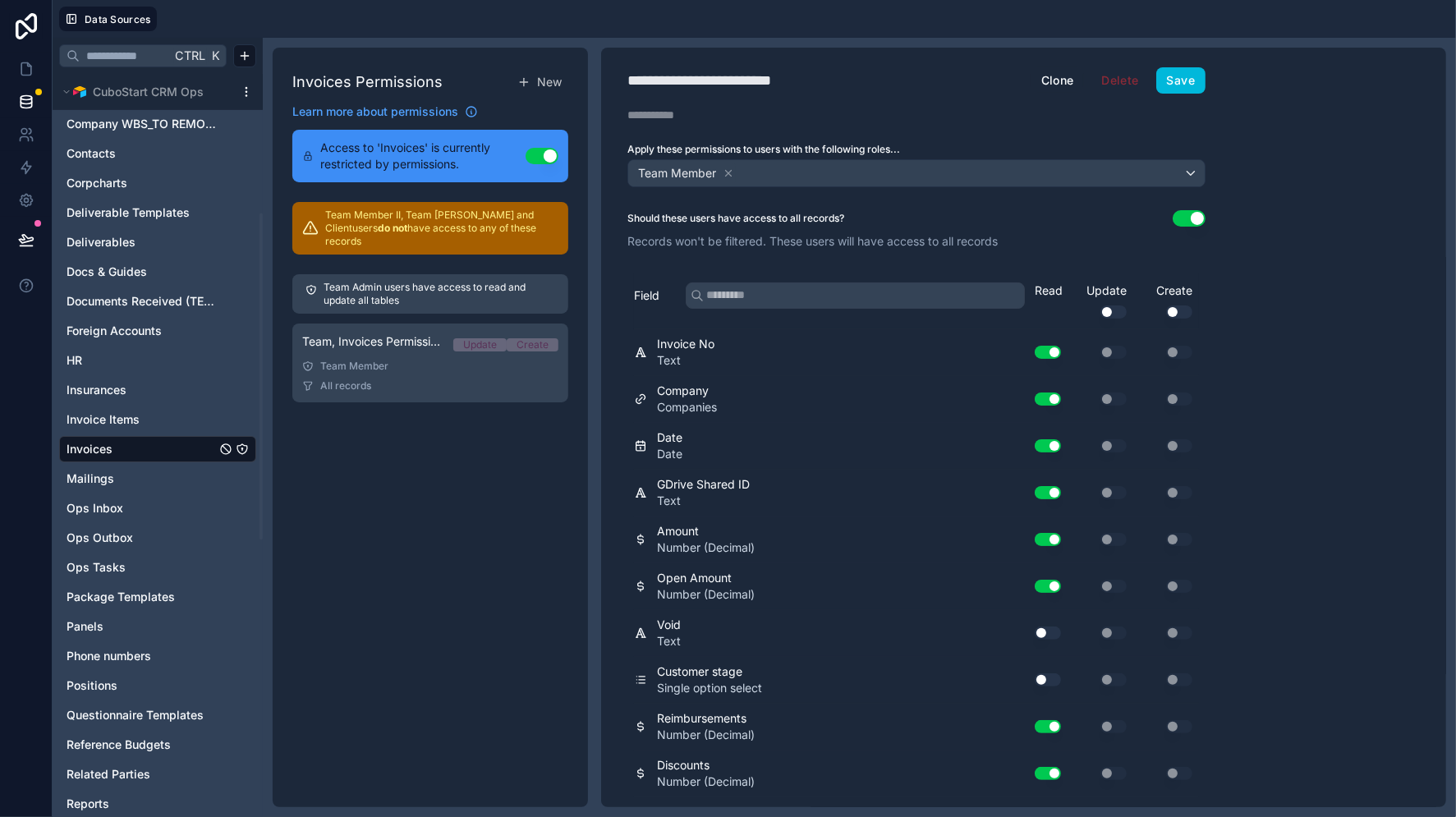
scroll to position [91, 0]
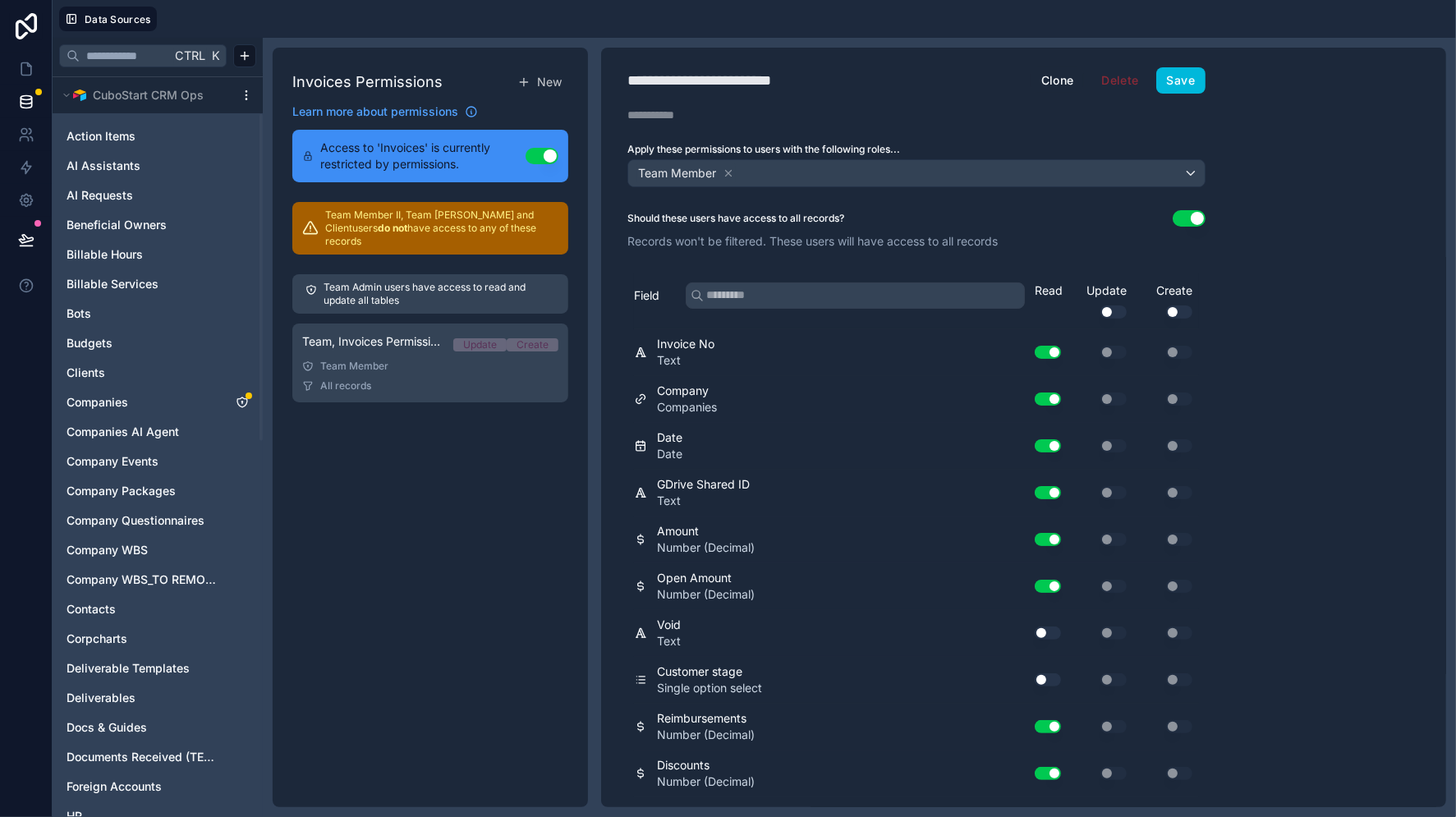
click at [237, 403] on icon "Companies" at bounding box center [242, 402] width 10 height 10
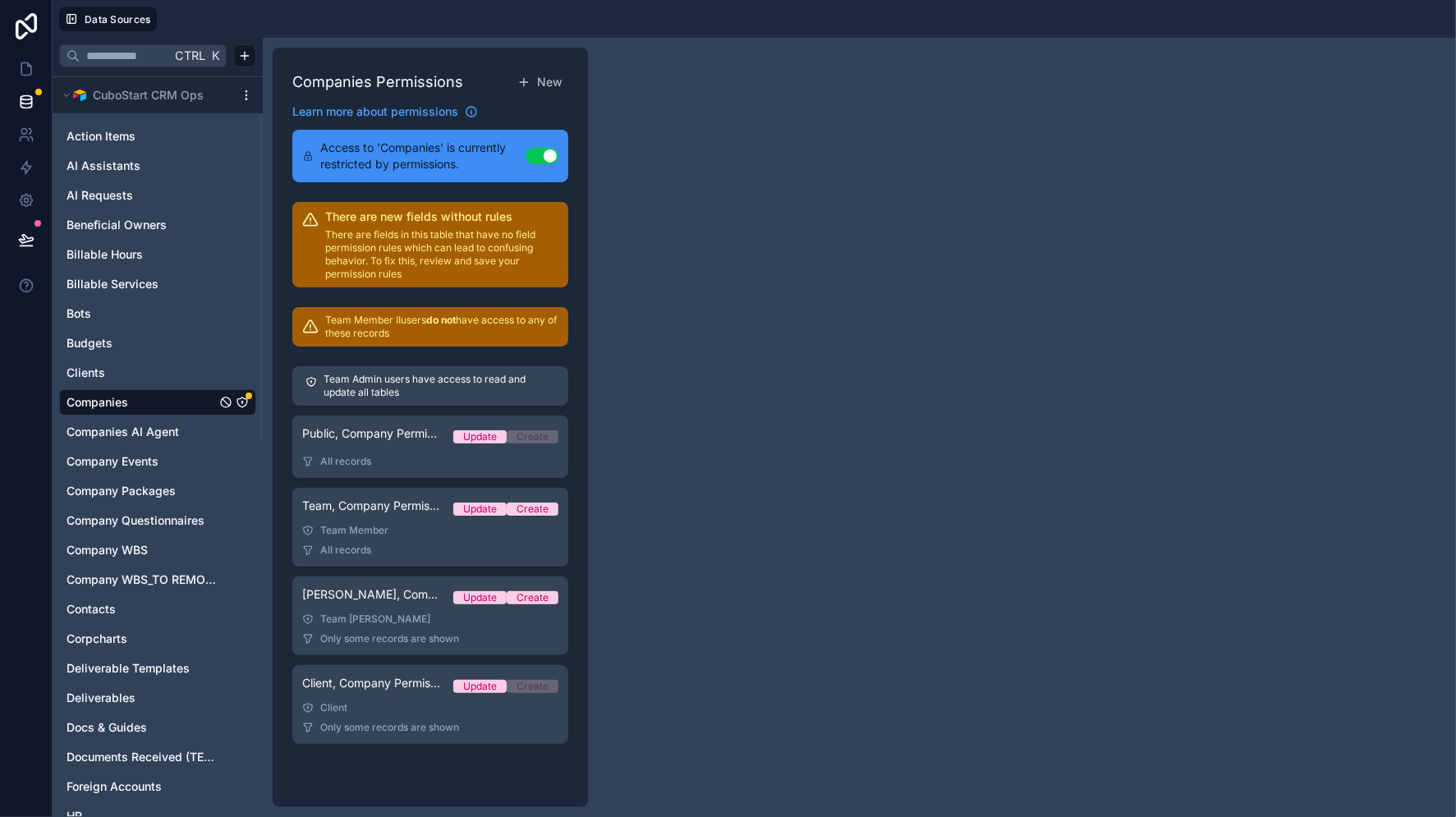
click at [447, 540] on link "Team, Company Permission Update Create Team Member All records" at bounding box center [430, 526] width 276 height 79
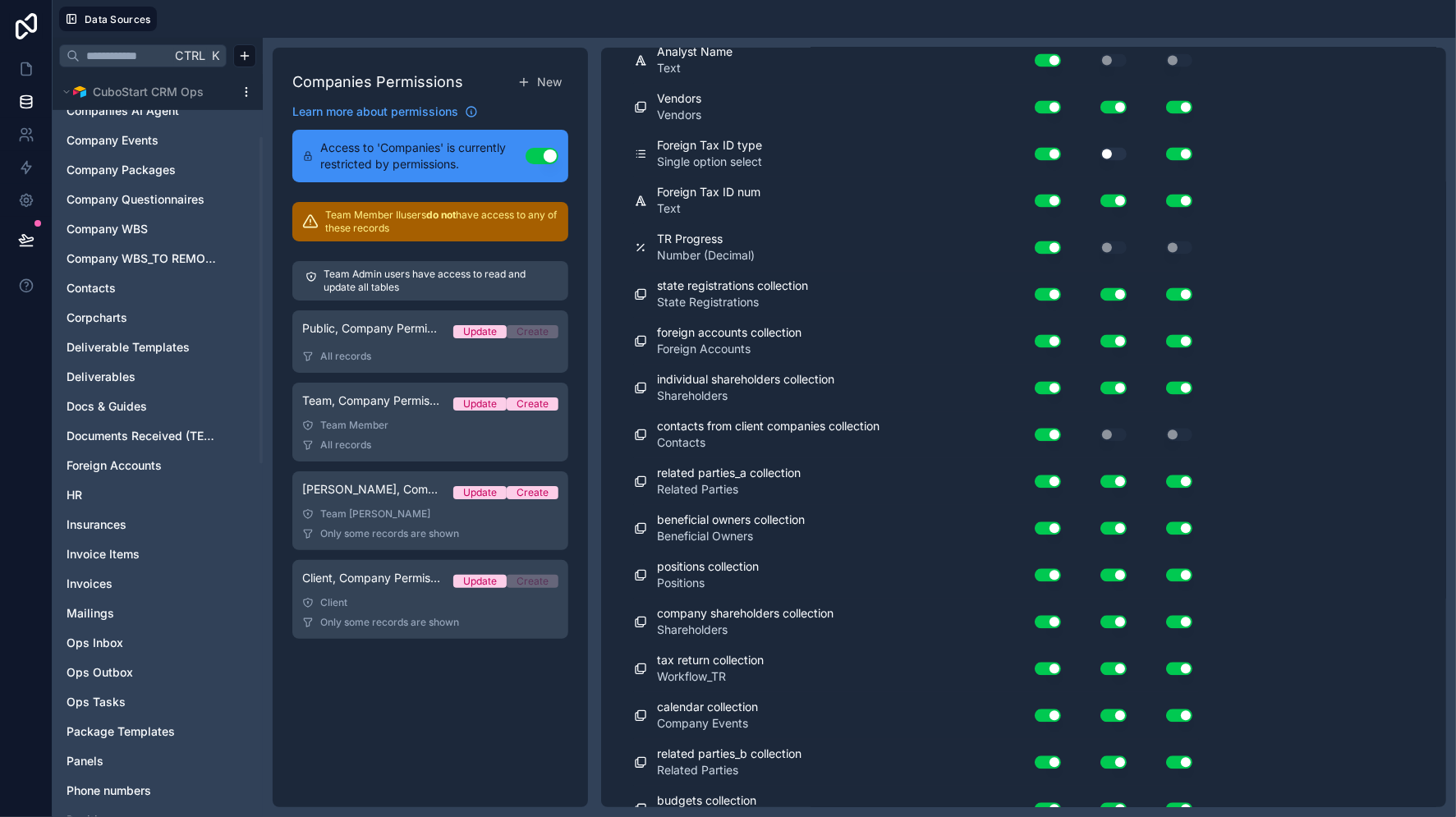
scroll to position [637, 0]
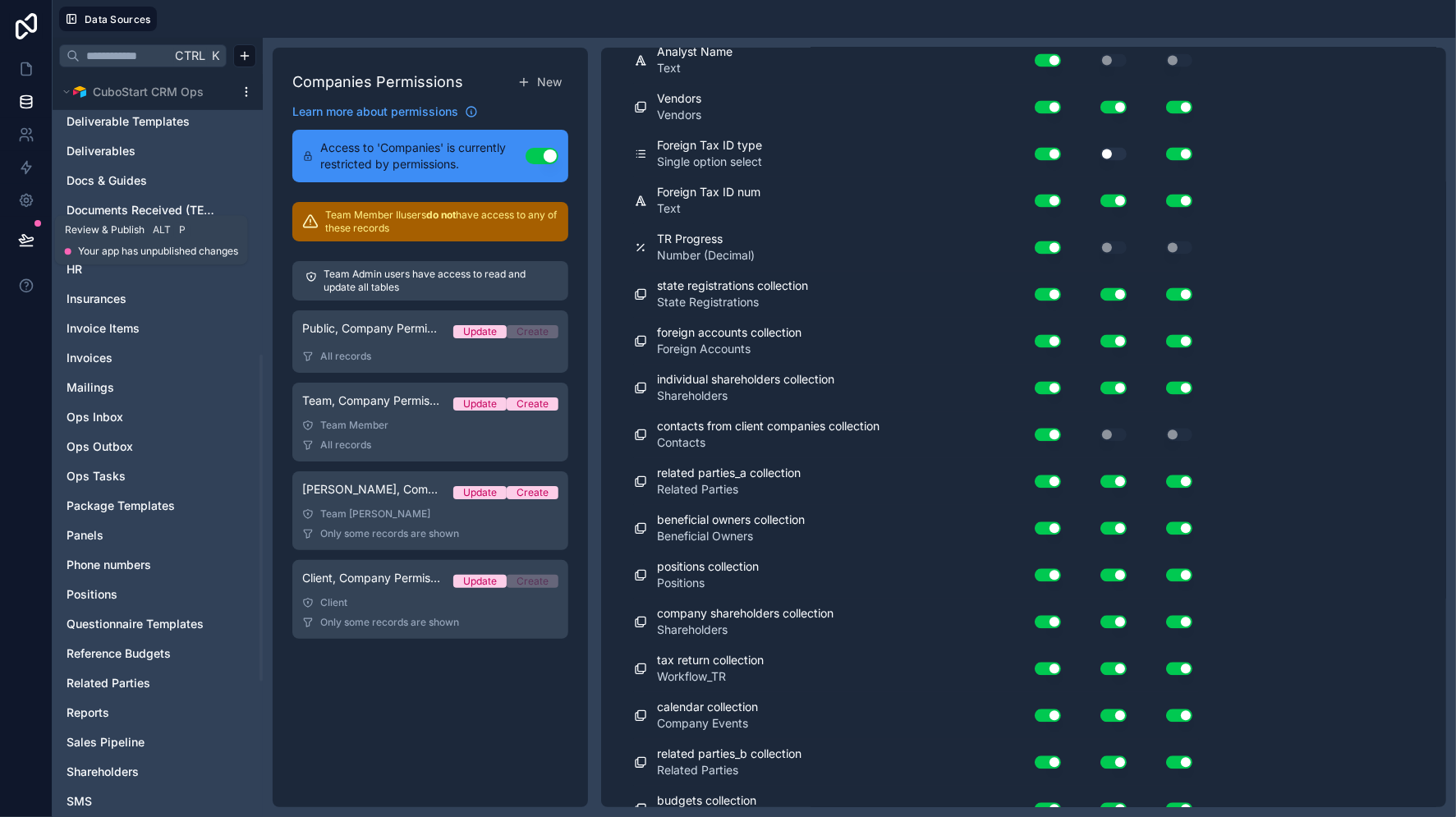
click at [25, 241] on icon at bounding box center [26, 240] width 17 height 17
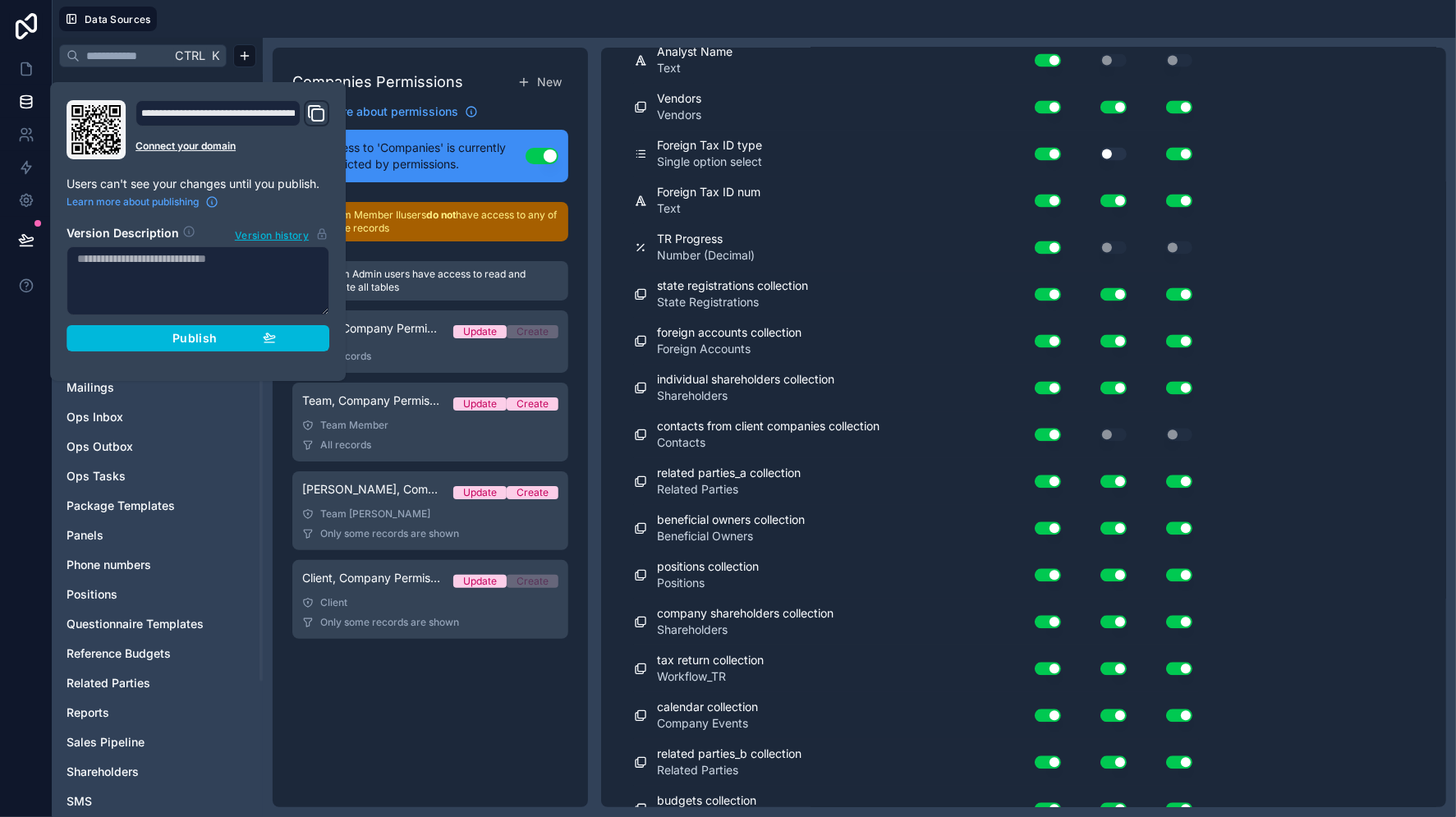
click at [186, 345] on span "Publish" at bounding box center [195, 338] width 44 height 15
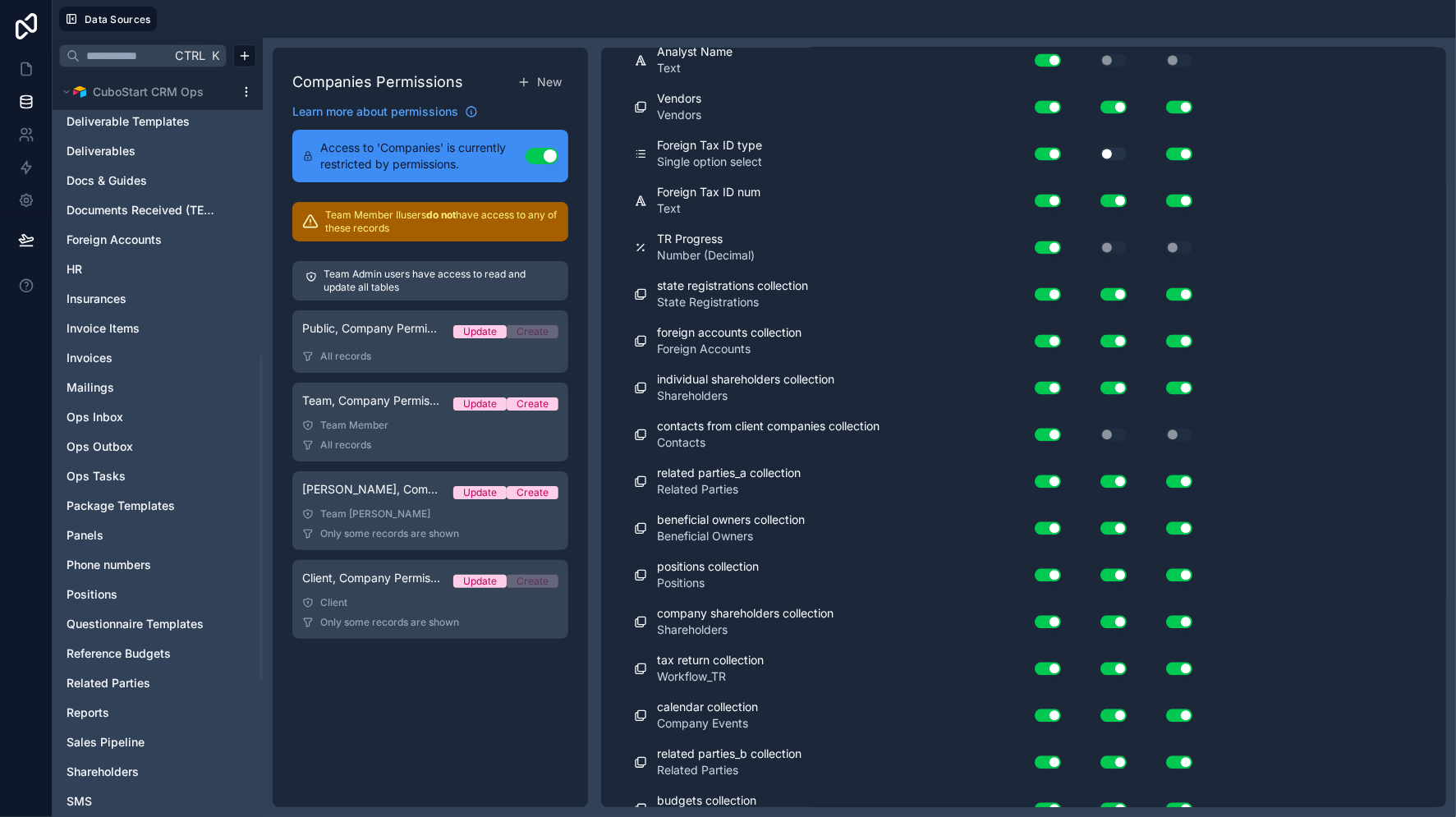
click at [26, 423] on div at bounding box center [26, 408] width 53 height 817
click at [27, 69] on icon at bounding box center [26, 69] width 17 height 17
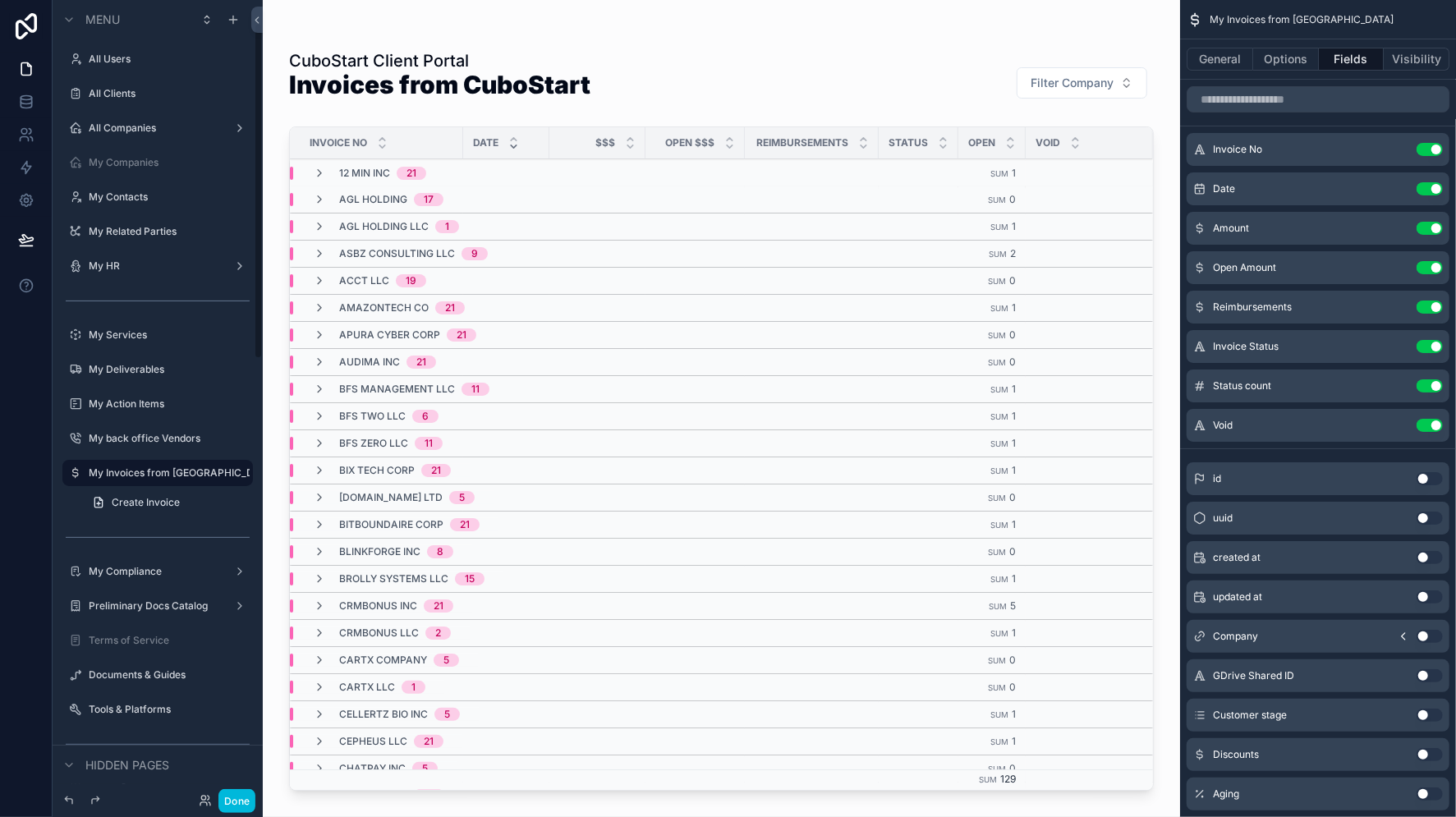
scroll to position [55, 0]
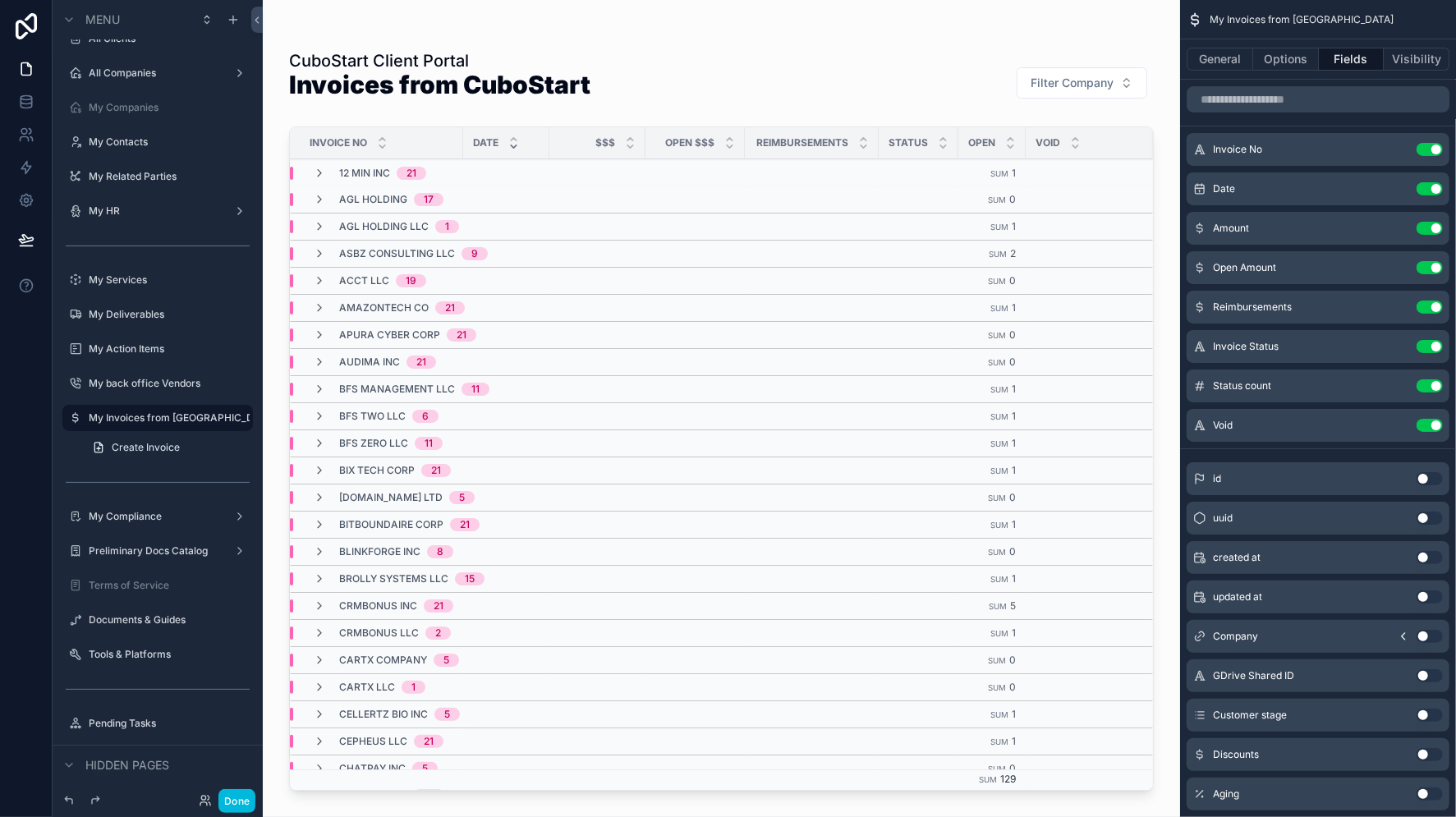
click at [0, 0] on icon "scrollable content" at bounding box center [0, 0] width 0 height 0
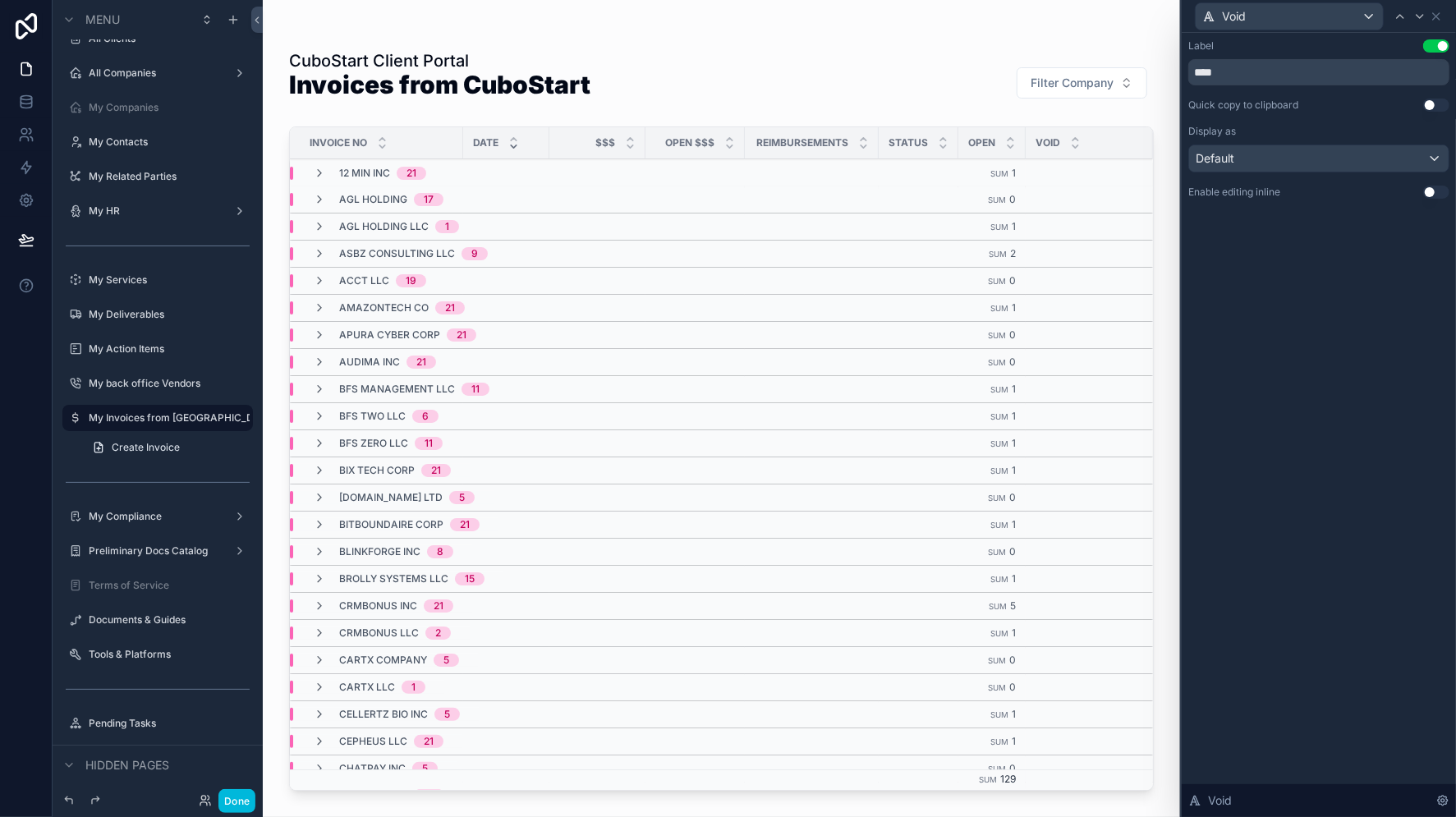
click at [1429, 40] on button "Use setting" at bounding box center [1436, 46] width 26 height 13
click at [23, 242] on icon at bounding box center [25, 238] width 14 height 8
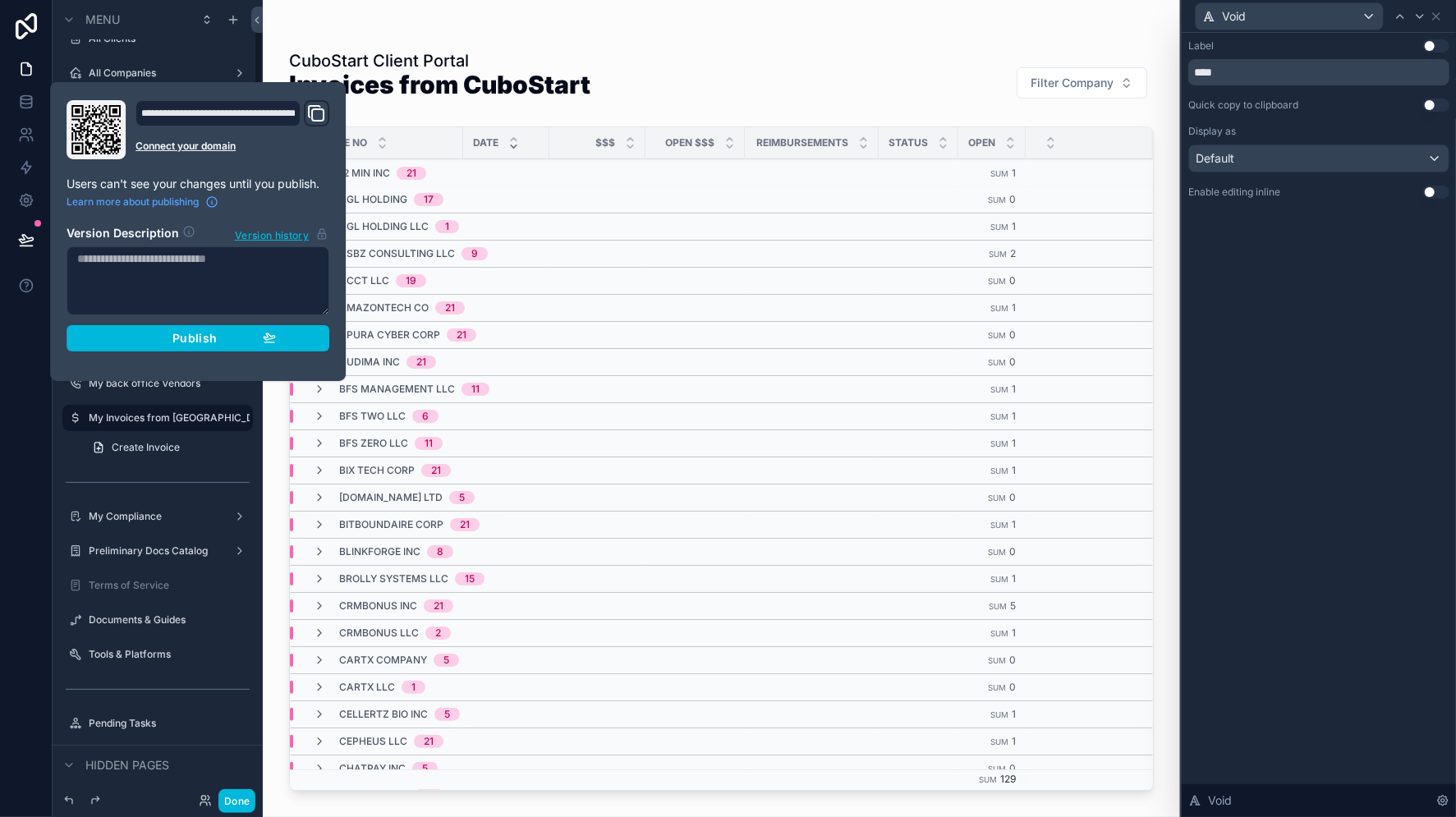
click at [151, 334] on div "Publish" at bounding box center [197, 338] width 156 height 15
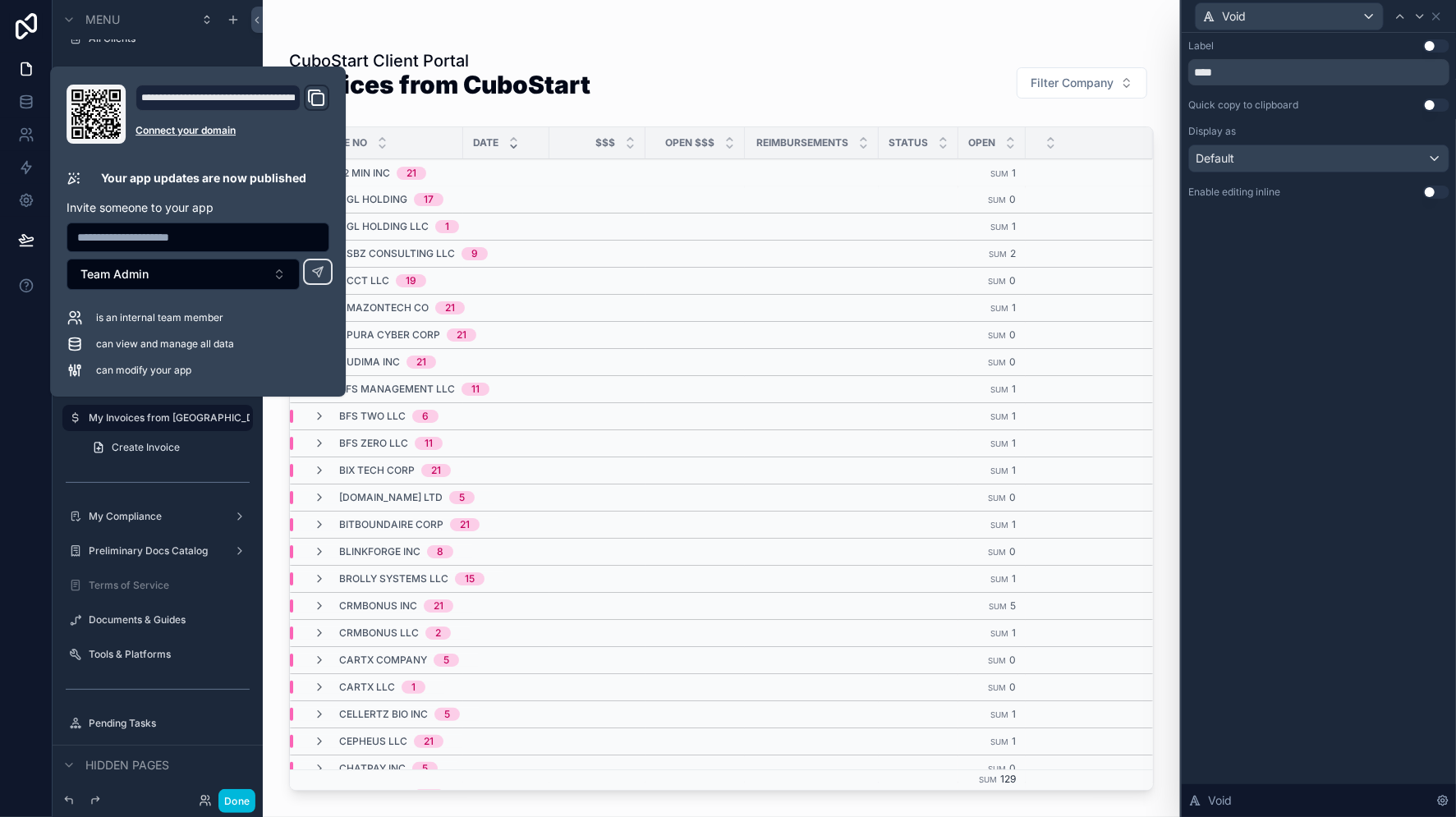
click at [724, 82] on div "CuboStart Client Portal Invoices from CuboStart Filter Company" at bounding box center [721, 82] width 865 height 68
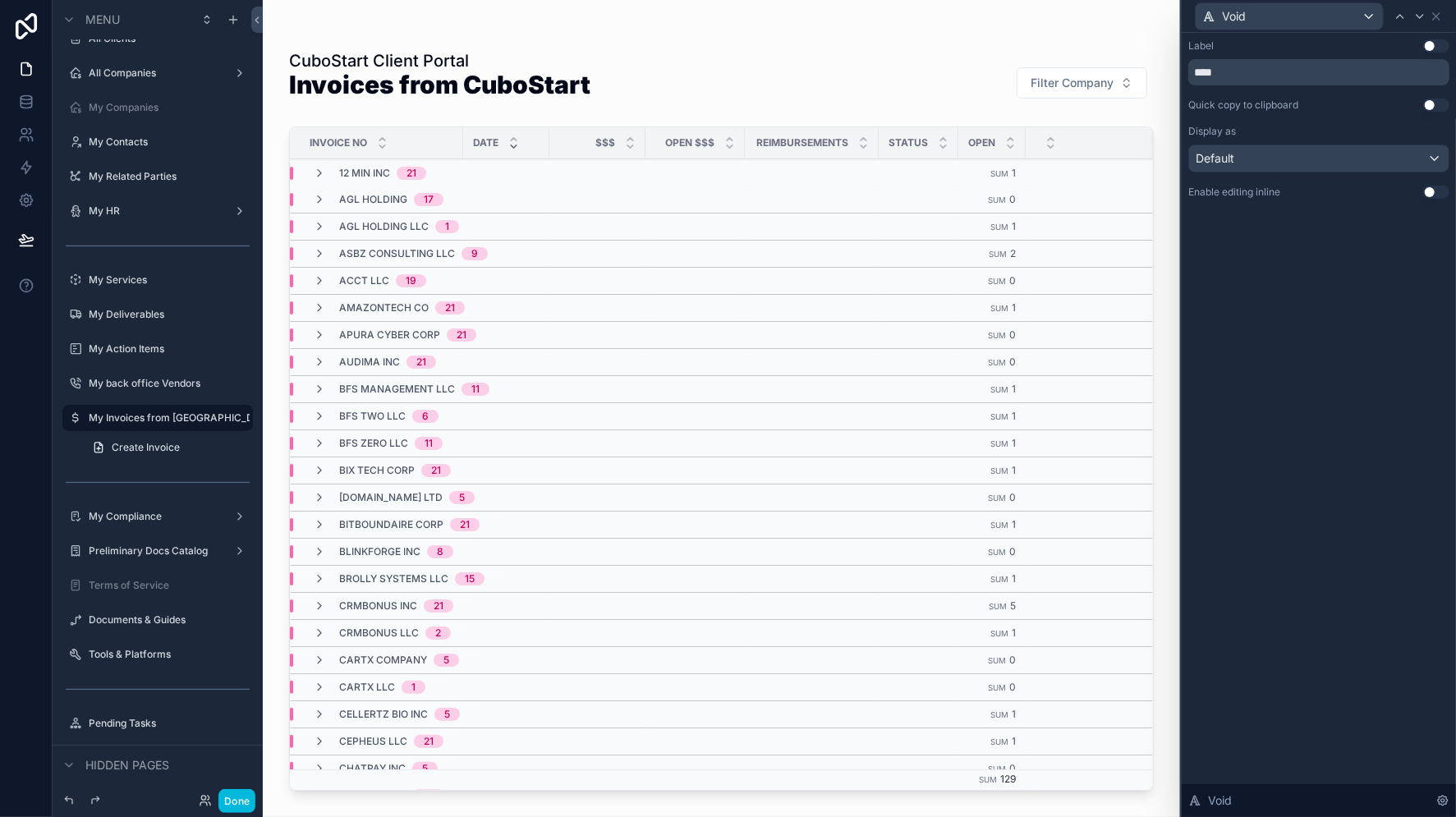
click at [318, 227] on icon "scrollable content" at bounding box center [320, 226] width 13 height 13
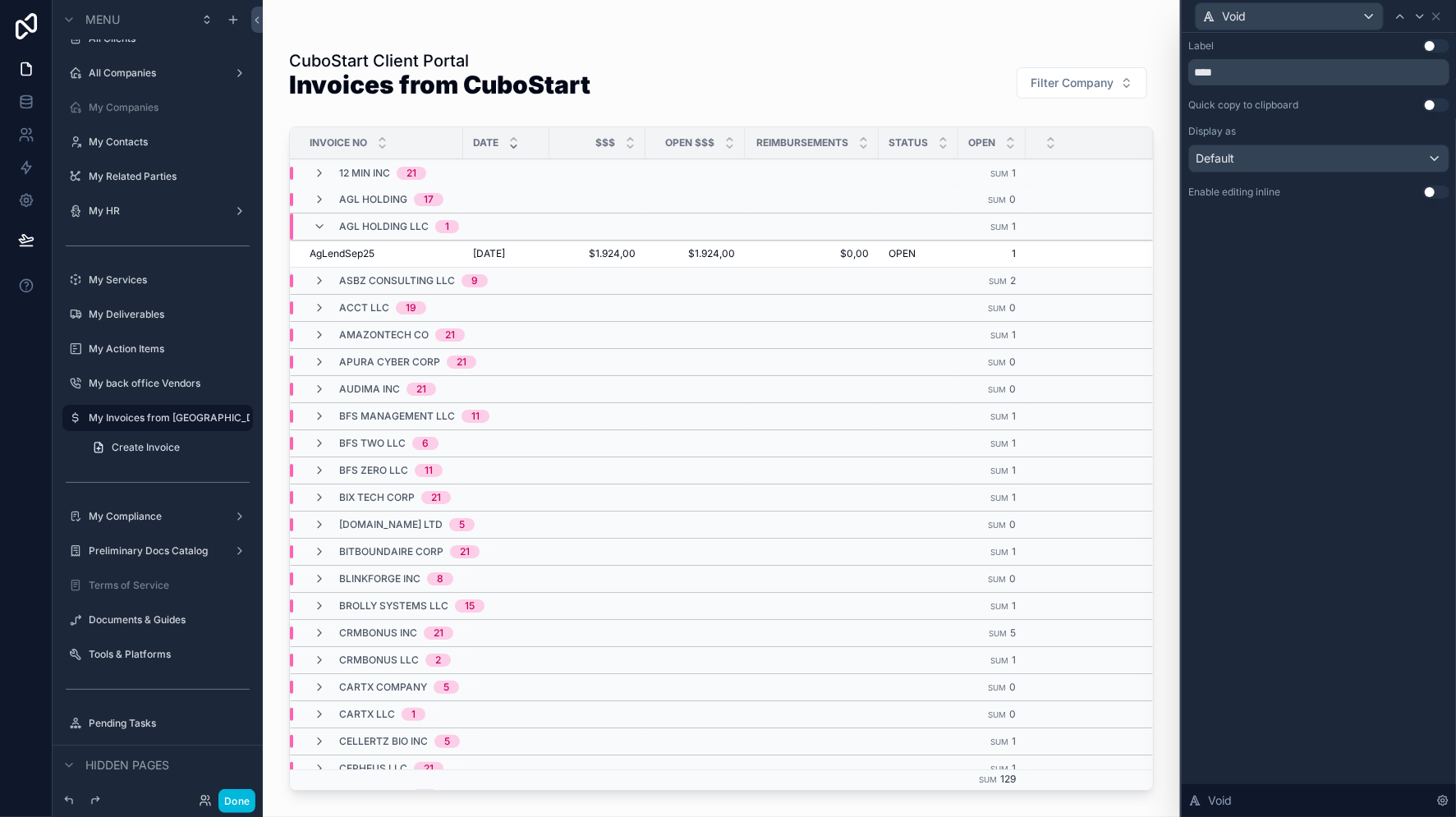
click at [318, 225] on icon "scrollable content" at bounding box center [320, 226] width 13 height 13
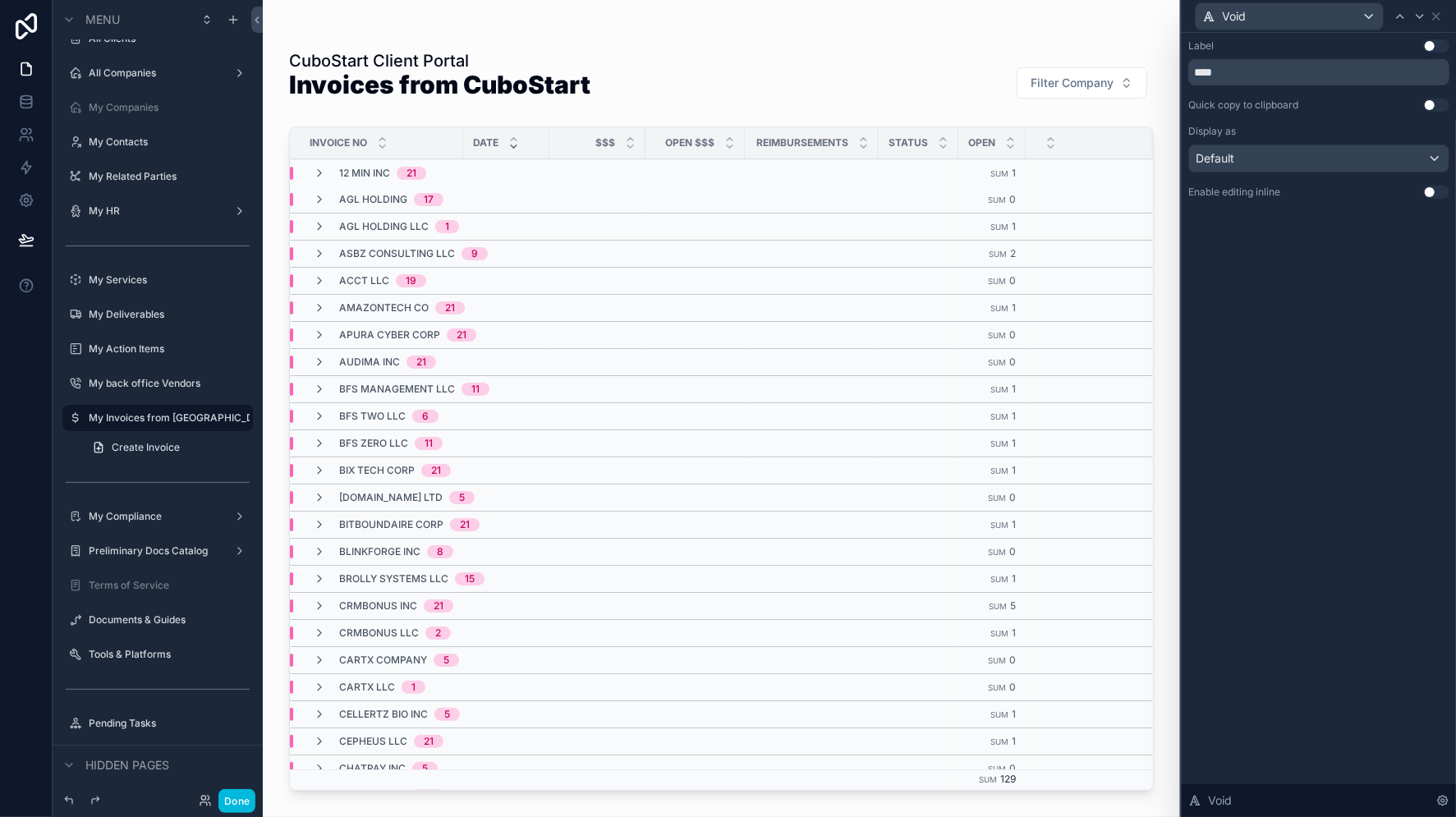
click at [318, 225] on icon "scrollable content" at bounding box center [320, 226] width 13 height 13
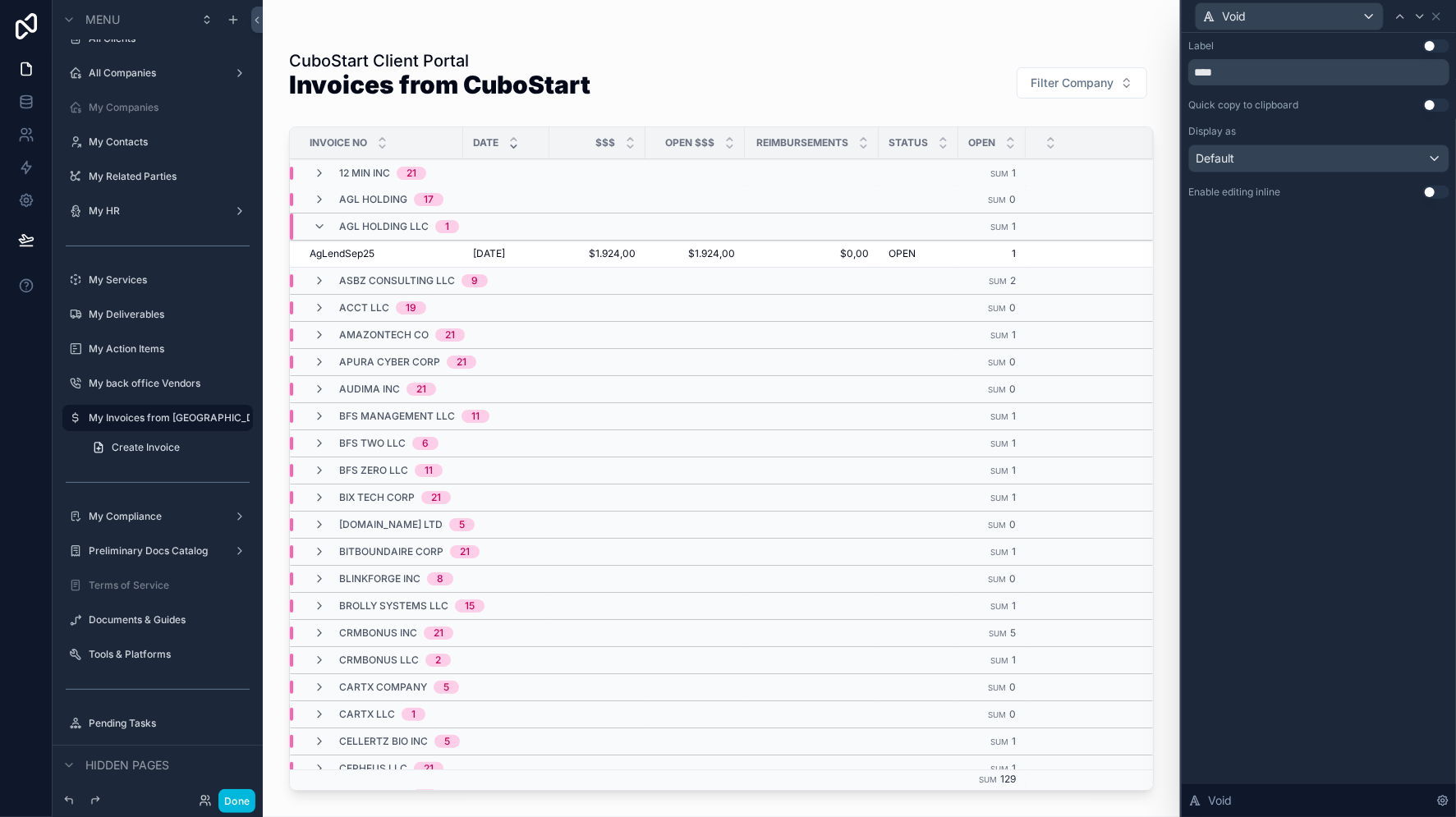
click at [319, 279] on icon "scrollable content" at bounding box center [320, 281] width 13 height 13
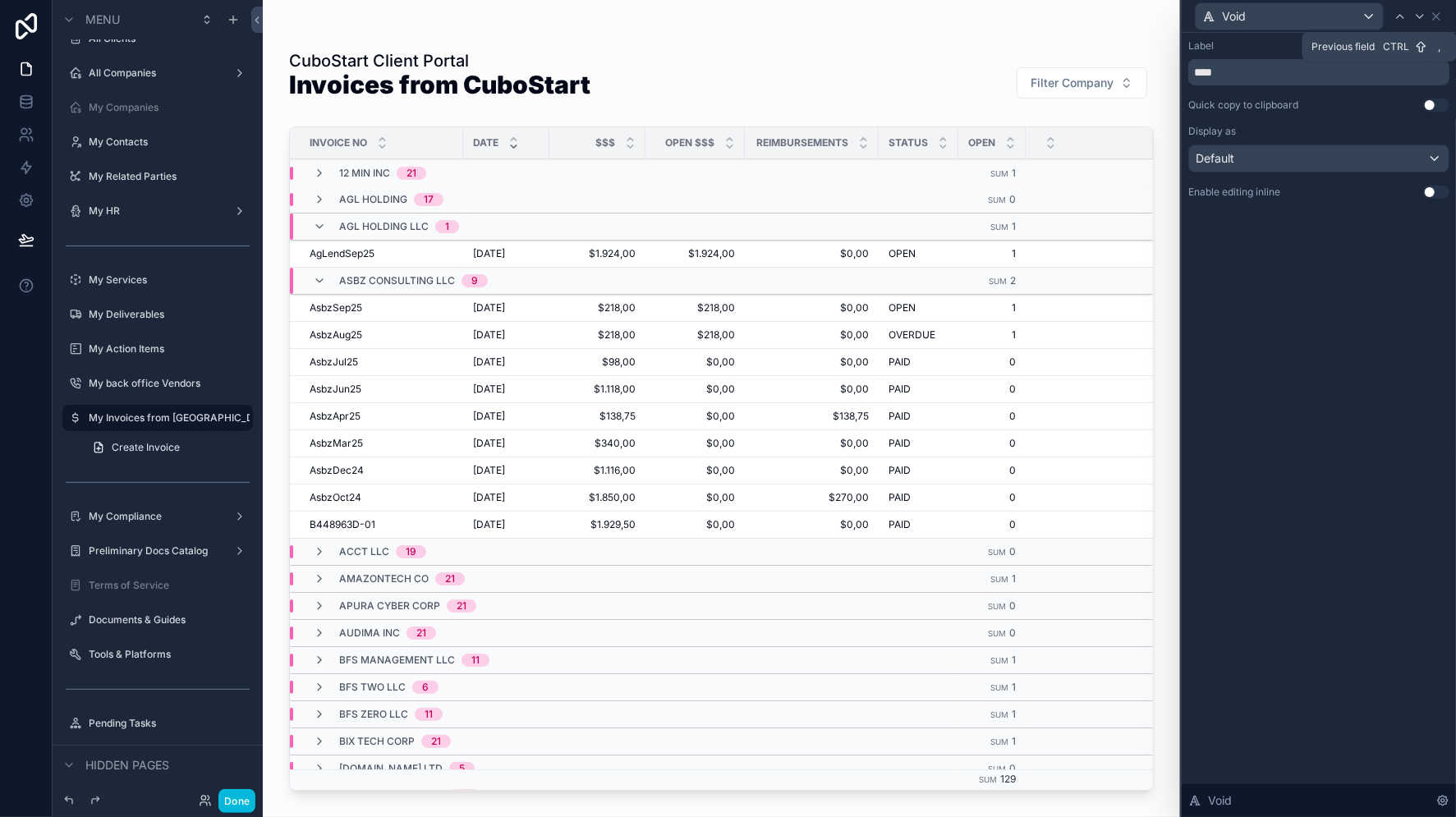
click at [1400, 11] on icon at bounding box center [1399, 17] width 13 height 13
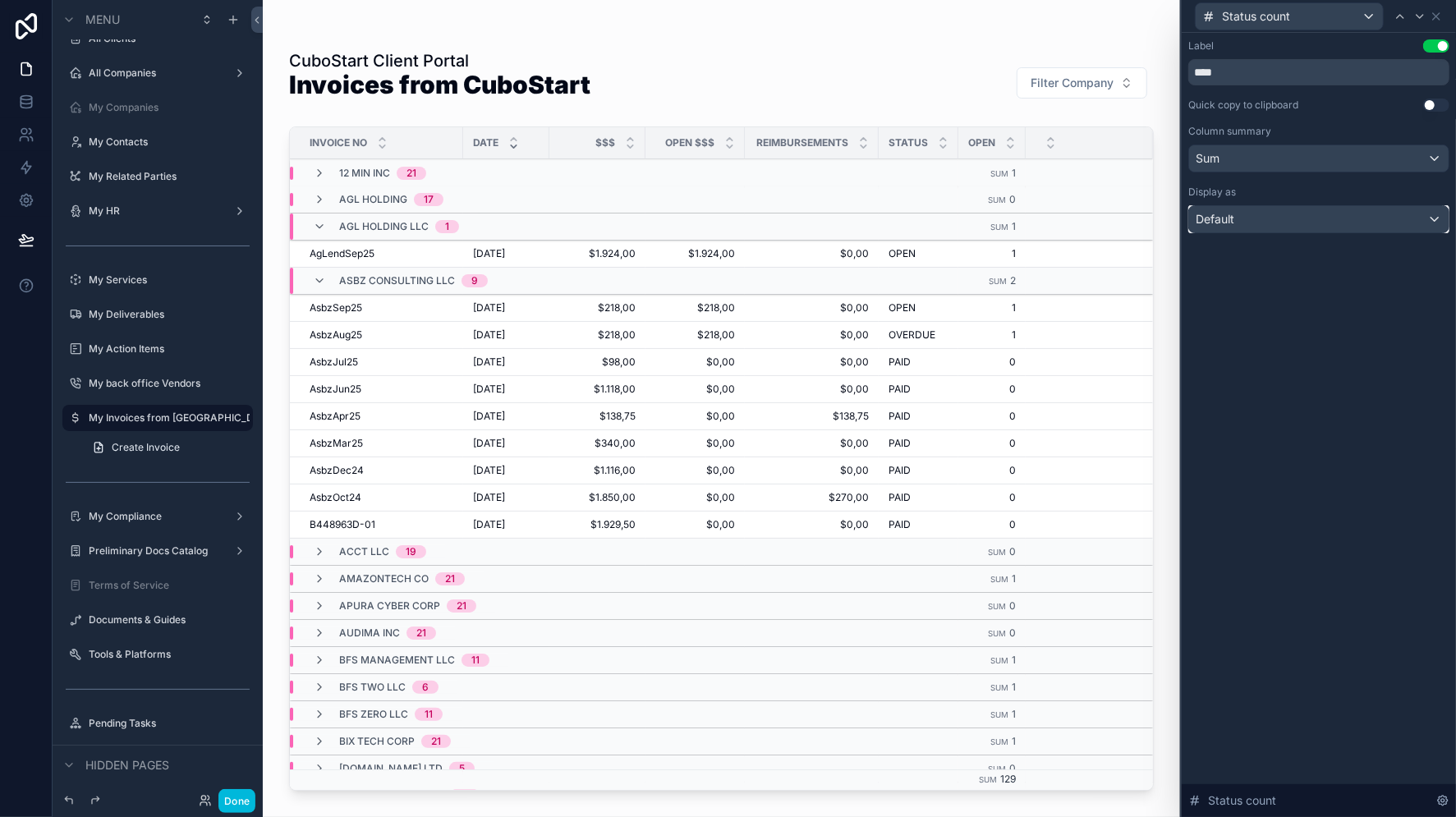
click at [1434, 216] on div "Default" at bounding box center [1319, 219] width 260 height 26
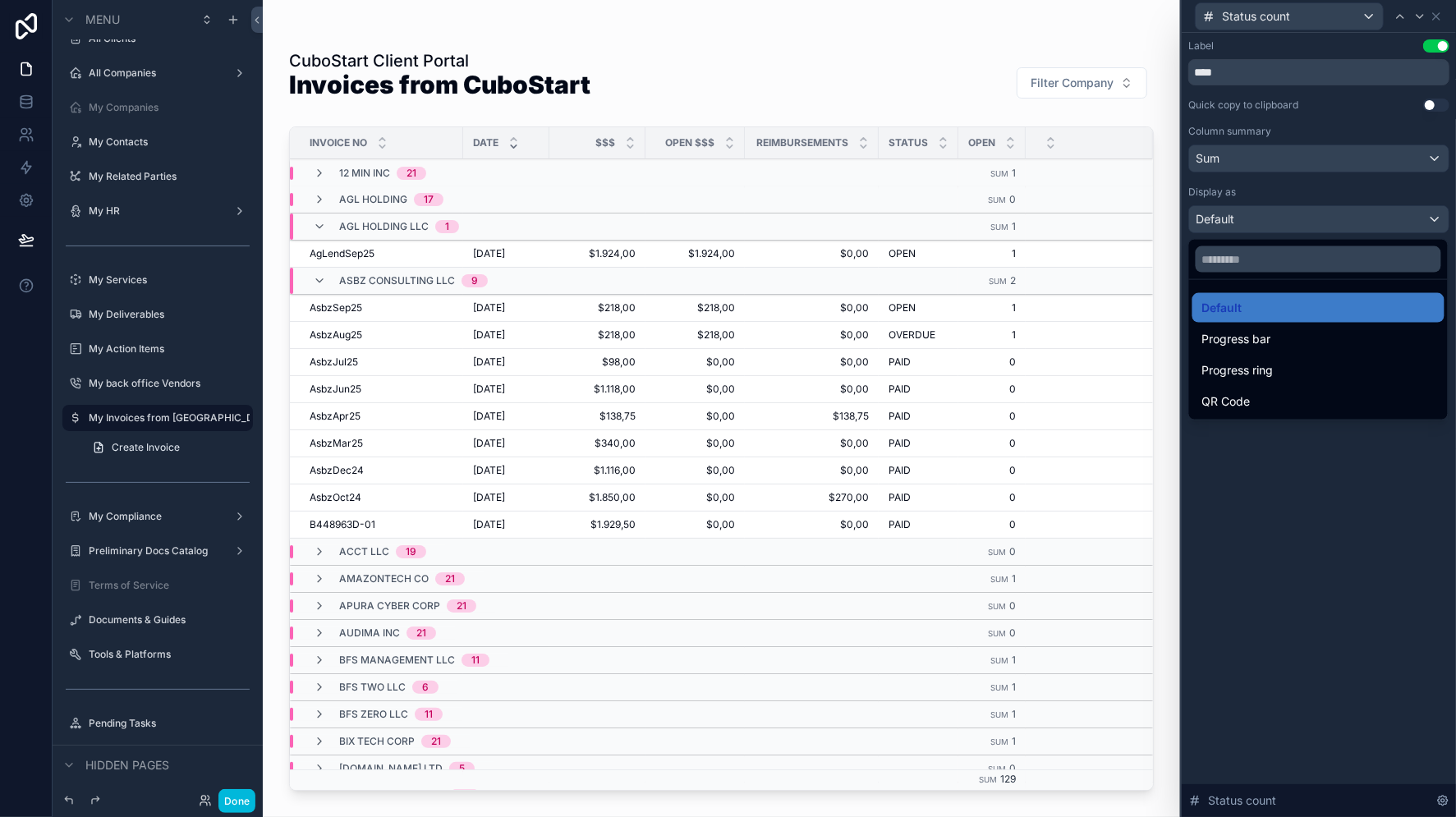
click at [1248, 338] on span "Progress bar" at bounding box center [1236, 338] width 69 height 19
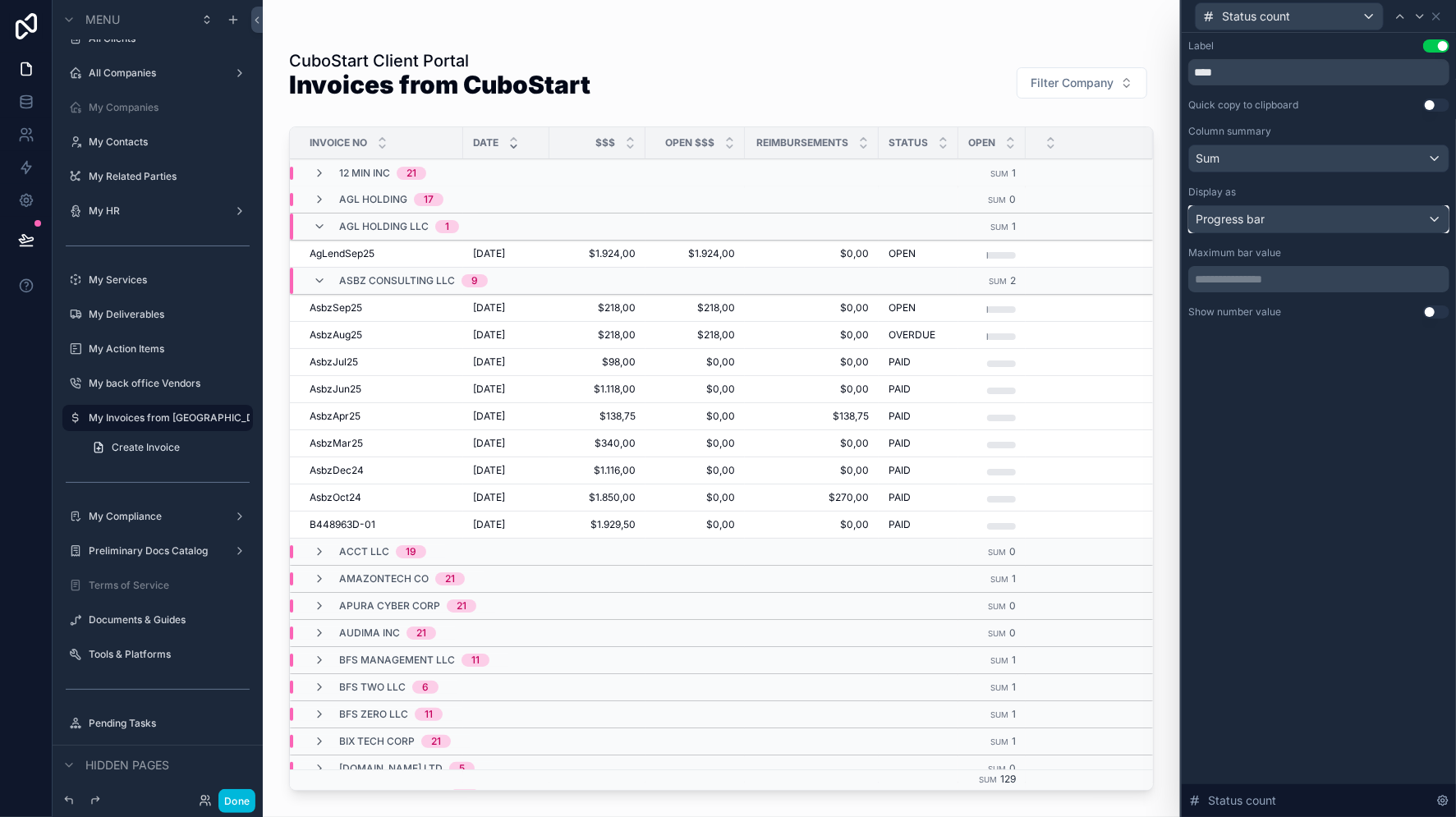
click at [1436, 220] on div "Progress bar" at bounding box center [1319, 219] width 260 height 26
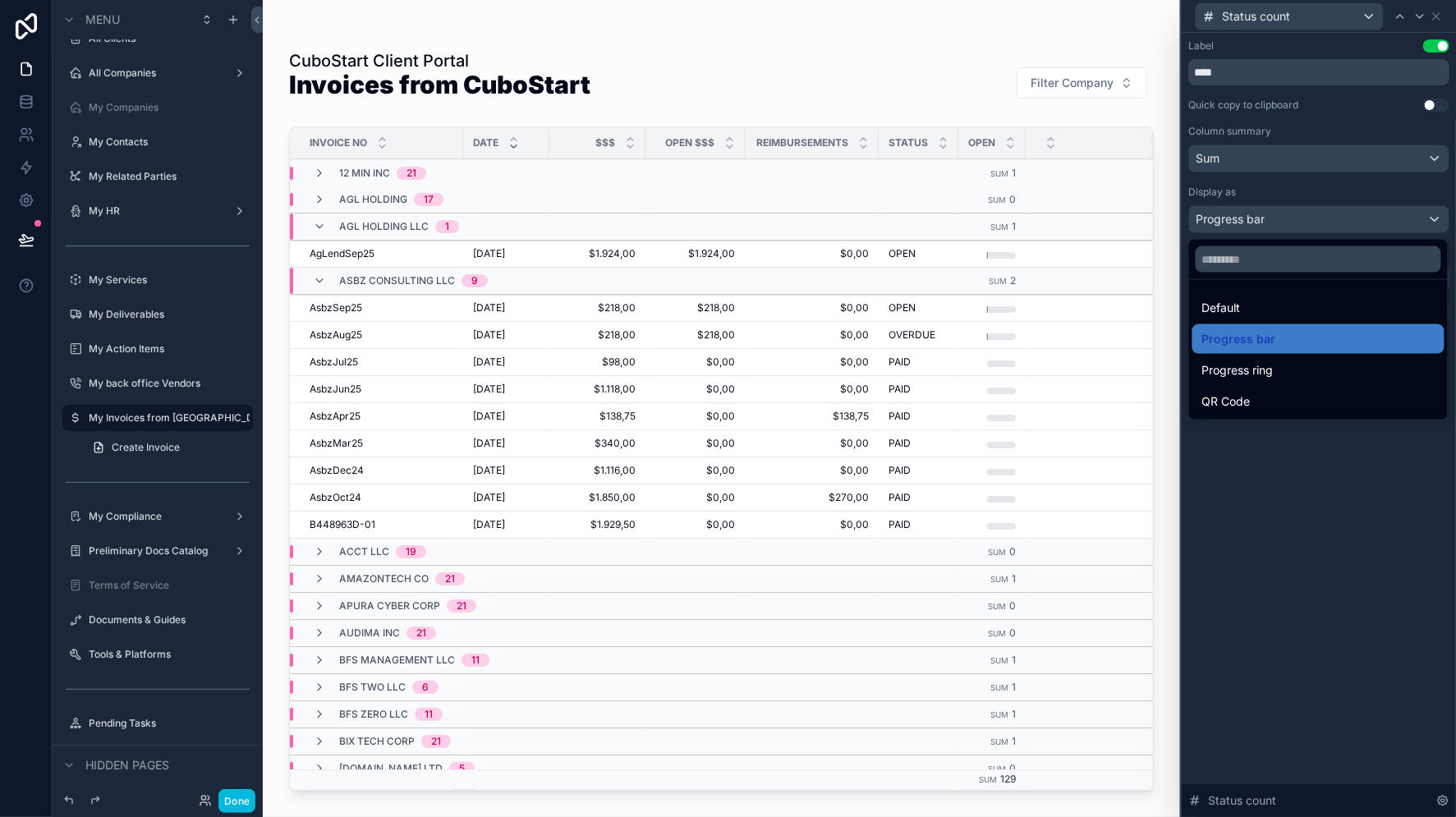
click at [1252, 306] on div "Default" at bounding box center [1318, 308] width 233 height 19
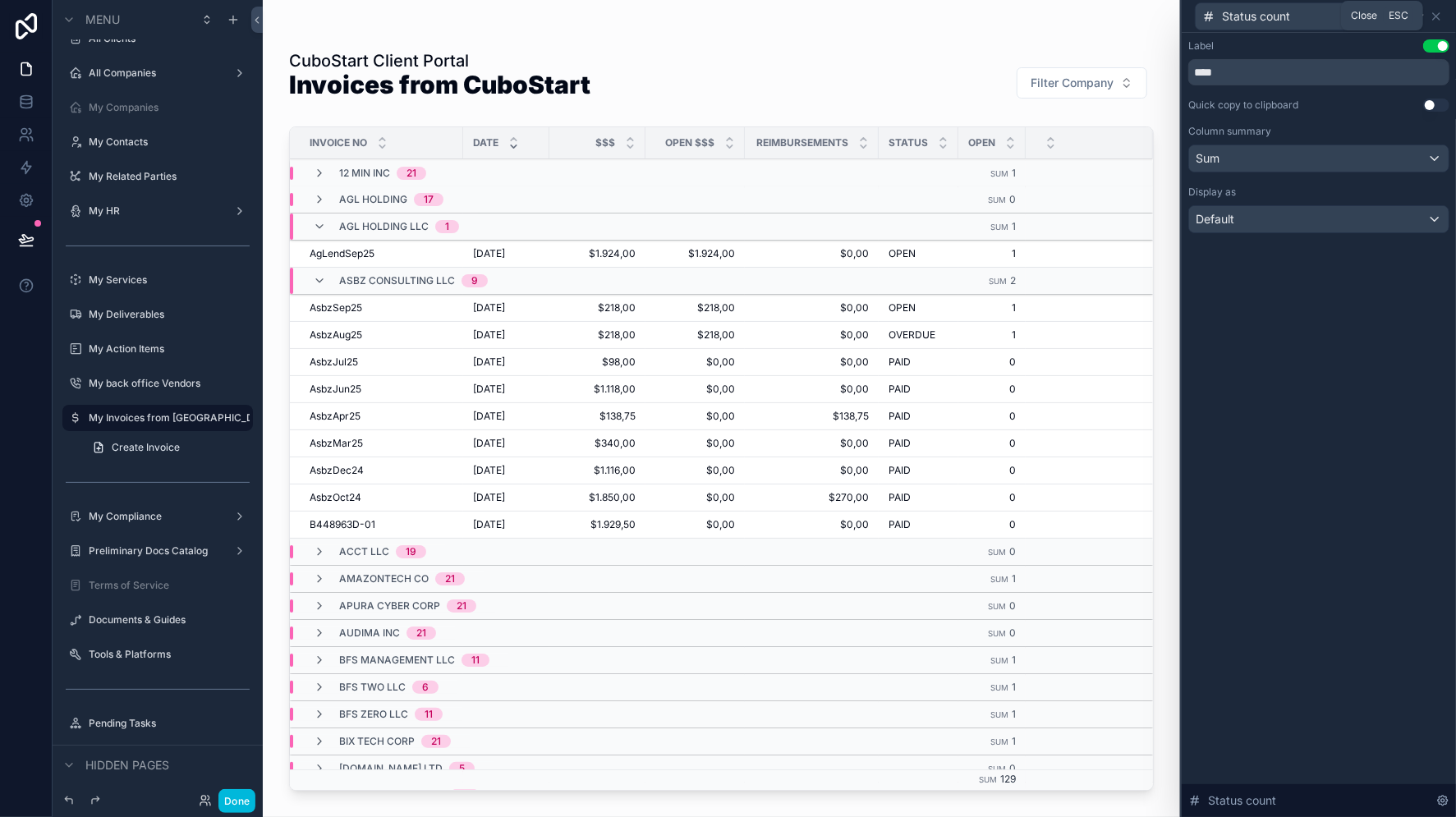
click at [1434, 15] on icon at bounding box center [1436, 17] width 13 height 13
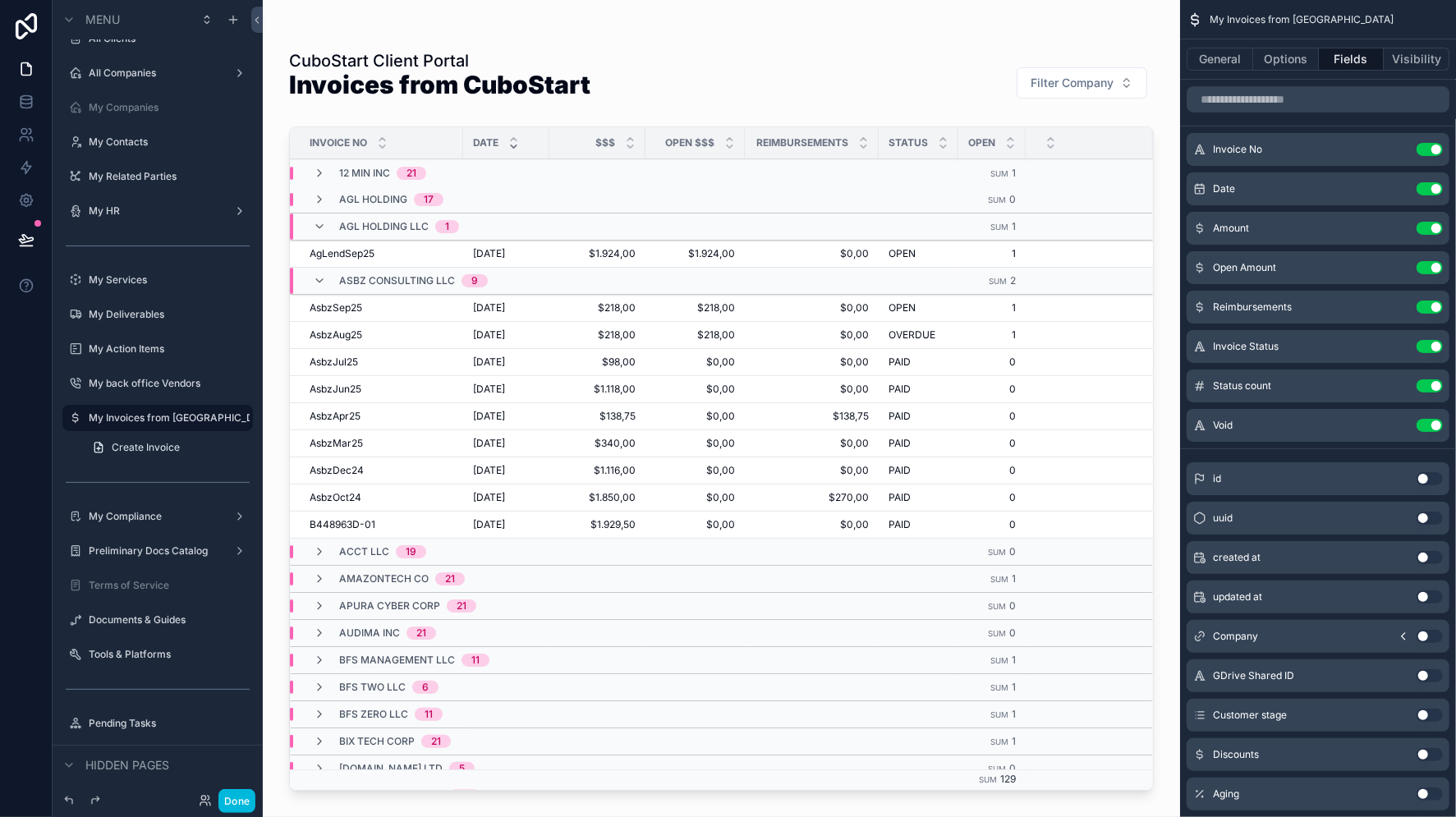
click at [0, 0] on icon "scrollable content" at bounding box center [0, 0] width 0 height 0
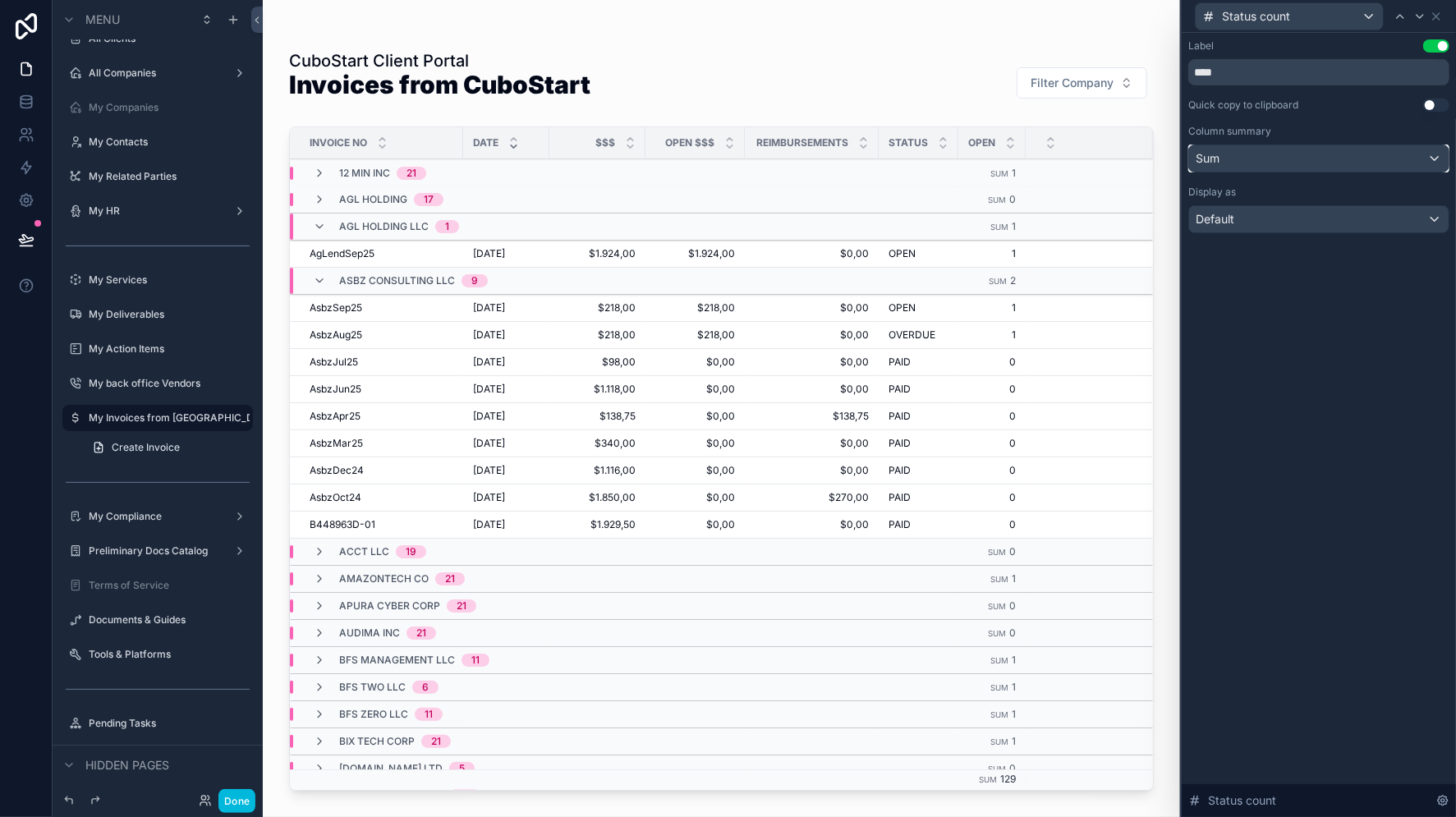
click at [1434, 156] on div "Sum" at bounding box center [1319, 158] width 260 height 26
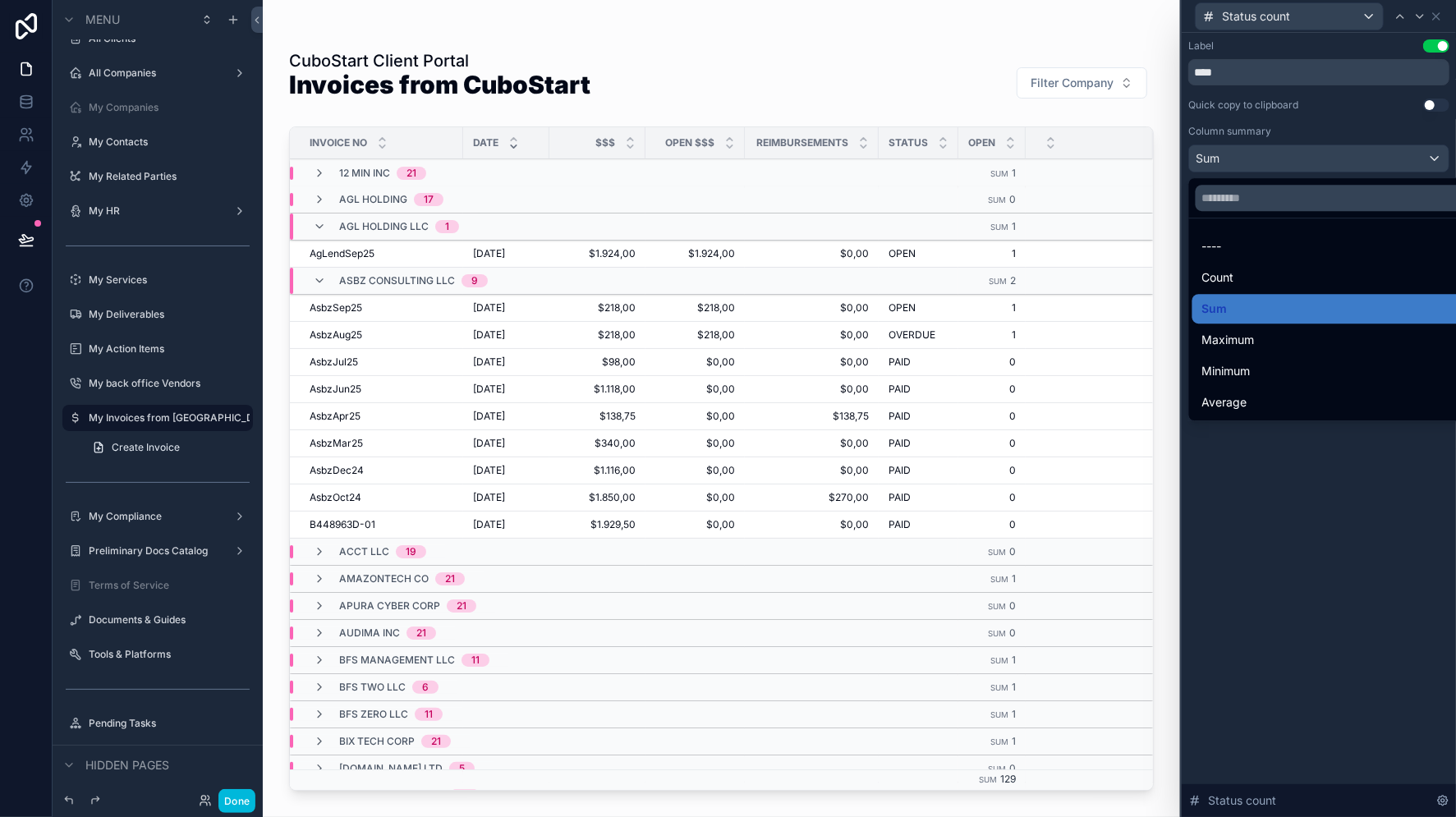
click at [1434, 156] on div at bounding box center [1319, 408] width 274 height 817
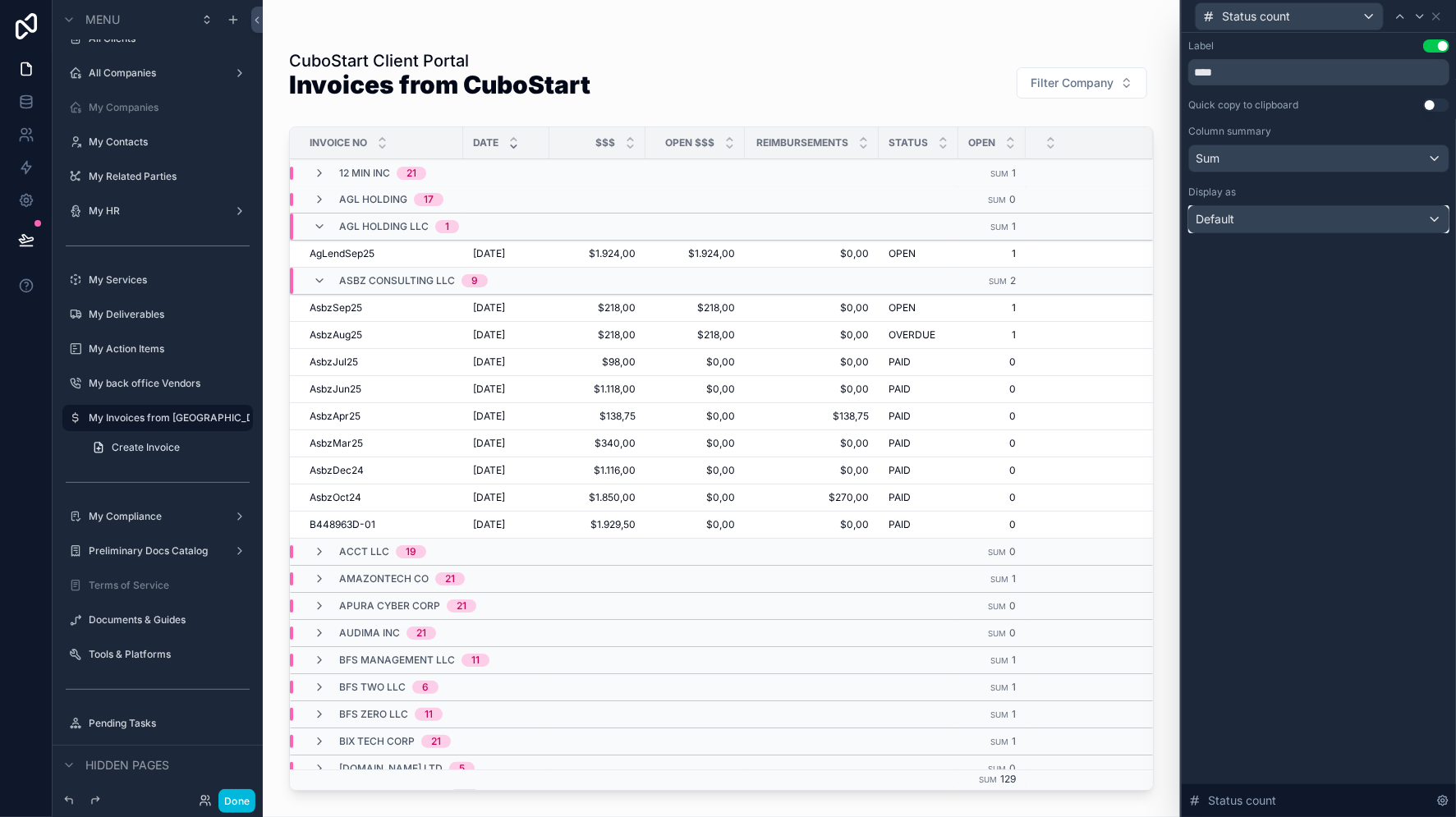
click at [1433, 219] on div "Default" at bounding box center [1319, 219] width 260 height 26
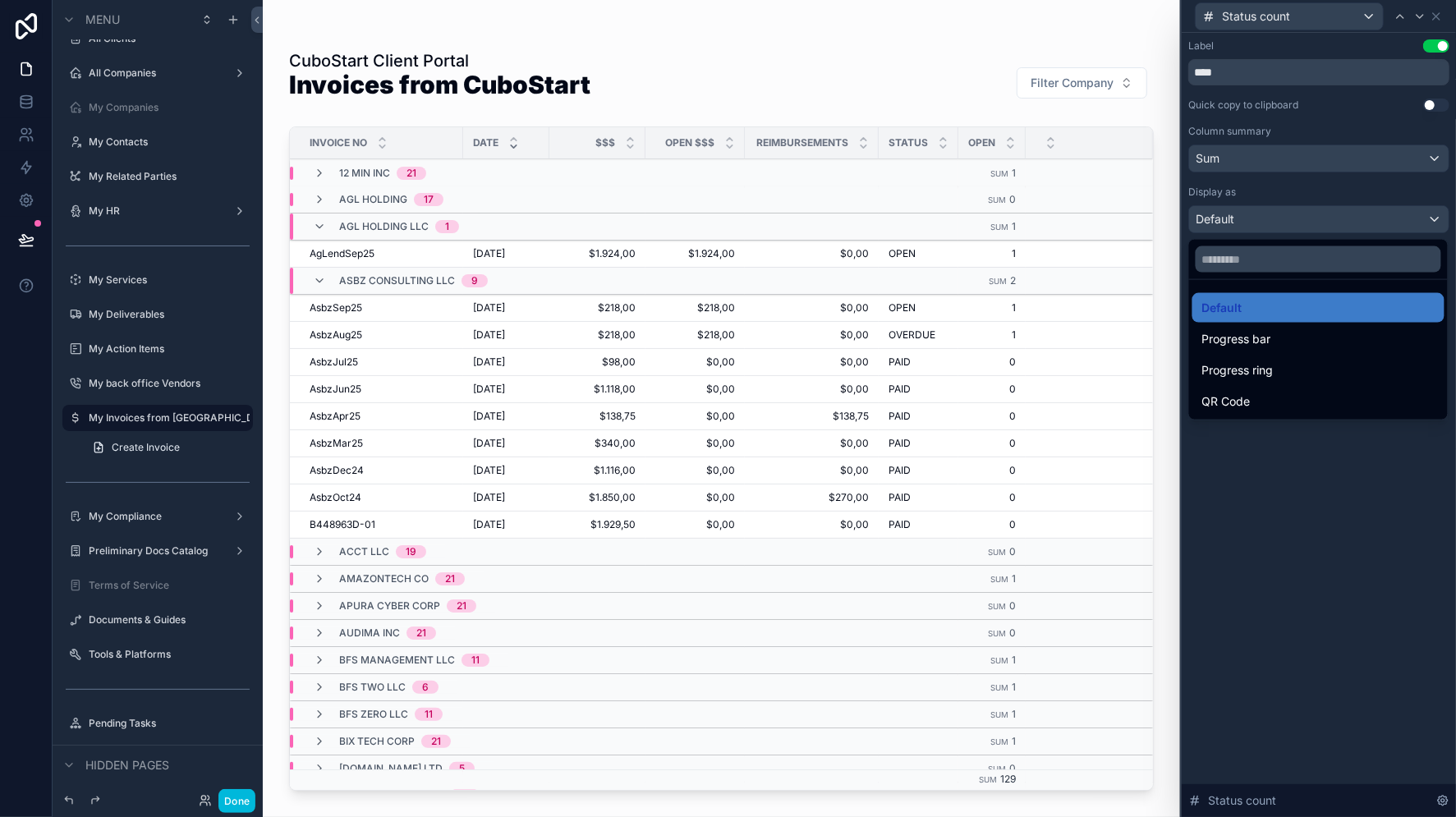
click at [1433, 219] on div at bounding box center [1319, 408] width 274 height 817
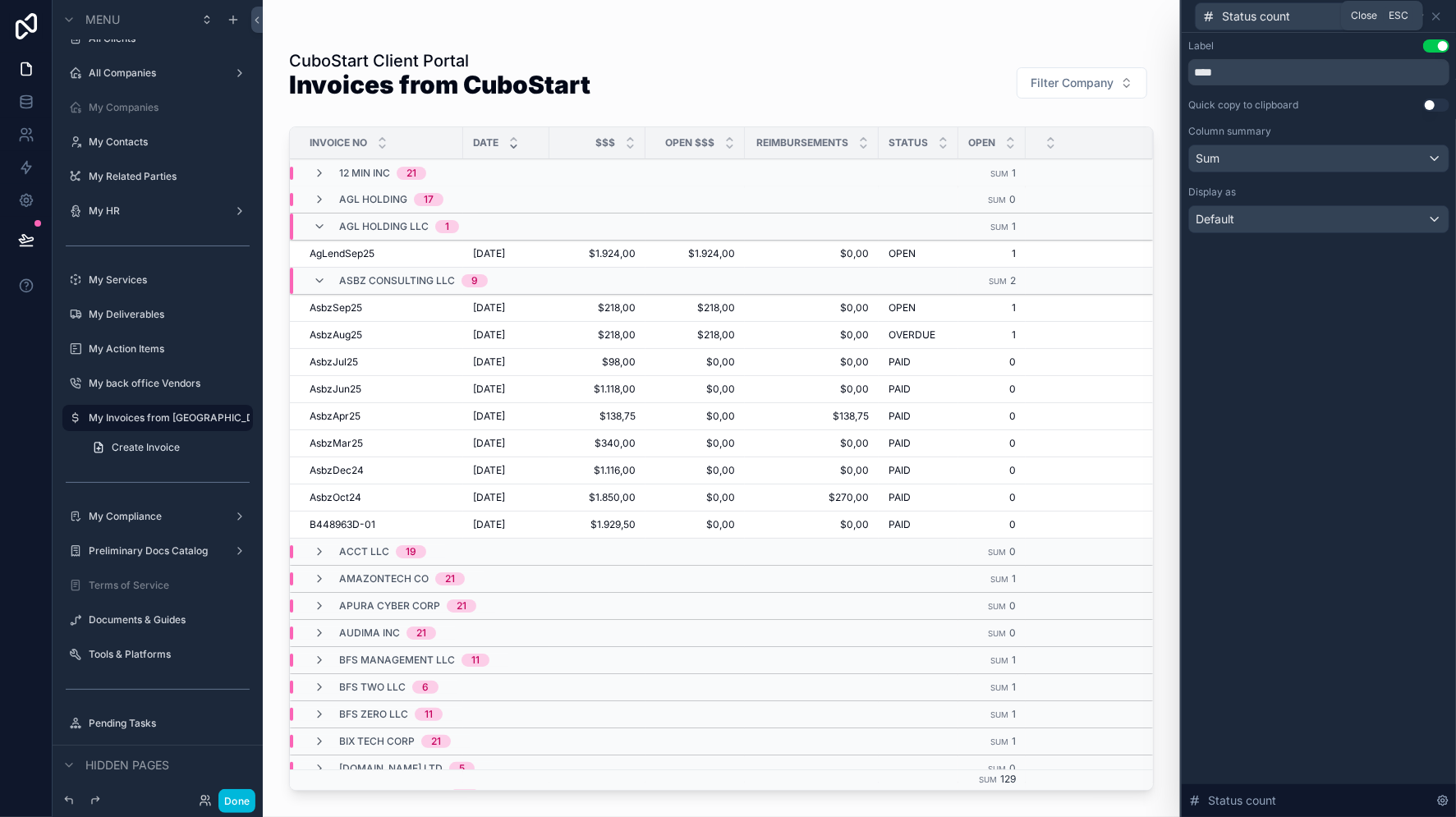
click at [1437, 11] on icon at bounding box center [1436, 17] width 13 height 13
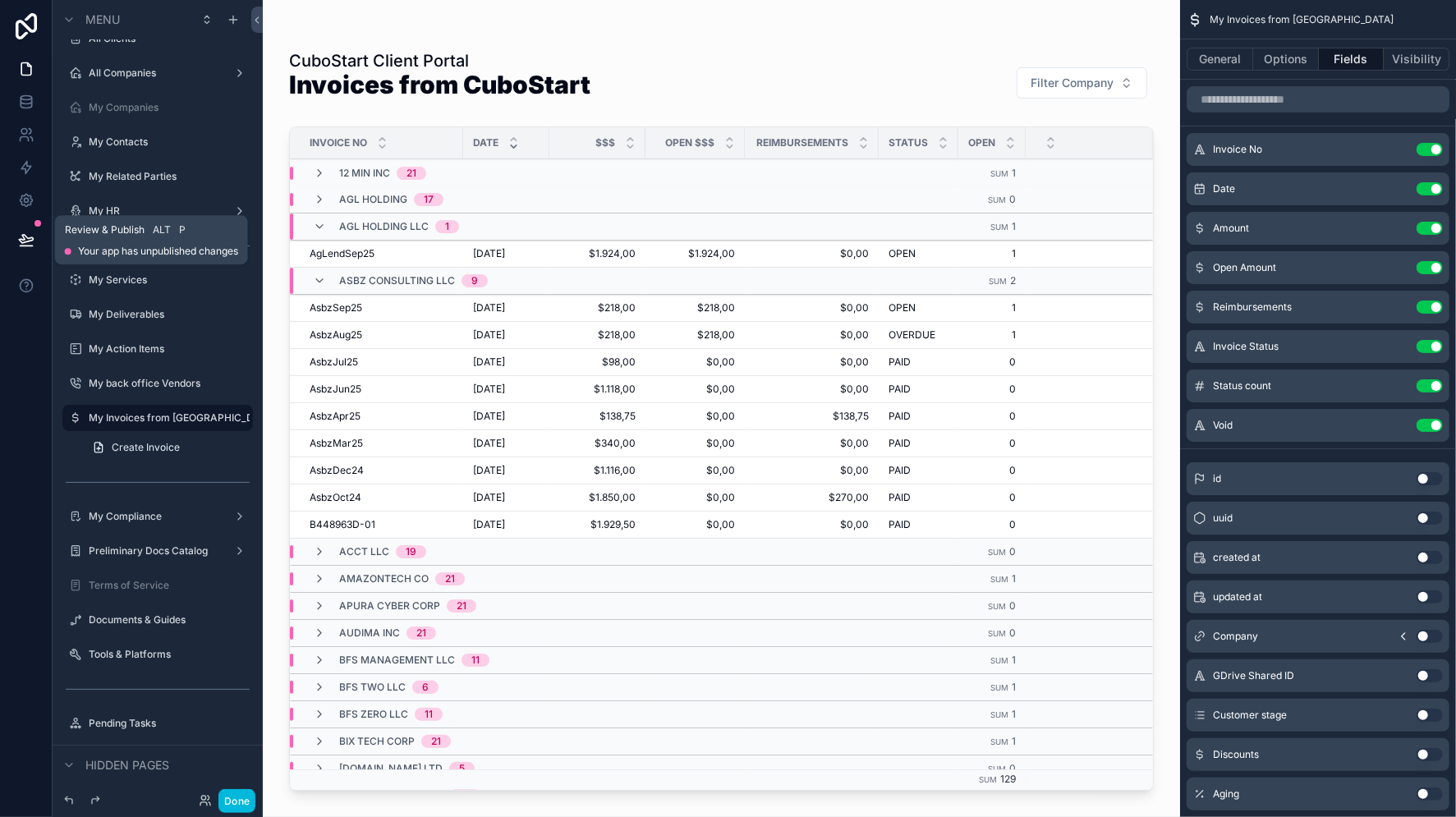
click at [25, 244] on icon at bounding box center [26, 240] width 17 height 17
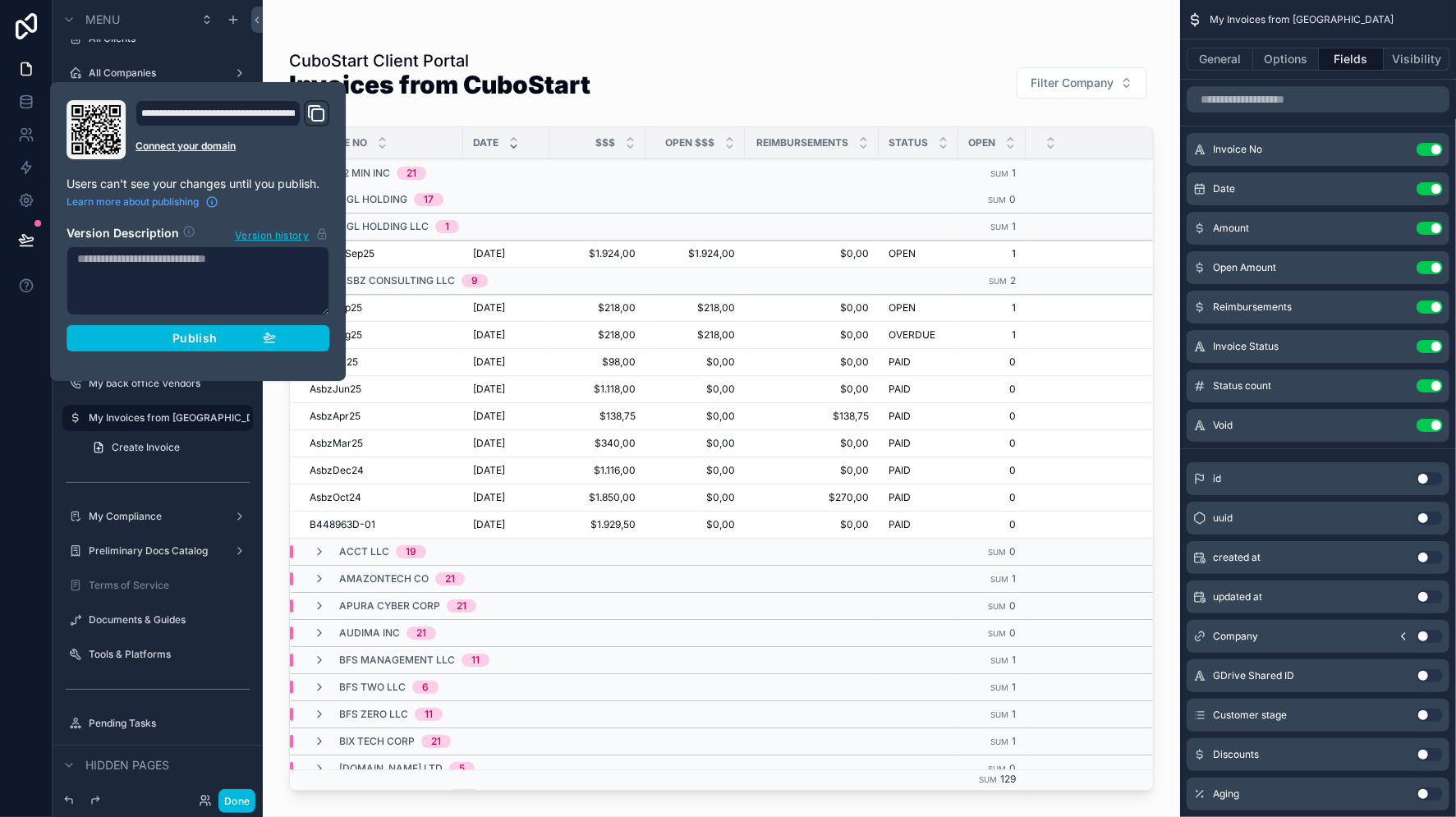
click at [214, 343] on span "Publish" at bounding box center [195, 338] width 44 height 15
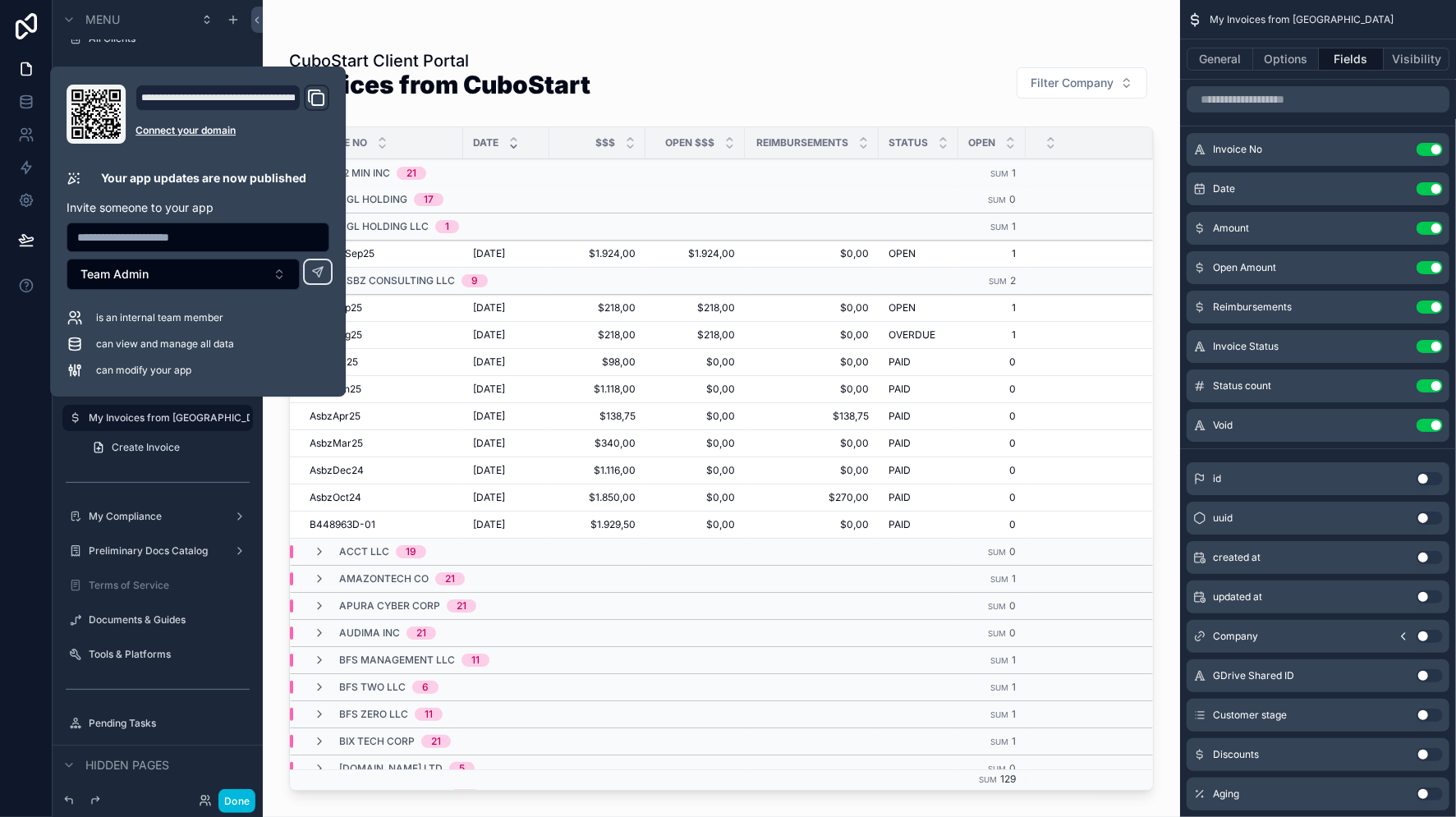
click at [665, 26] on div "scrollable content" at bounding box center [721, 32] width 865 height 13
